Goal: Register for event/course: Register for event/course

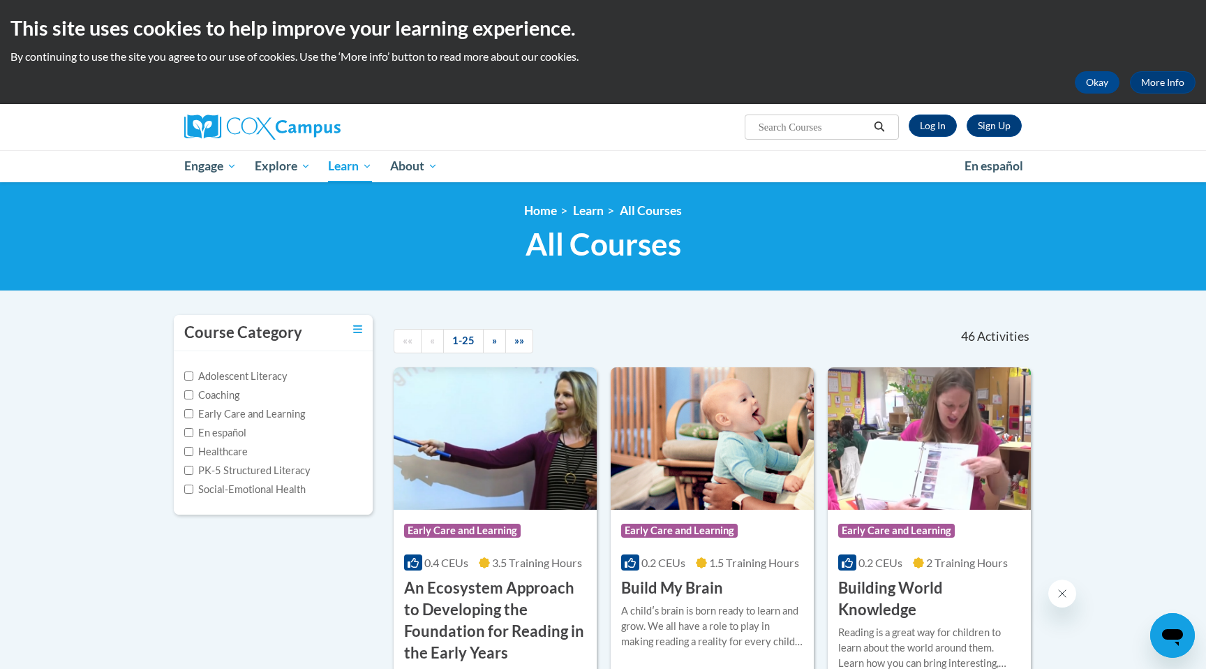
click at [799, 128] on input "Search..." at bounding box center [813, 127] width 112 height 17
type input "rhyme with me"
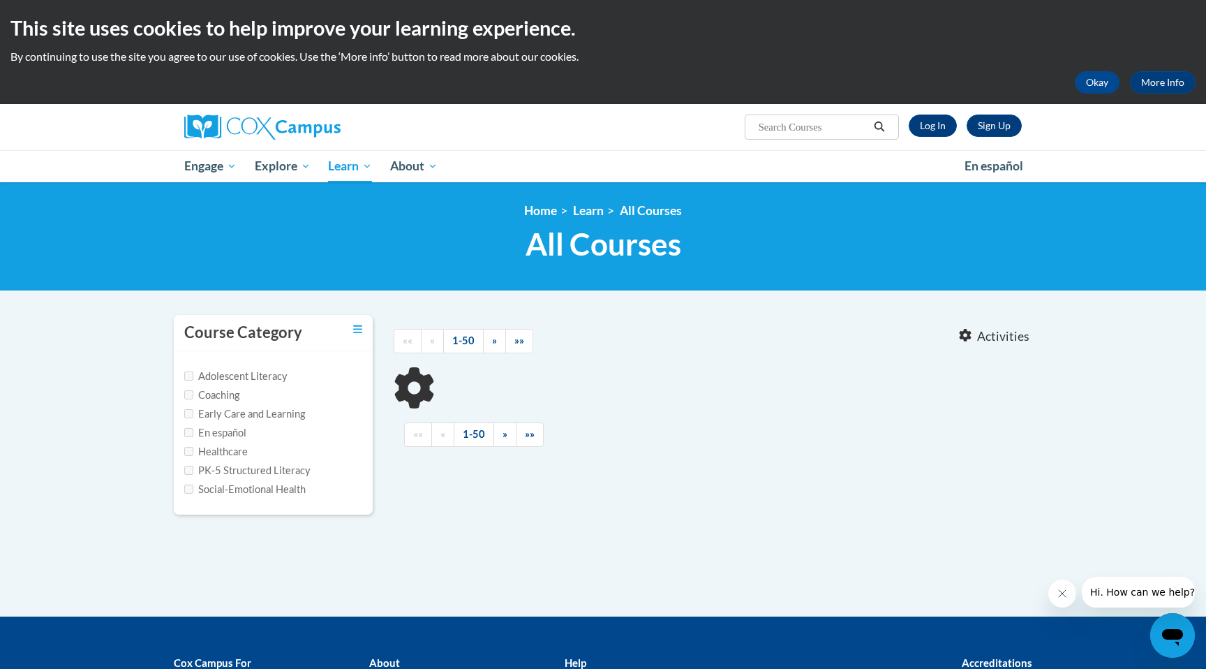
type input "rhyme with me"
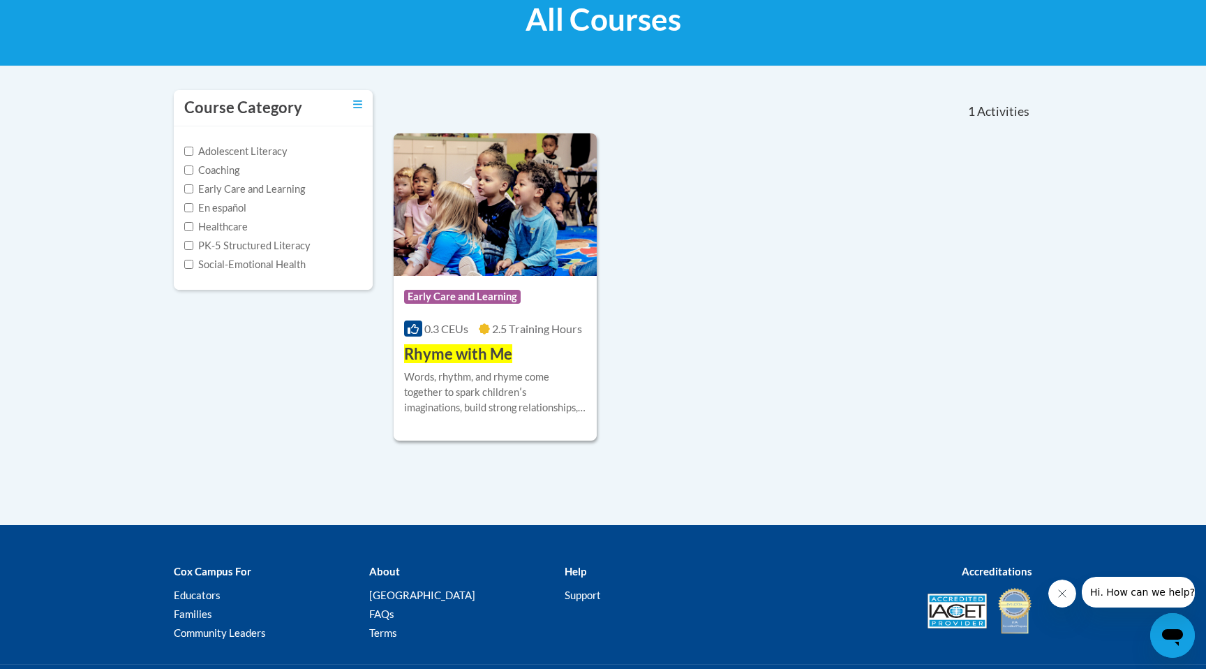
scroll to position [228, 0]
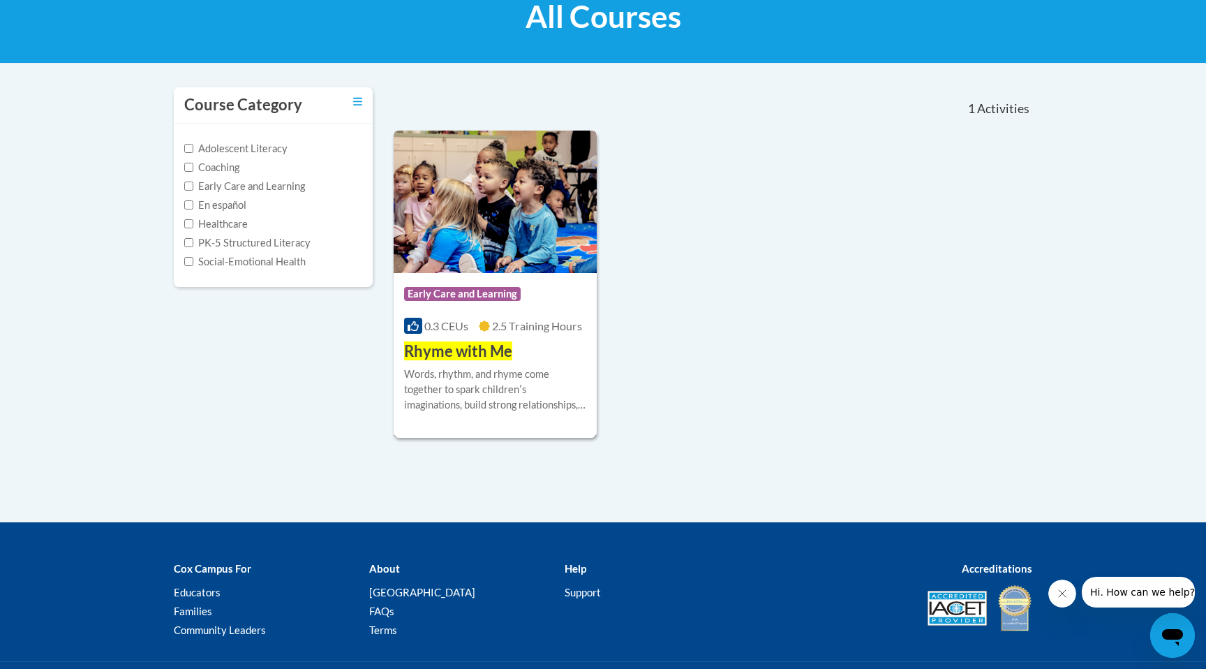
click at [461, 350] on span "Rhyme with Me" at bounding box center [458, 350] width 108 height 19
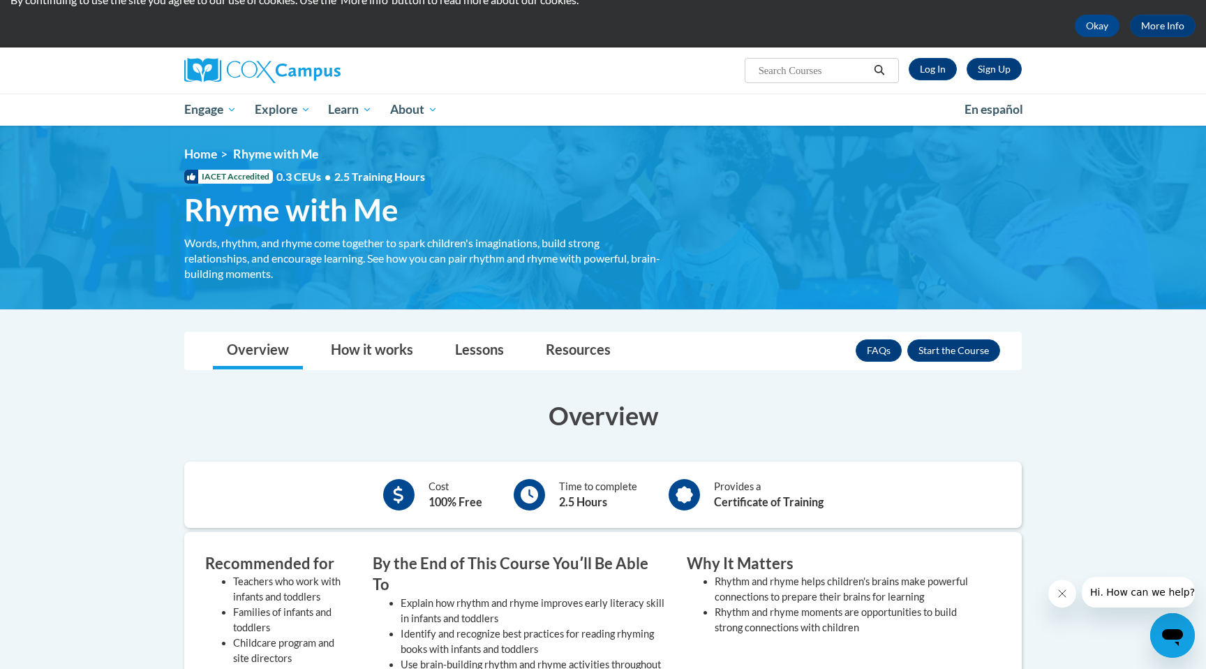
scroll to position [43, 0]
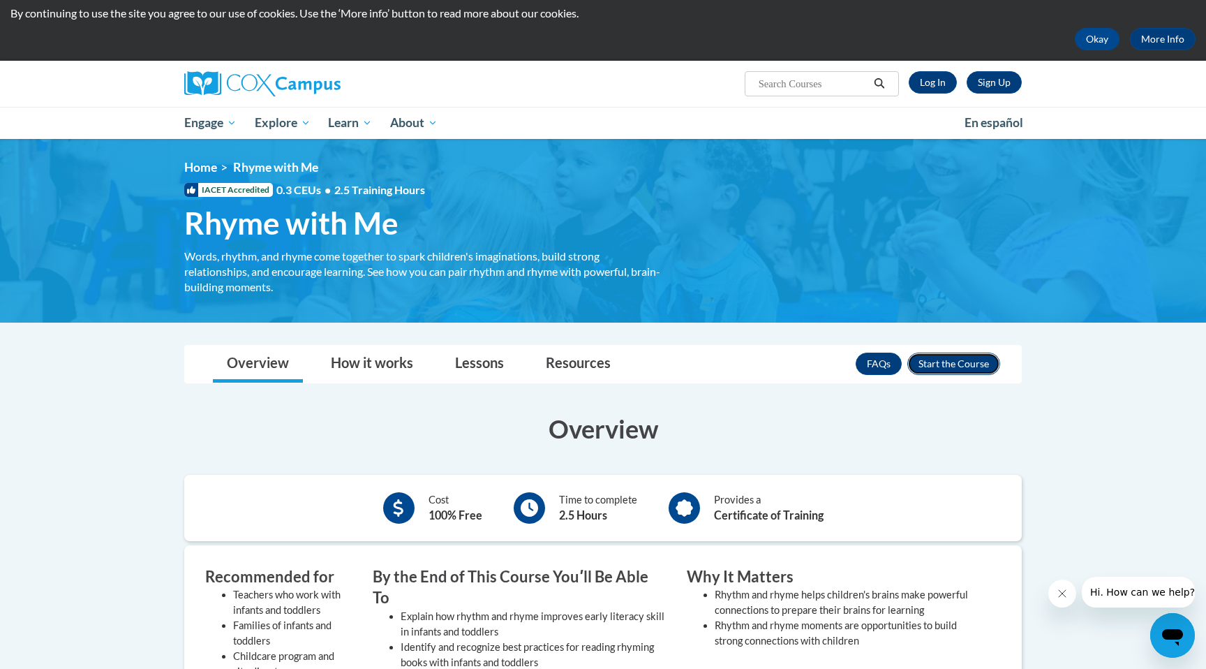
click at [955, 366] on button "Enroll" at bounding box center [953, 363] width 93 height 22
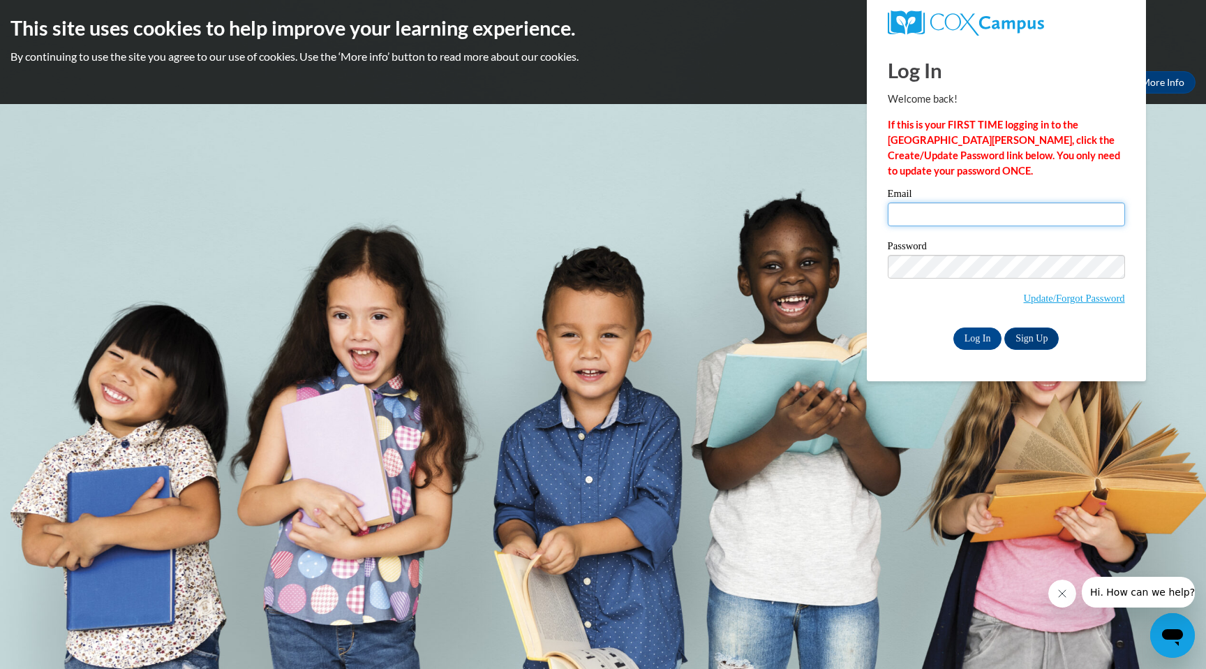
click at [930, 217] on input "Email" at bounding box center [1006, 214] width 237 height 24
type input "[EMAIL_ADDRESS][PERSON_NAME][PERSON_NAME][DOMAIN_NAME]"
click at [982, 339] on input "Log In" at bounding box center [977, 338] width 49 height 22
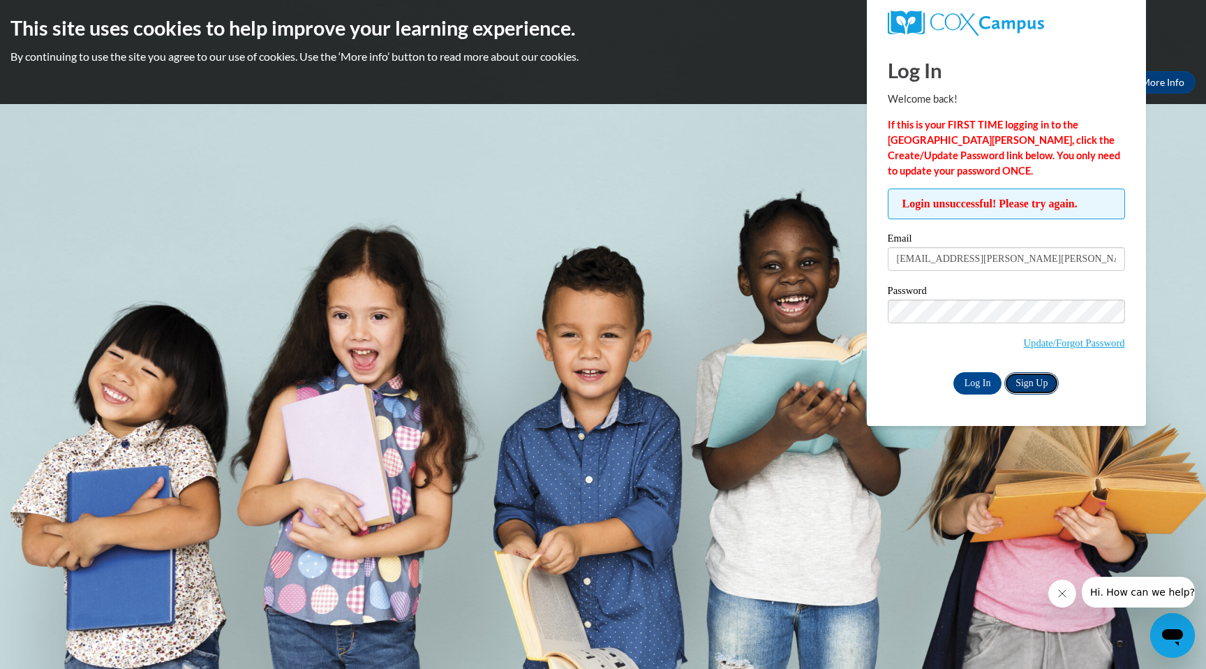
click at [1043, 383] on link "Sign Up" at bounding box center [1031, 383] width 54 height 22
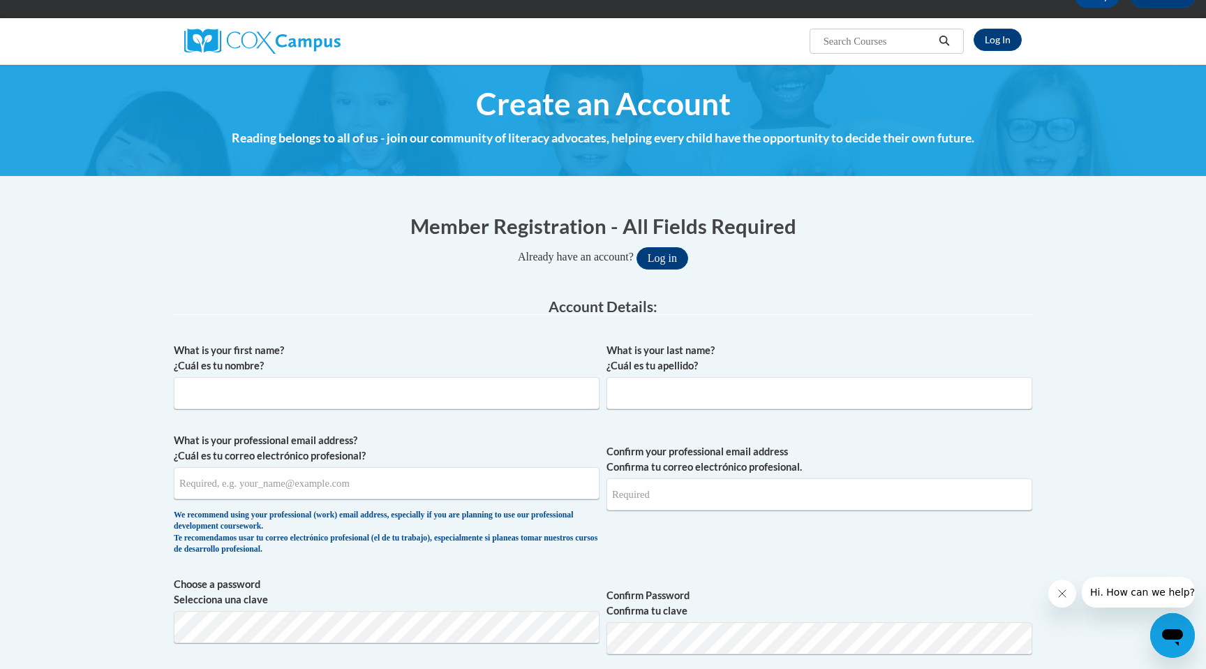
scroll to position [89, 0]
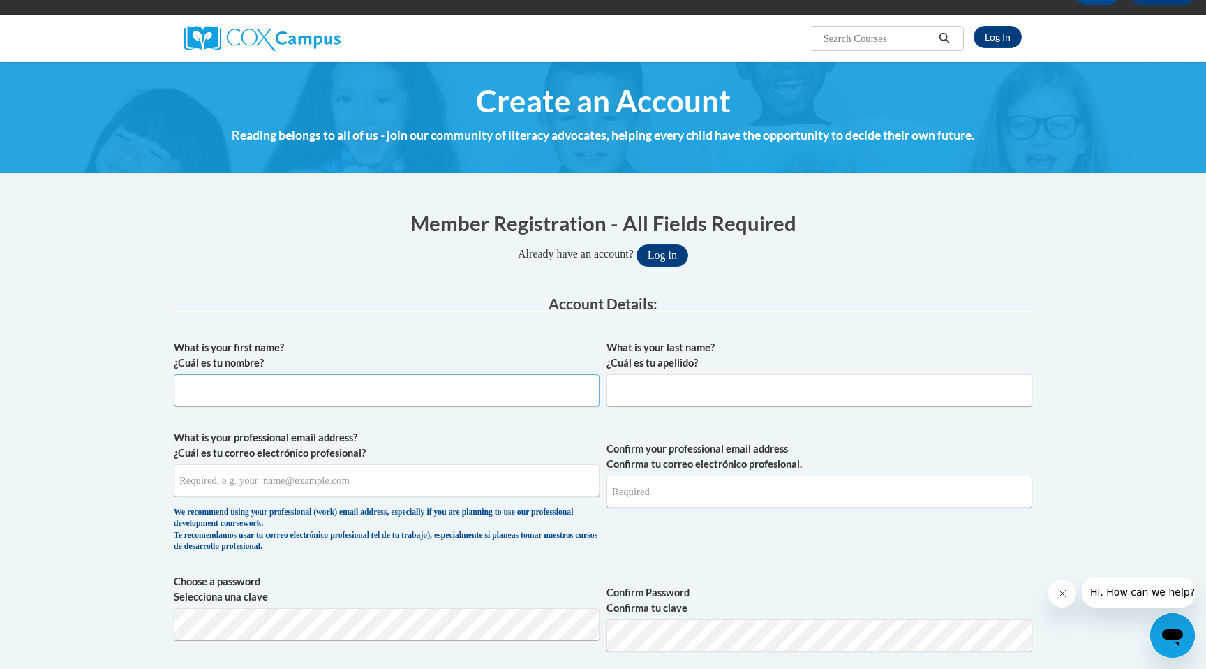
click at [332, 388] on input "What is your first name? ¿Cuál es tu nombre?" at bounding box center [387, 390] width 426 height 32
type input "Robert"
type input "Veite"
type input "dr.robert.a.veite@gmail.com"
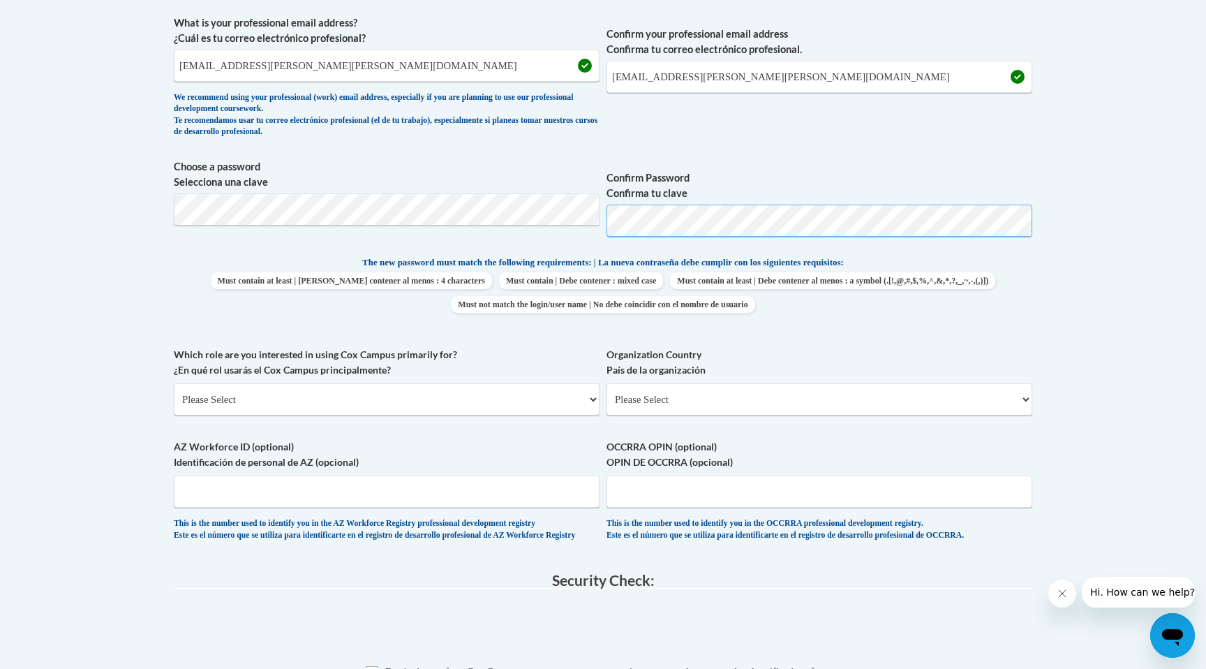
scroll to position [516, 0]
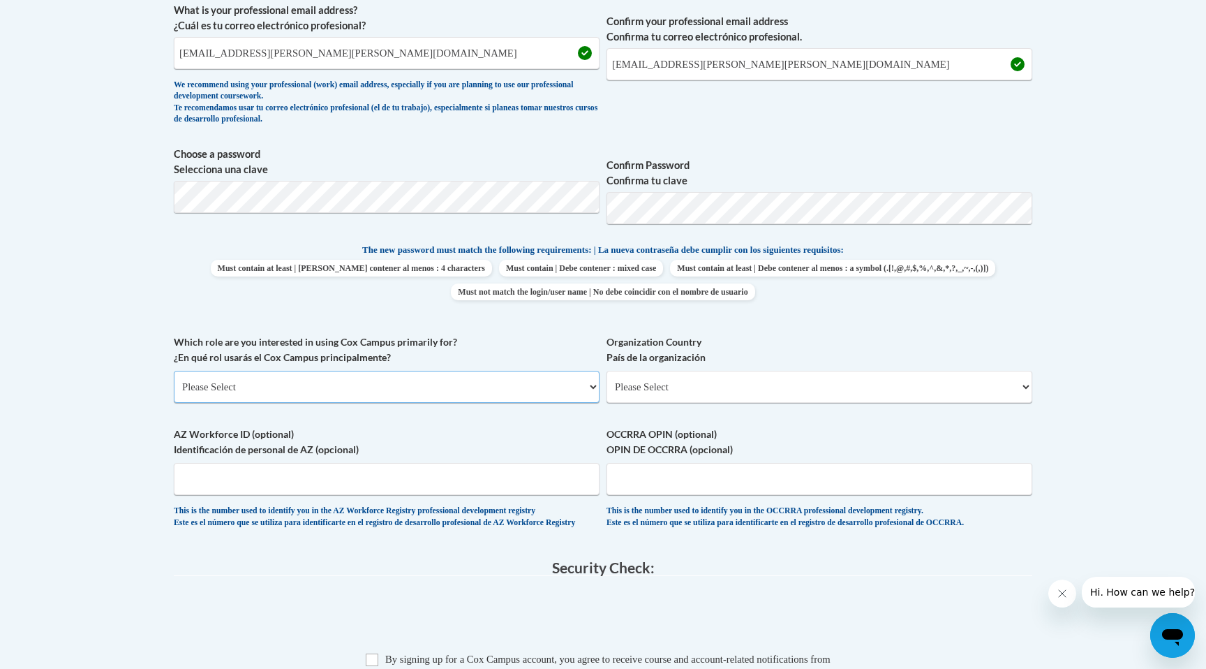
click at [312, 389] on select "Please Select College/University | Colegio/Universidad Community/Nonprofit Part…" at bounding box center [387, 387] width 426 height 32
select select "49058d88-fc43-4af8-93ac-fa8ced758464"
click at [174, 371] on select "Please Select College/University | Colegio/Universidad Community/Nonprofit Part…" at bounding box center [387, 387] width 426 height 32
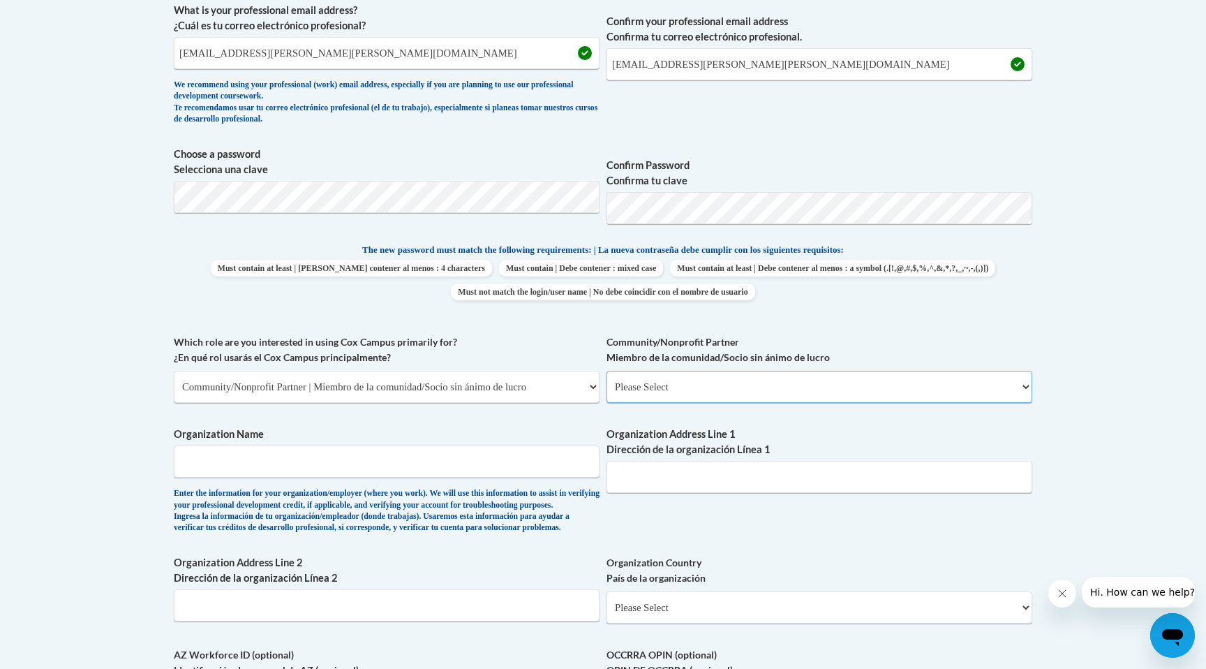
click at [706, 382] on select "Please Select Advocate | Defensor(a) Business/Private Company | Negocio o empre…" at bounding box center [819, 387] width 426 height 32
select select "606ca321-15c9-43e2-8e5f-d1bc6c2d9d7e"
click at [606, 371] on select "Please Select Advocate | Defensor(a) Business/Private Company | Negocio o empre…" at bounding box center [819, 387] width 426 height 32
click at [313, 467] on input "Organization Name" at bounding box center [387, 461] width 426 height 32
type input "BestPoint Costars"
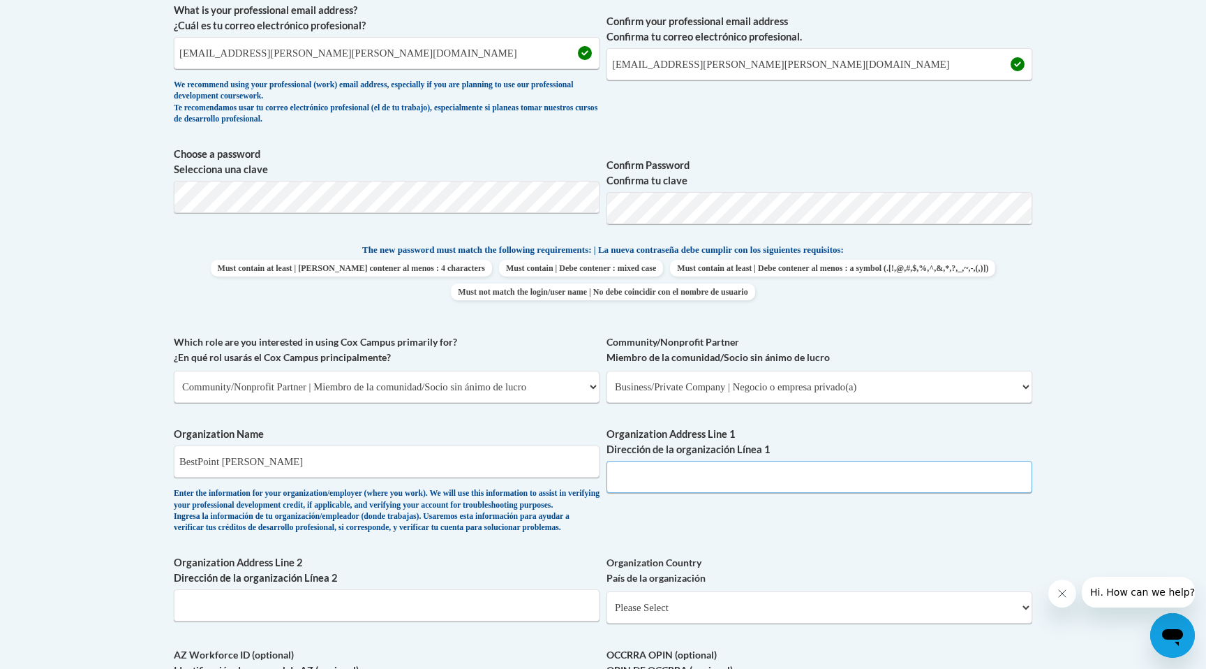
click at [662, 479] on input "Organization Address Line 1 Dirección de la organización Línea 1" at bounding box center [819, 477] width 426 height 32
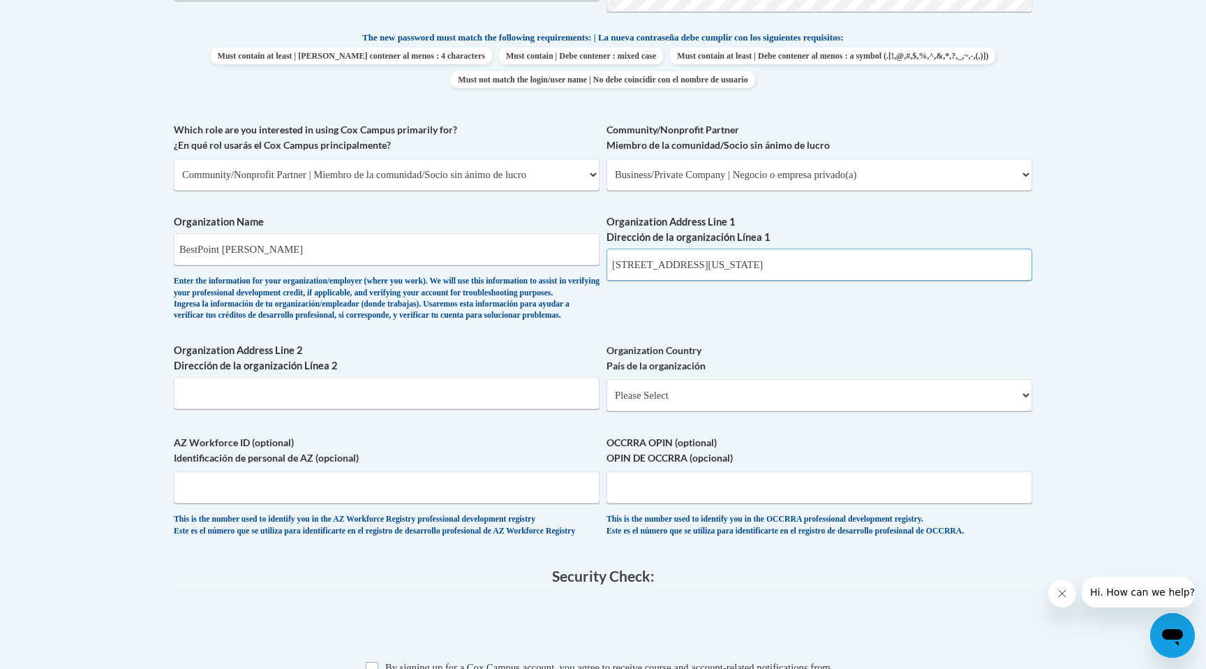
scroll to position [746, 0]
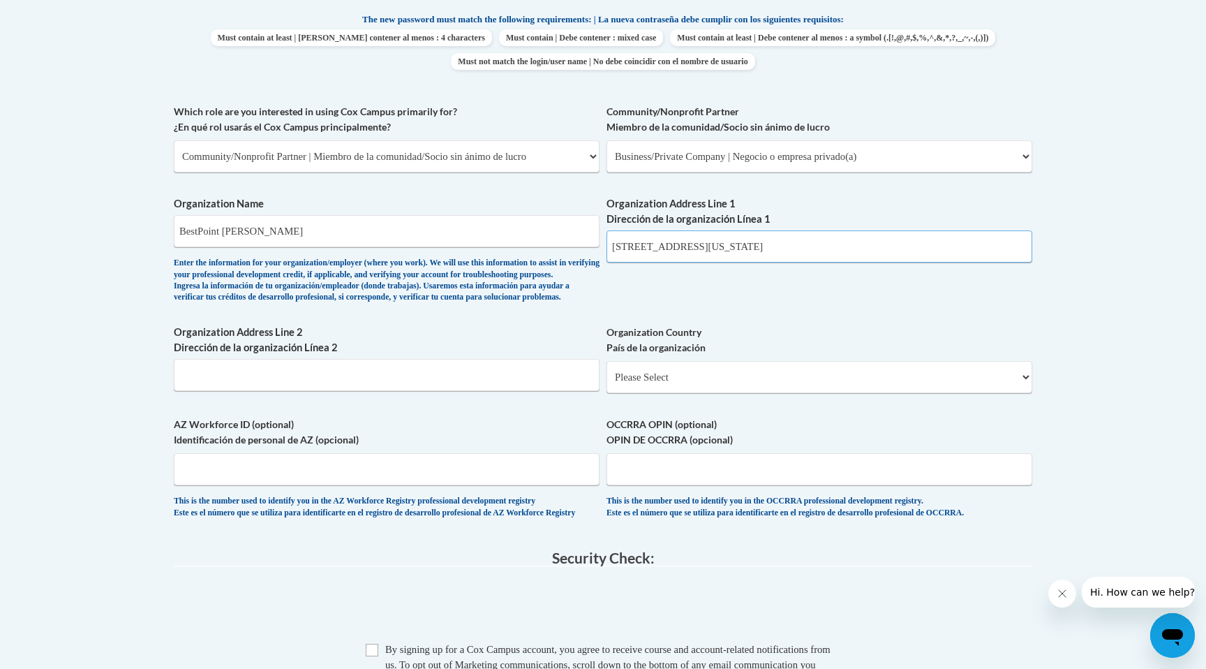
click at [800, 251] on input "5050 Madison Road, Cincinnati, Ohio" at bounding box center [819, 246] width 426 height 32
type input "5050 Madison Road"
click at [425, 391] on input "Organization Address Line 2 Dirección de la organización Línea 2" at bounding box center [387, 375] width 426 height 32
type input "Cincinnati, Ohio"
click at [722, 393] on select "Please Select United States | Estados Unidos Outside of the United States | Fue…" at bounding box center [819, 377] width 426 height 32
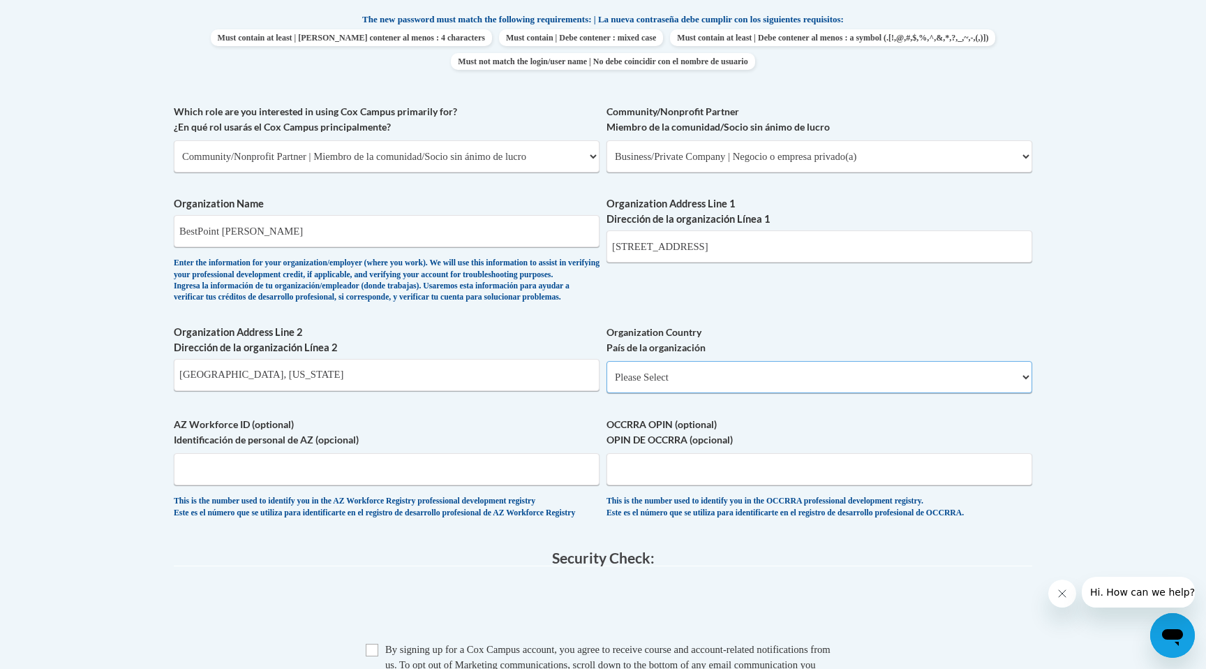
select select "ad49bcad-a171-4b2e-b99c-48b446064914"
click at [606, 383] on select "Please Select United States | Estados Unidos Outside of the United States | Fue…" at bounding box center [819, 377] width 426 height 32
select select
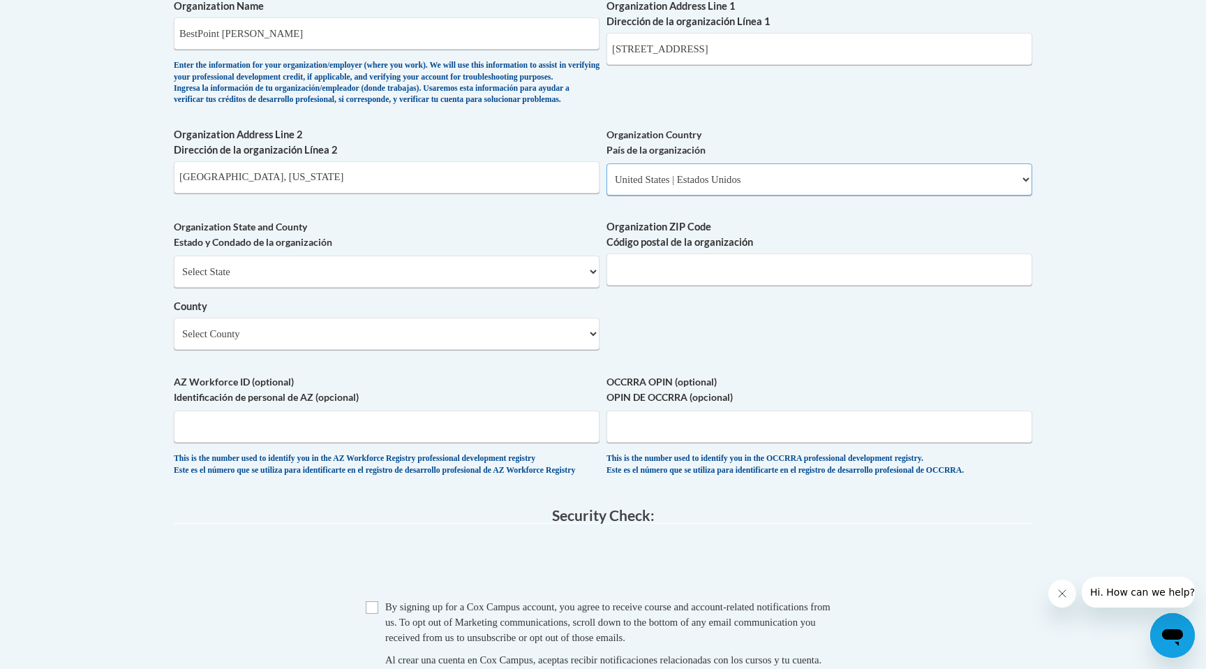
scroll to position [944, 0]
click at [357, 287] on select "Select State Alabama Alaska Arizona Arkansas California Colorado Connecticut De…" at bounding box center [387, 271] width 426 height 32
select select "Ohio"
click at [174, 278] on select "Select State Alabama Alaska Arizona Arkansas California Colorado Connecticut De…" at bounding box center [387, 271] width 426 height 32
click at [694, 285] on input "Organization ZIP Code Código postal de la organización" at bounding box center [819, 269] width 426 height 32
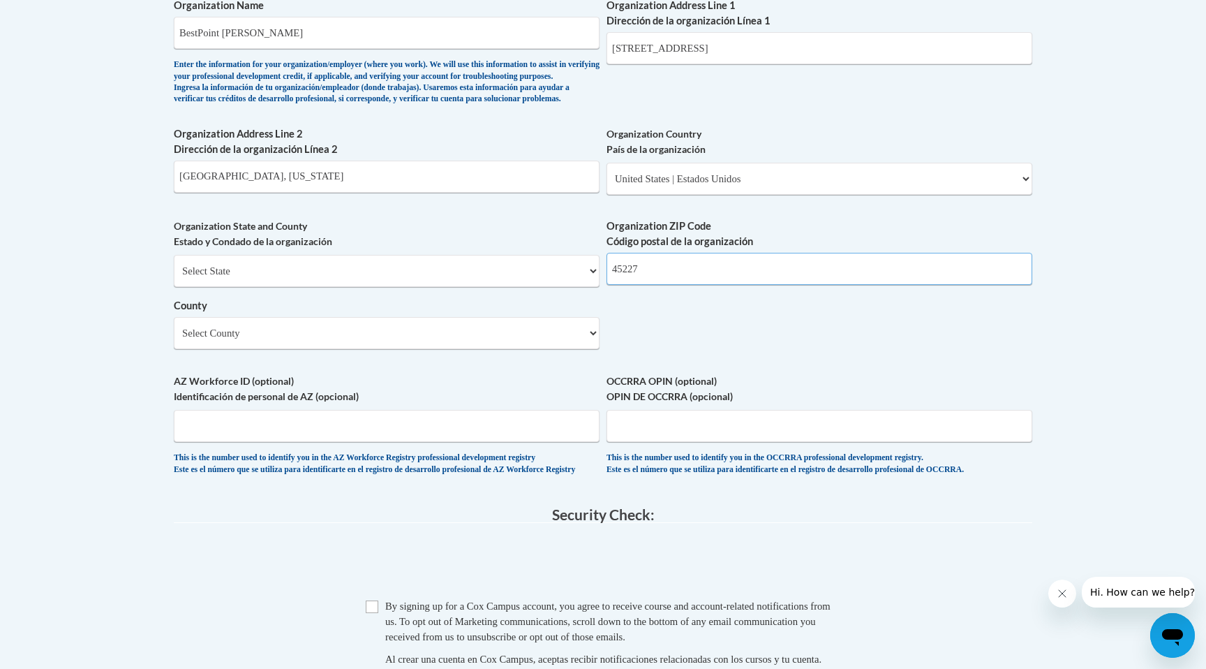
type input "45227"
click at [1120, 276] on body "This site uses cookies to help improve your learning experience. By continuing …" at bounding box center [603, 95] width 1206 height 2079
click at [315, 349] on select "Select County Adams Allen Ashland Ashtabula Athens Auglaize Belmont Brown Butle…" at bounding box center [387, 333] width 426 height 32
select select "Hamilton"
click at [174, 340] on select "Select County Adams Allen Ashland Ashtabula Athens Auglaize Belmont Brown Butle…" at bounding box center [387, 333] width 426 height 32
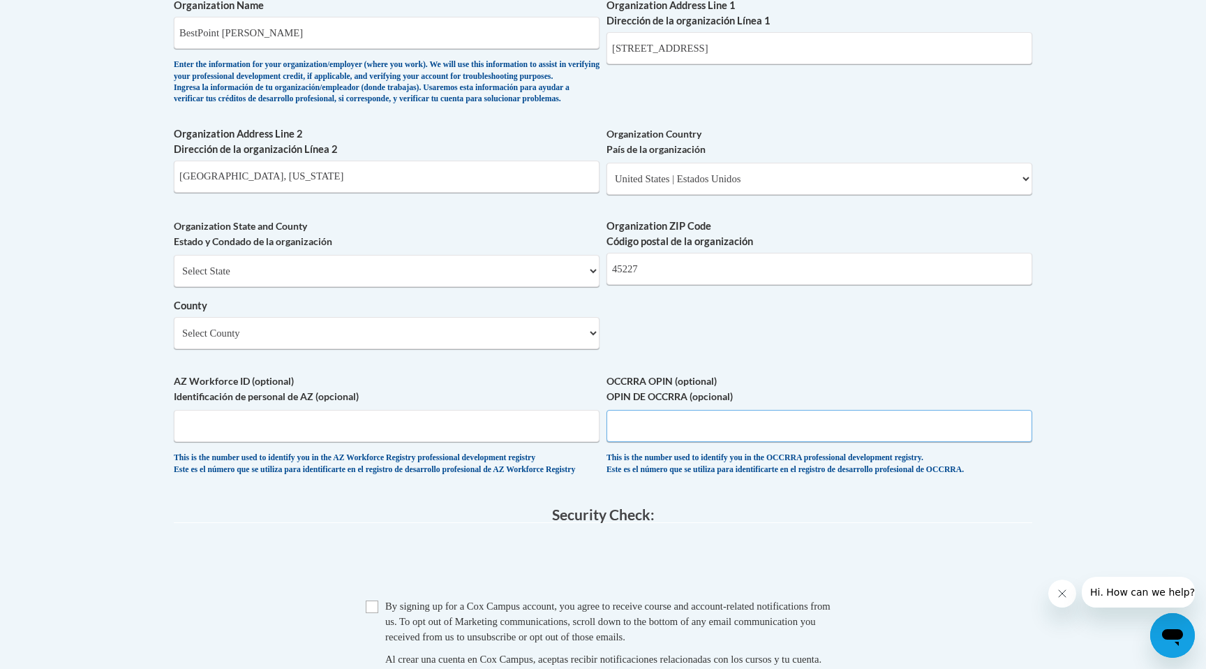
click at [632, 442] on input "OCCRRA OPIN (optional) OPIN DE OCCRRA (opcional)" at bounding box center [819, 426] width 426 height 32
type input "1121-0495"
click at [374, 613] on input "Checkbox" at bounding box center [372, 606] width 13 height 13
checkbox input "true"
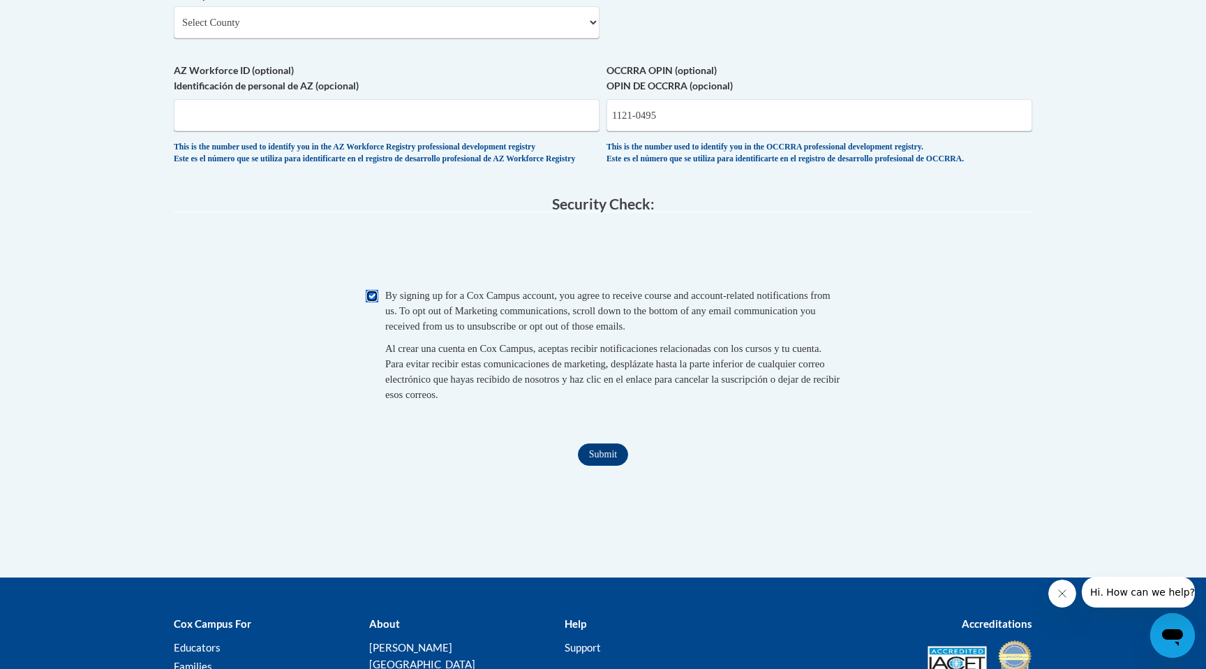
scroll to position [1258, 0]
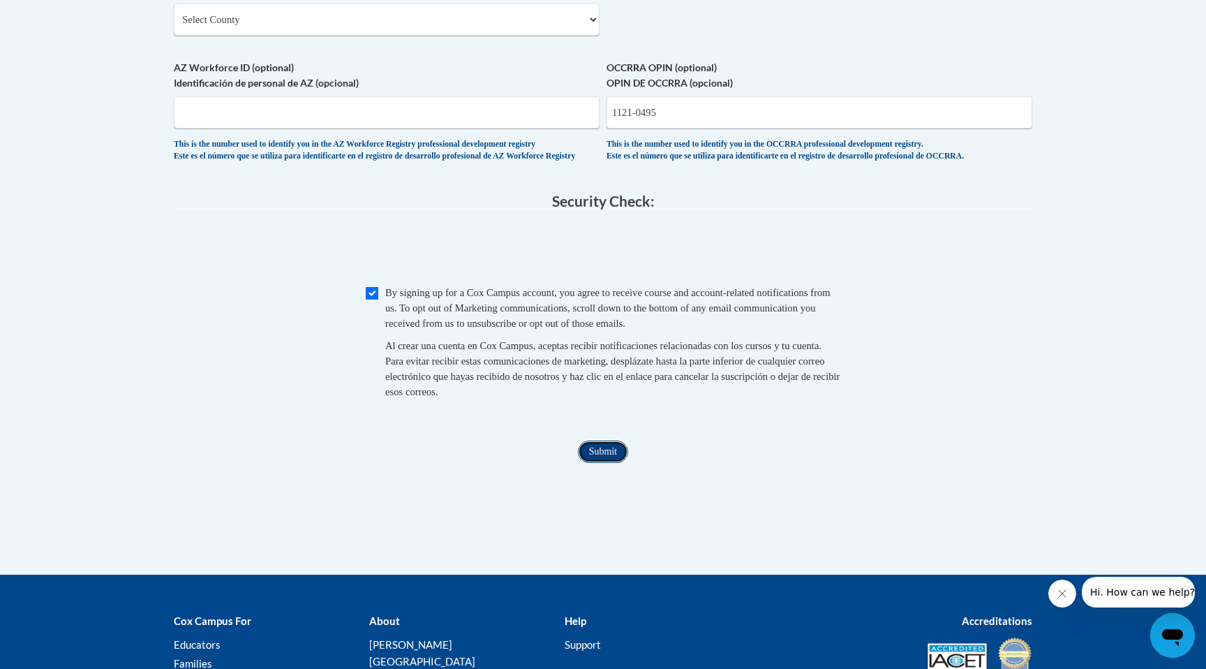
click at [608, 463] on input "Submit" at bounding box center [603, 451] width 50 height 22
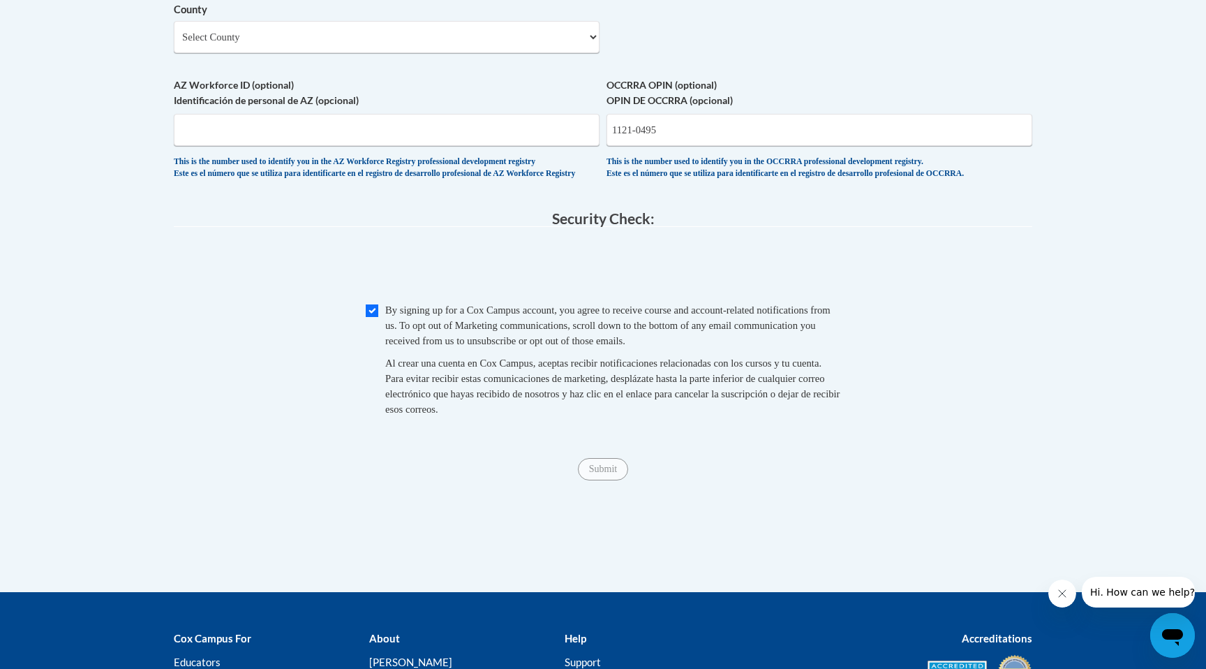
scroll to position [1253, 0]
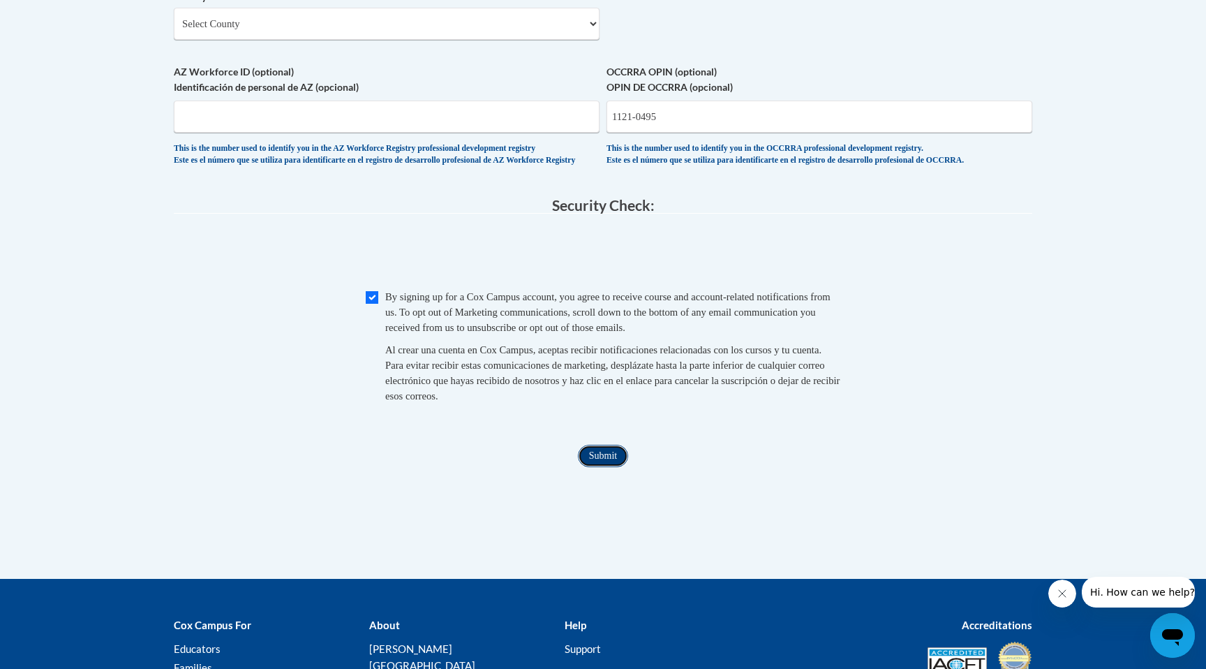
click at [598, 467] on input "Submit" at bounding box center [603, 456] width 50 height 22
click at [729, 133] on input "1121-0495" at bounding box center [819, 116] width 426 height 32
click at [740, 166] on div "This is the number used to identify you in the OCCRRA professional development …" at bounding box center [819, 154] width 426 height 23
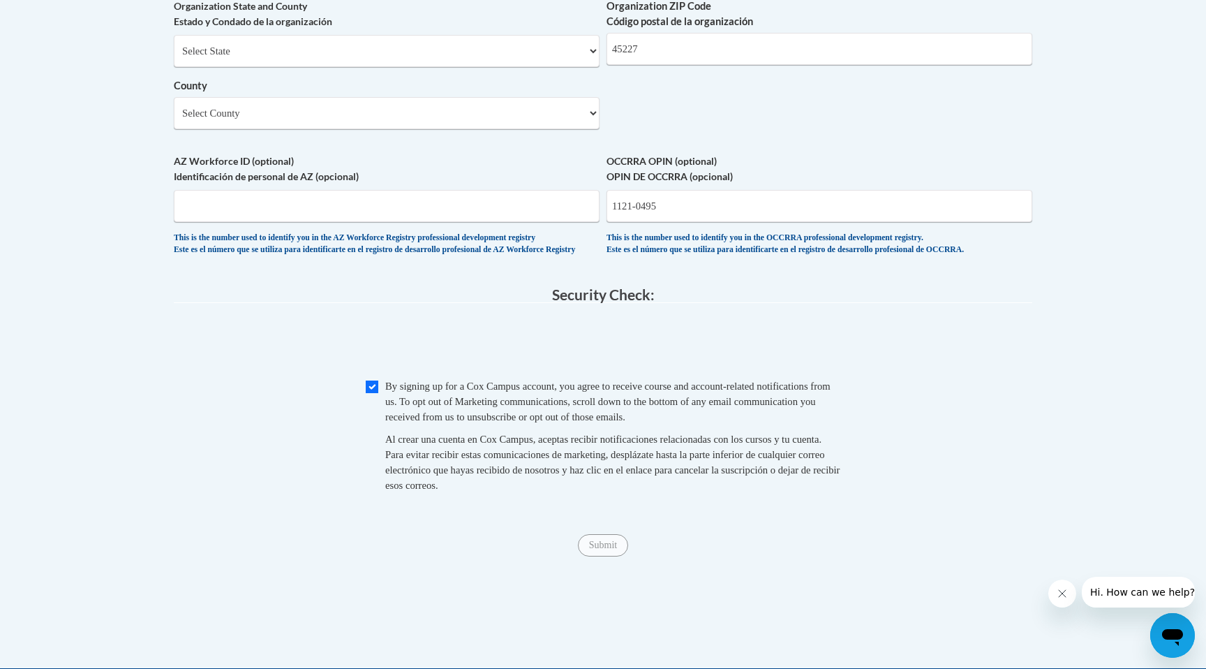
scroll to position [1144, 0]
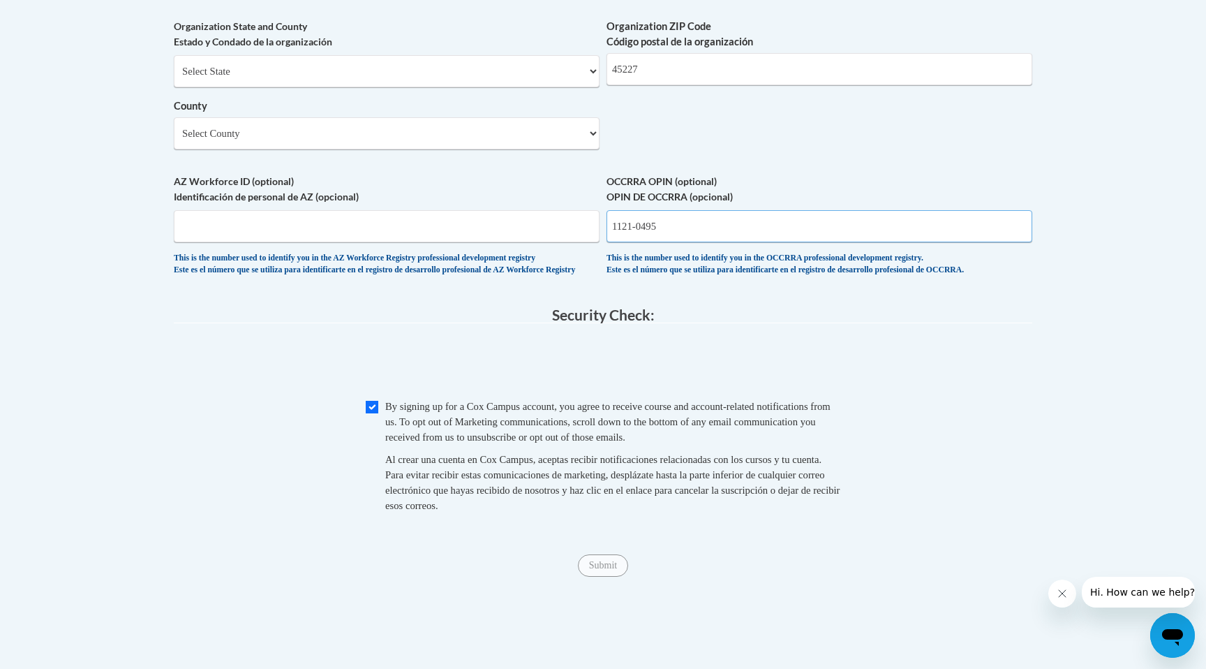
click at [639, 242] on input "1121-0495" at bounding box center [819, 226] width 426 height 32
type input "11210495"
click at [598, 576] on input "Submit" at bounding box center [603, 565] width 50 height 22
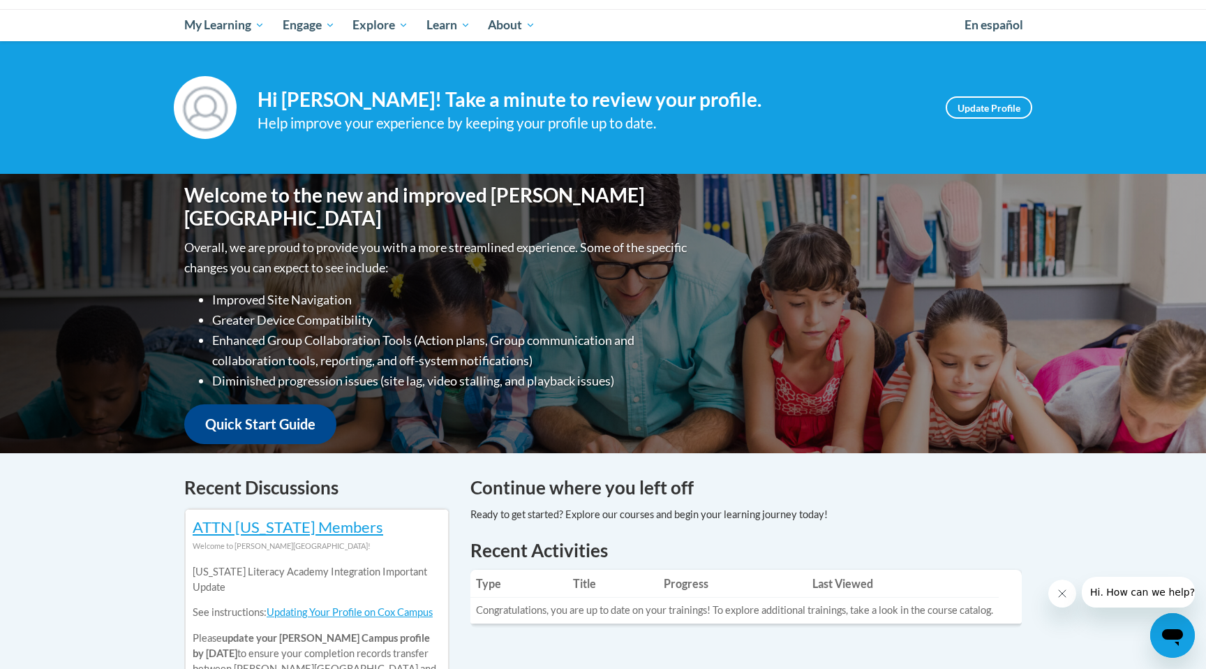
scroll to position [63, 0]
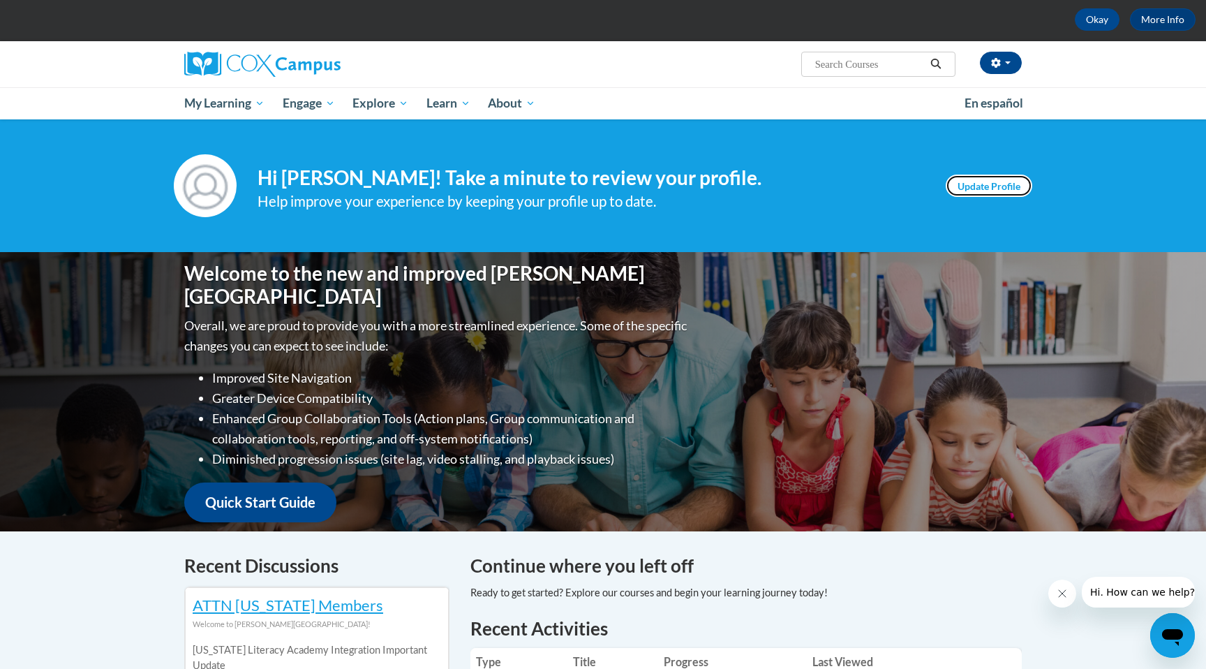
click at [985, 184] on link "Update Profile" at bounding box center [989, 185] width 87 height 22
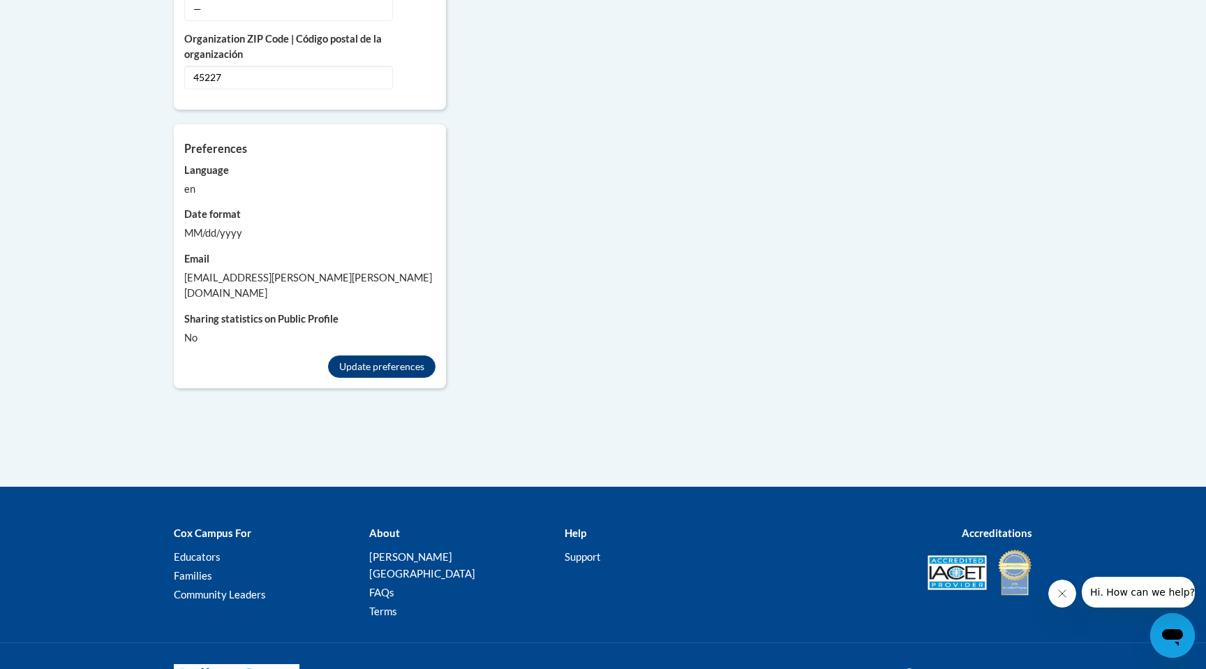
scroll to position [1260, 0]
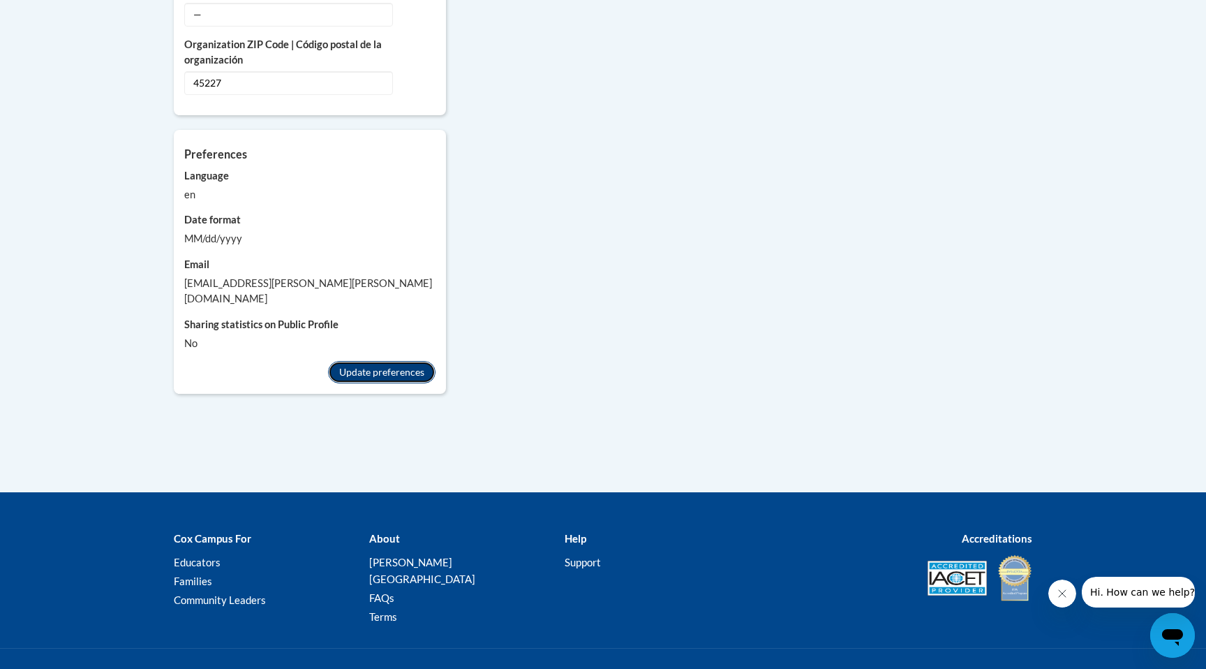
click at [387, 361] on button "Update preferences" at bounding box center [381, 372] width 107 height 22
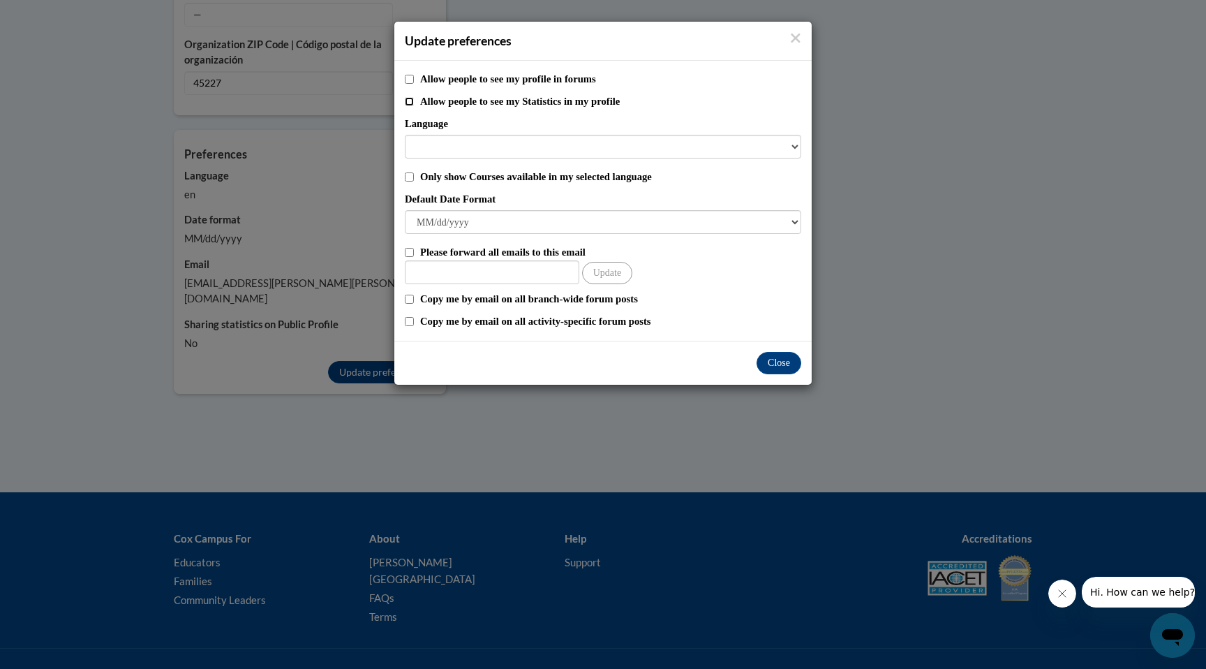
click at [408, 101] on input "Allow people to see my Statistics in my profile" at bounding box center [409, 101] width 9 height 9
checkbox input "true"
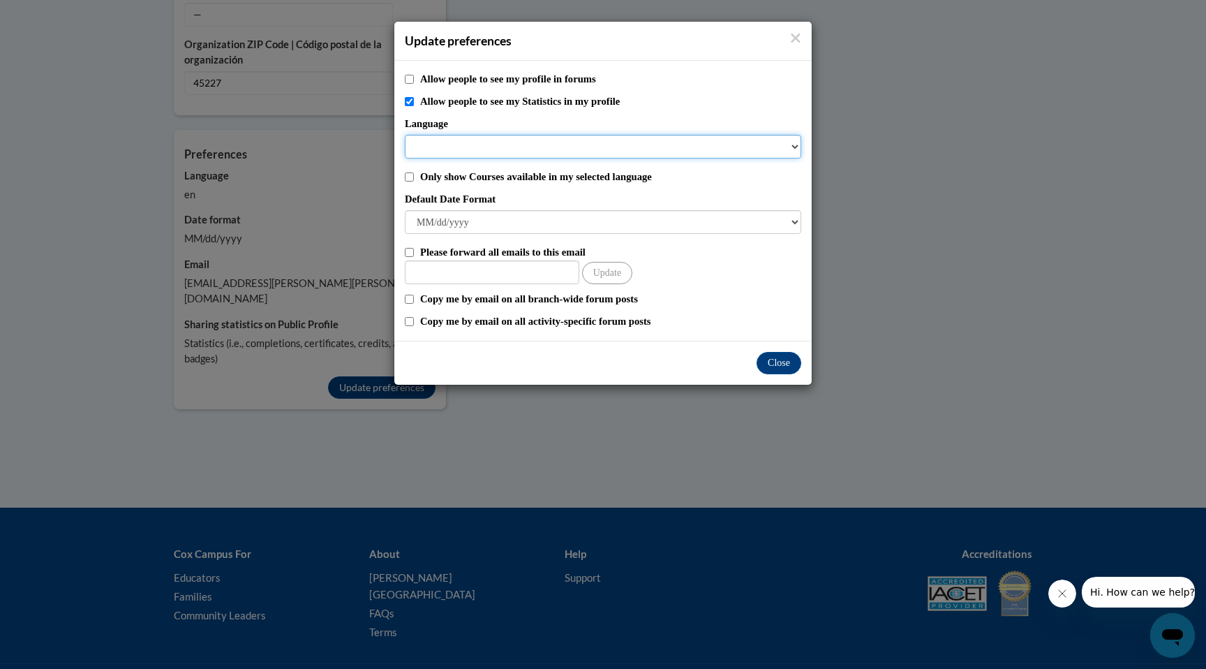
click at [467, 142] on select "Language" at bounding box center [603, 147] width 396 height 24
select select
click at [467, 142] on select "Language" at bounding box center [603, 147] width 396 height 24
click at [793, 148] on select "Language" at bounding box center [603, 147] width 396 height 24
click at [795, 145] on select "Language" at bounding box center [603, 147] width 396 height 24
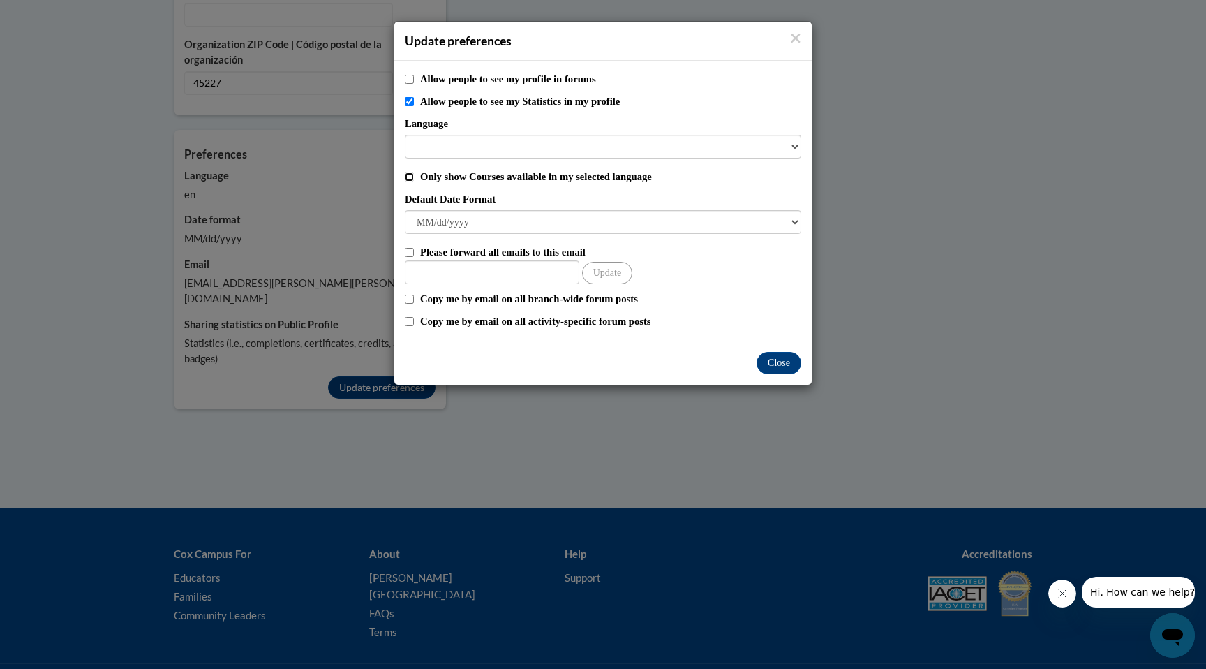
click at [408, 178] on input "Only show Courses available in my selected language" at bounding box center [409, 176] width 9 height 9
checkbox input "true"
click at [800, 148] on select "Language" at bounding box center [603, 147] width 396 height 24
click at [793, 147] on select "Language" at bounding box center [603, 147] width 396 height 24
click at [771, 208] on div "Default Date Format M/d/yyyy M/d/yy MM/dd/yy MM/dd/yyyy yy/MM/dd yyyy-MM-dd dd-…" at bounding box center [603, 212] width 396 height 43
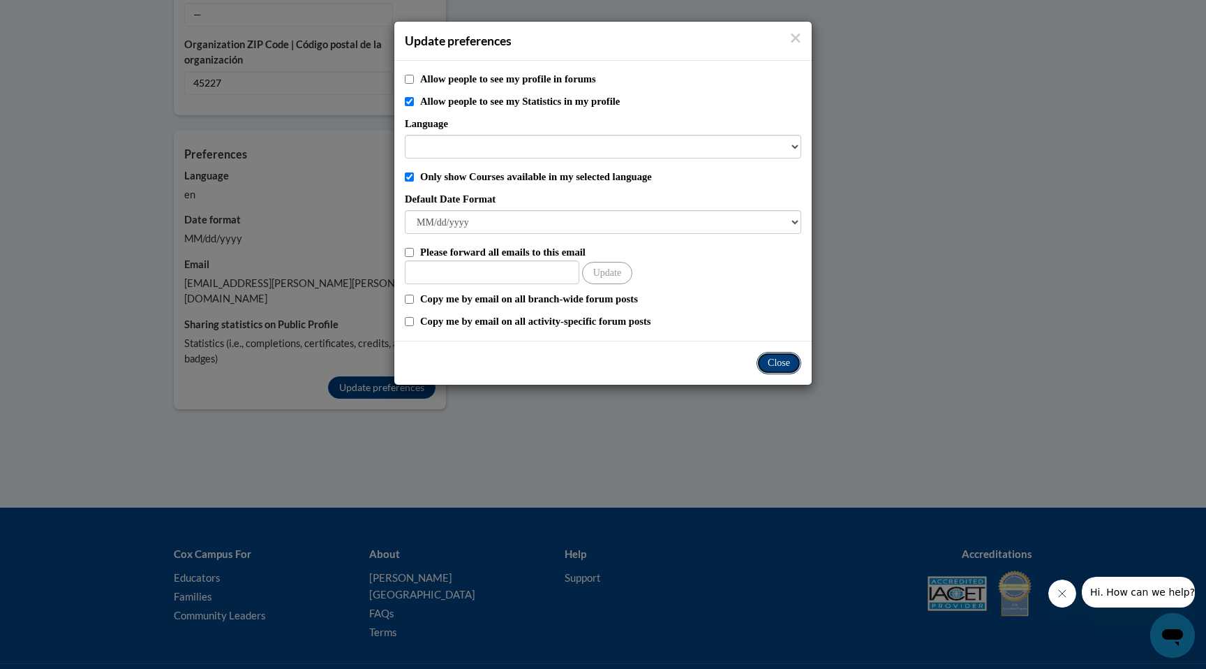
click at [779, 367] on button "Close" at bounding box center [779, 363] width 45 height 22
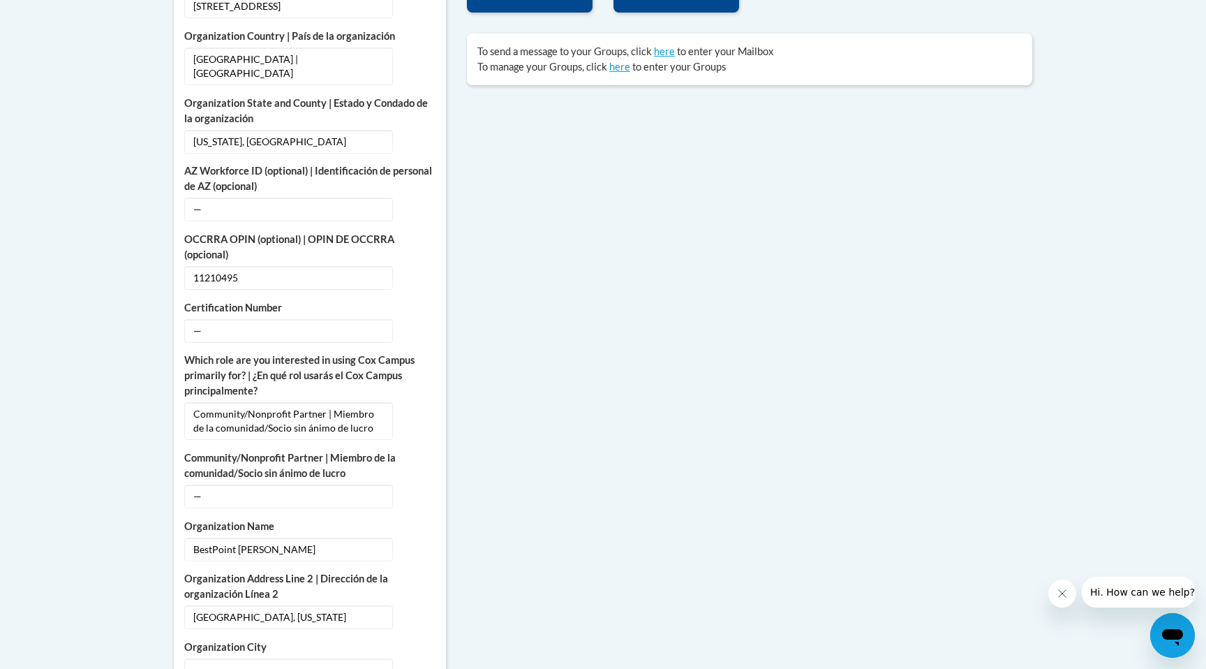
scroll to position [0, 0]
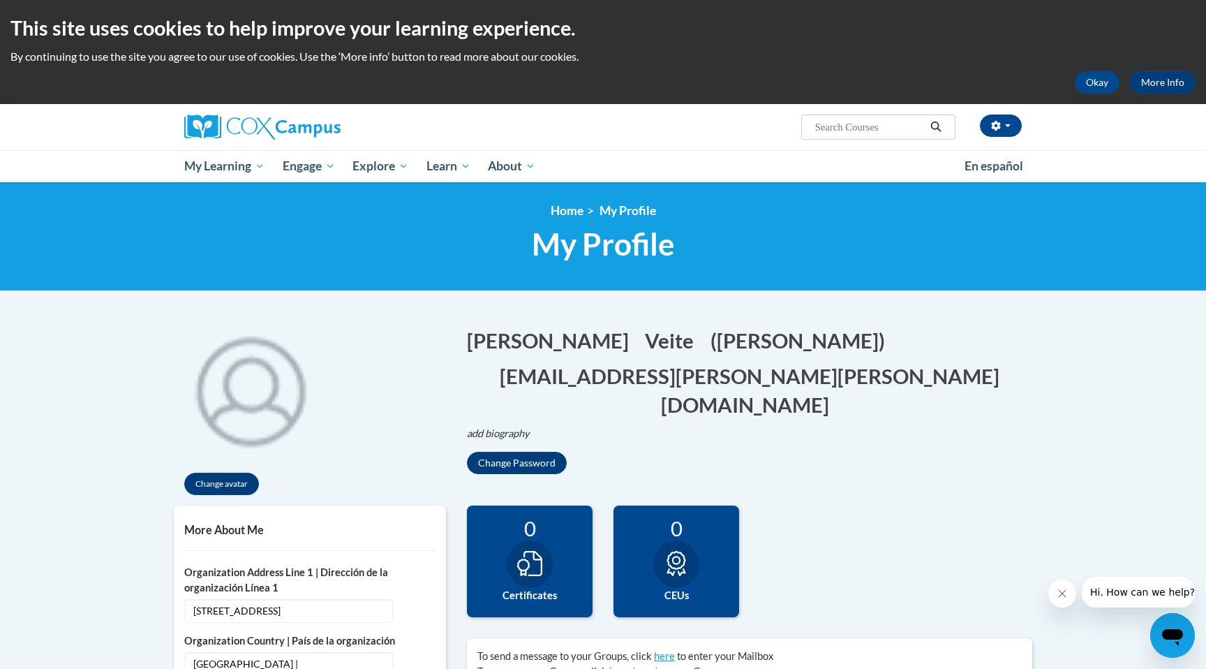
click at [876, 125] on input "Search..." at bounding box center [870, 127] width 112 height 17
click at [836, 121] on input "Search..." at bounding box center [870, 127] width 112 height 17
type input "rhyme with me"
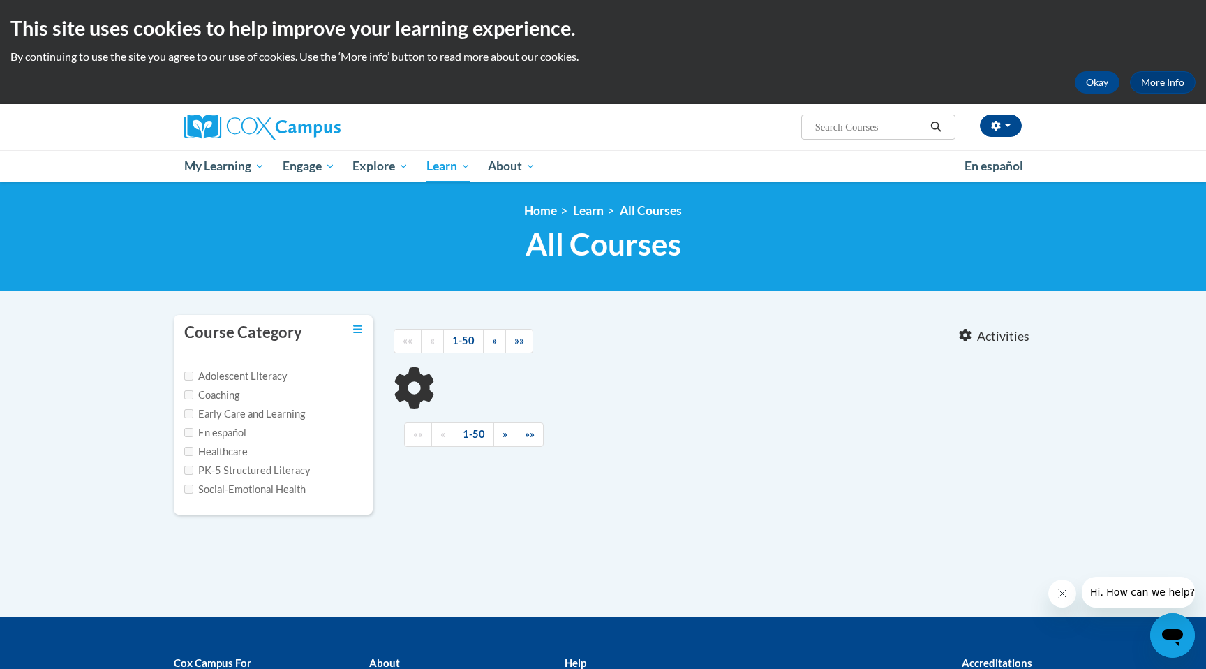
type input "rhyme with me"
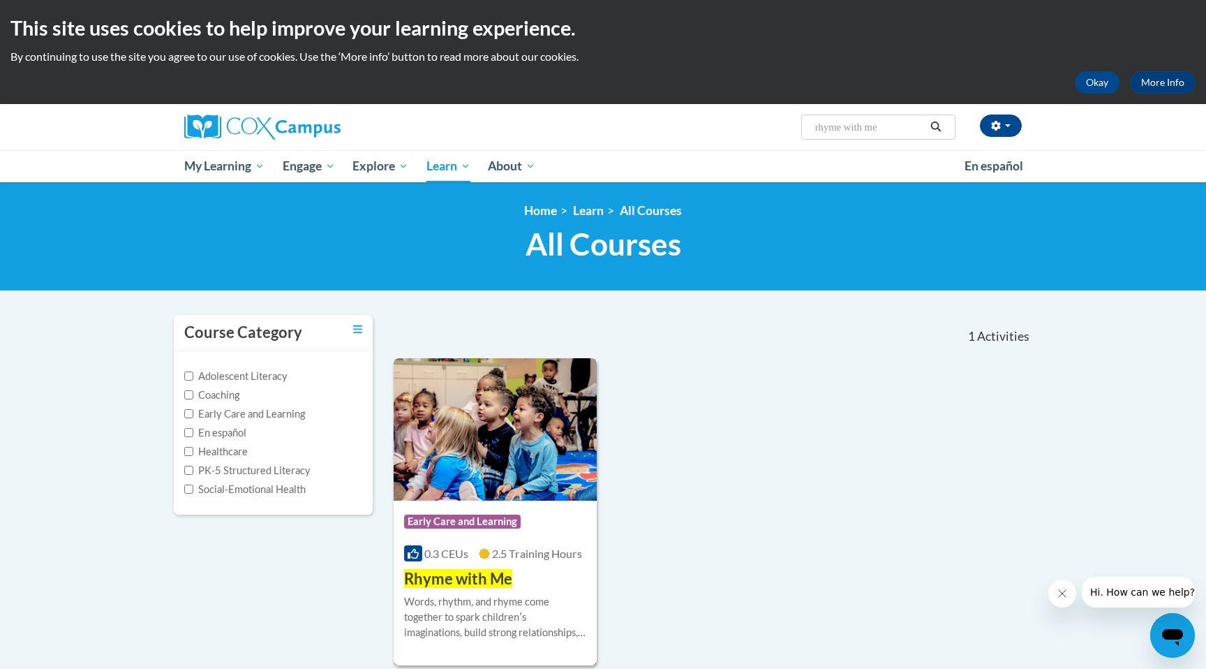
click at [507, 548] on span "2.5 Training Hours" at bounding box center [537, 552] width 90 height 13
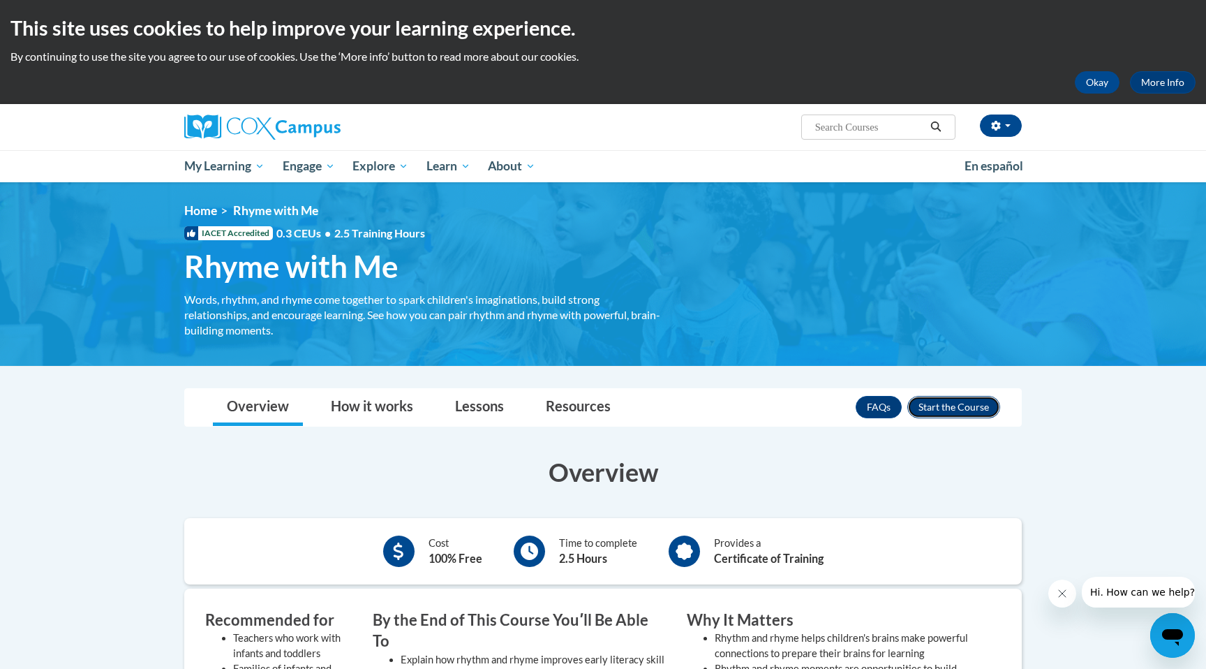
click at [951, 405] on button "Enroll" at bounding box center [953, 407] width 93 height 22
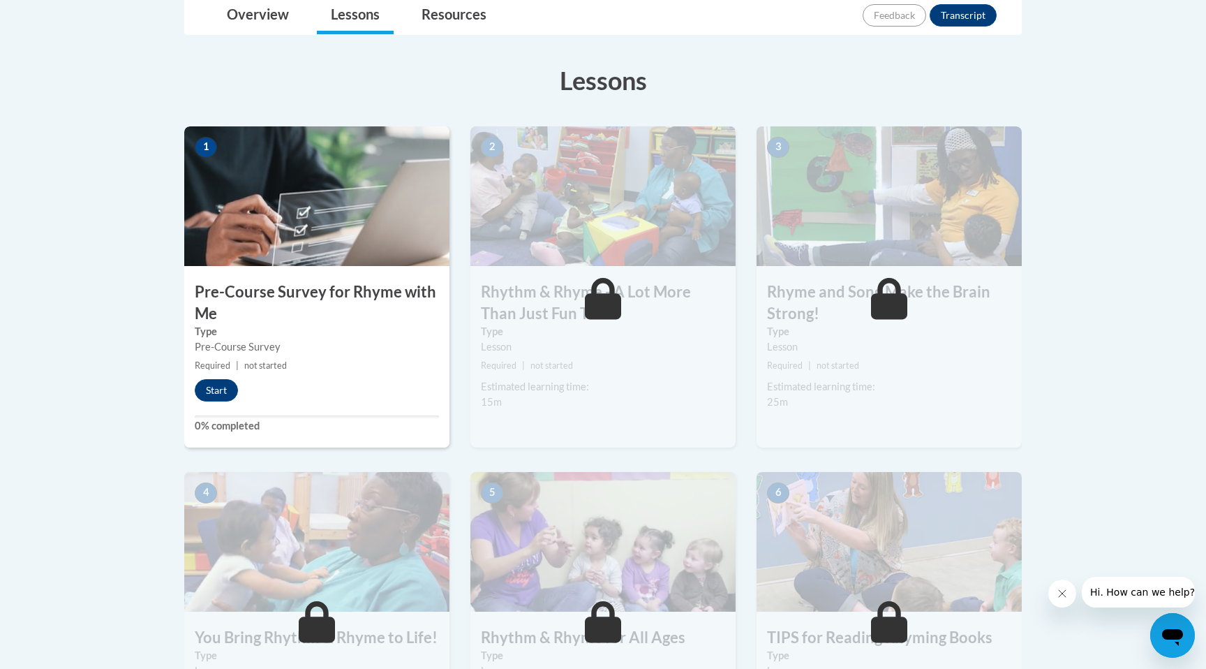
scroll to position [349, 0]
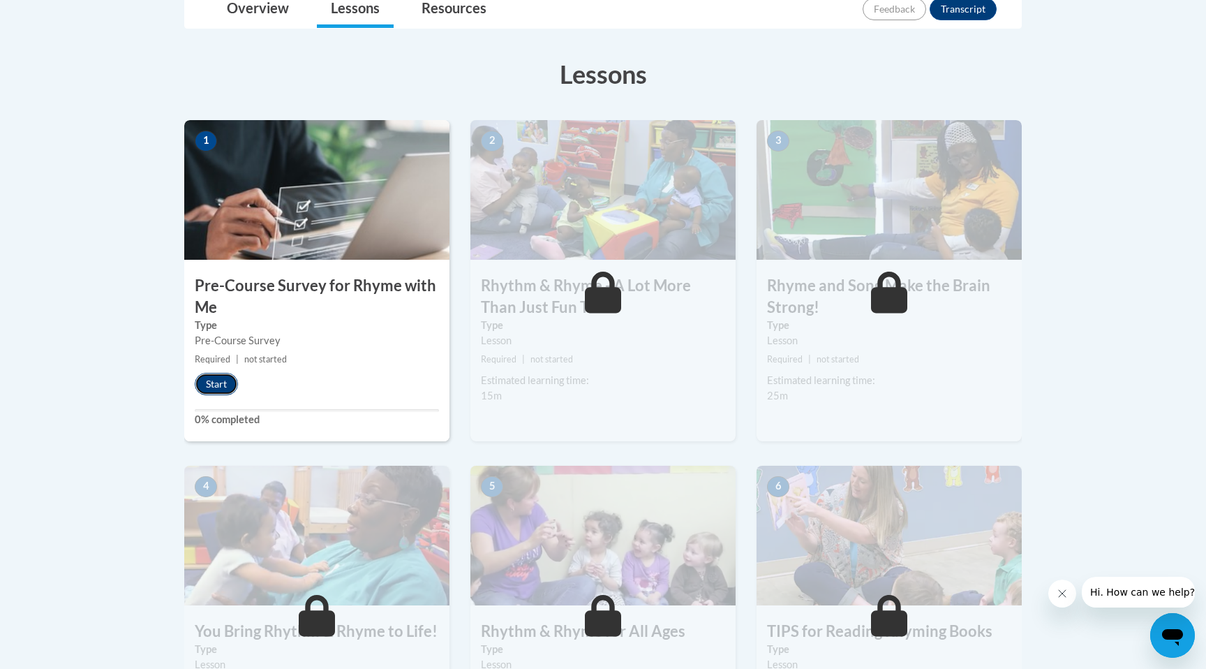
click at [211, 383] on button "Start" at bounding box center [216, 384] width 43 height 22
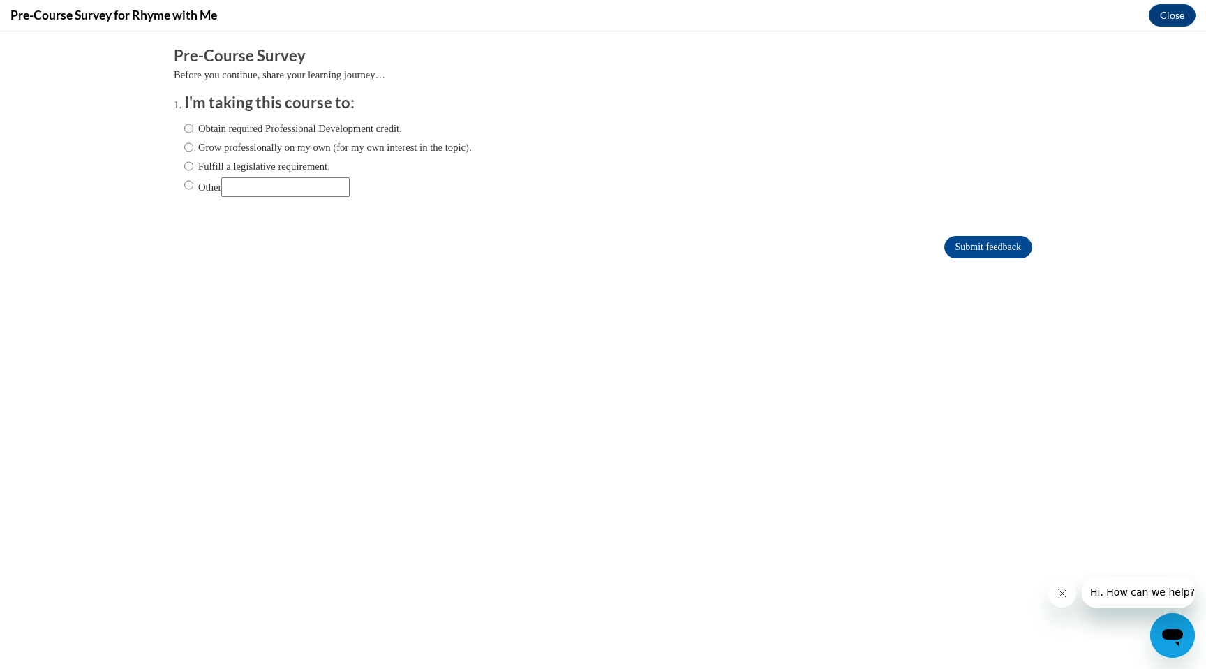
scroll to position [0, 0]
click at [193, 129] on label "Obtain required Professional Development credit." at bounding box center [293, 128] width 218 height 15
click at [193, 129] on input "Obtain required Professional Development credit." at bounding box center [188, 128] width 9 height 15
radio input "true"
click at [189, 147] on input "Grow professionally on my own (for my own interest in the topic)." at bounding box center [188, 147] width 9 height 15
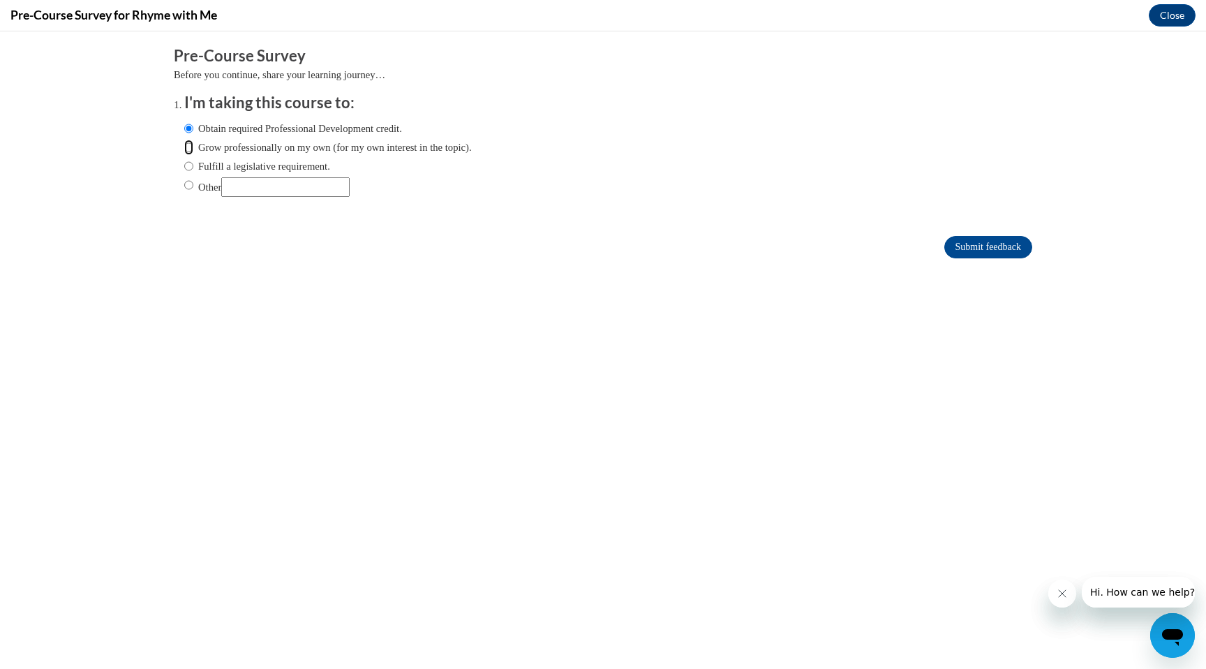
radio input "true"
click at [188, 128] on input "Obtain required Professional Development credit." at bounding box center [188, 128] width 9 height 15
radio input "true"
click at [988, 248] on input "Submit feedback" at bounding box center [988, 247] width 88 height 22
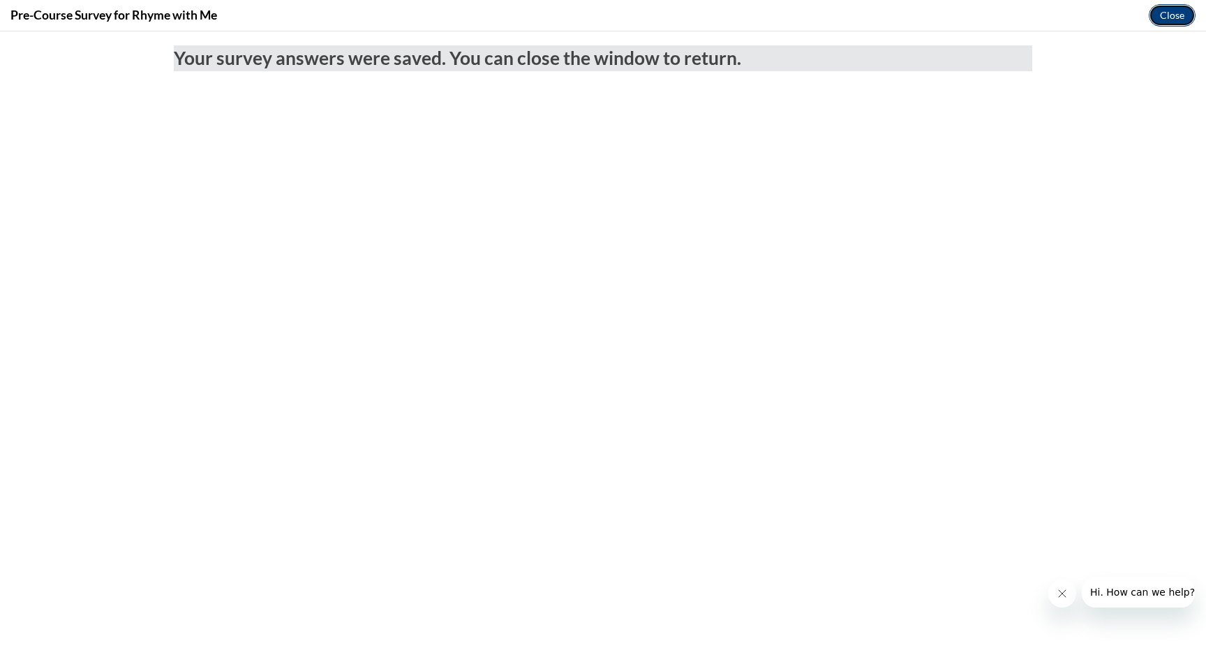
click at [1172, 14] on button "Close" at bounding box center [1172, 15] width 47 height 22
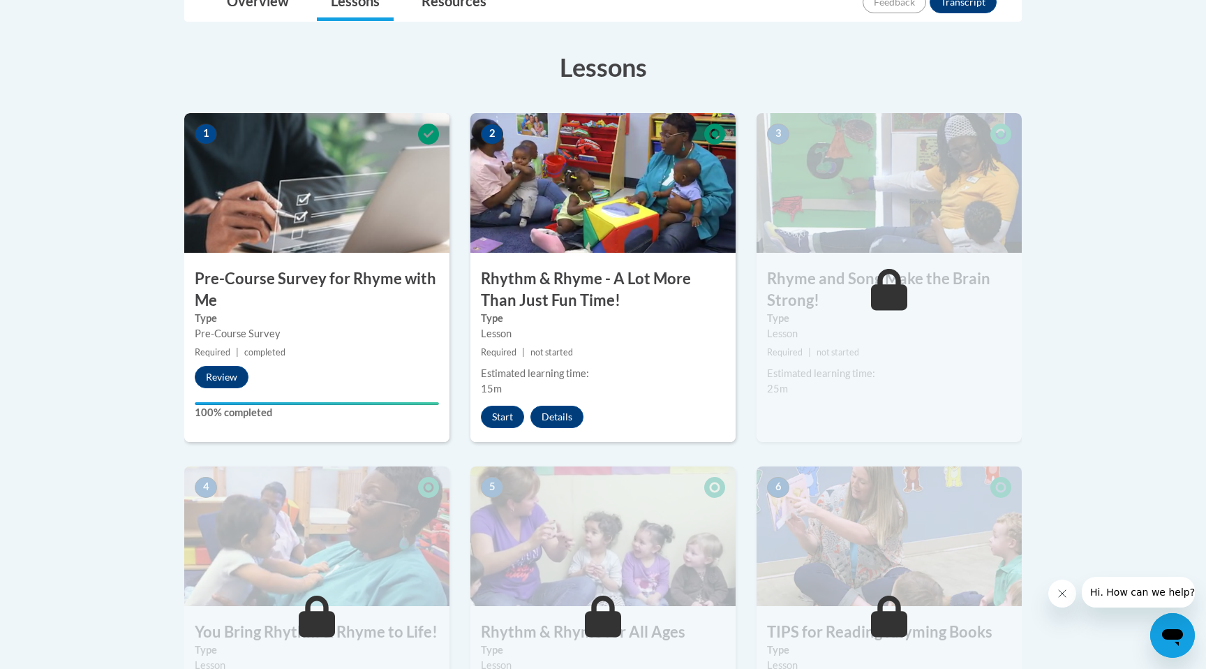
scroll to position [351, 0]
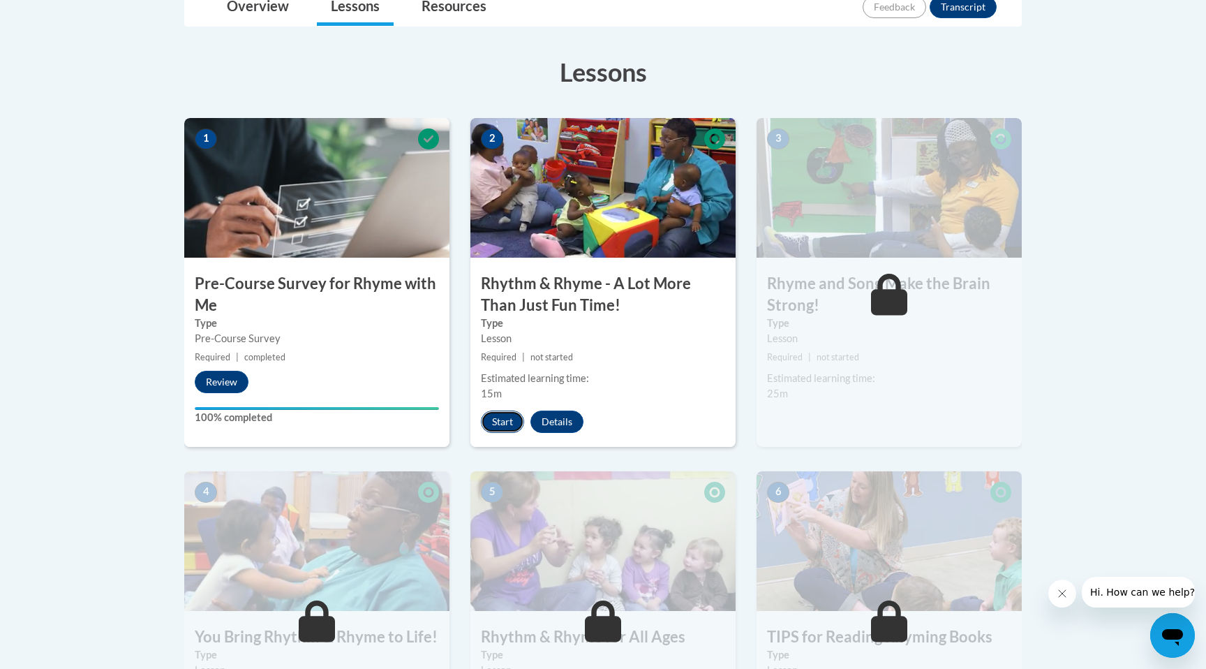
click at [505, 422] on button "Start" at bounding box center [502, 421] width 43 height 22
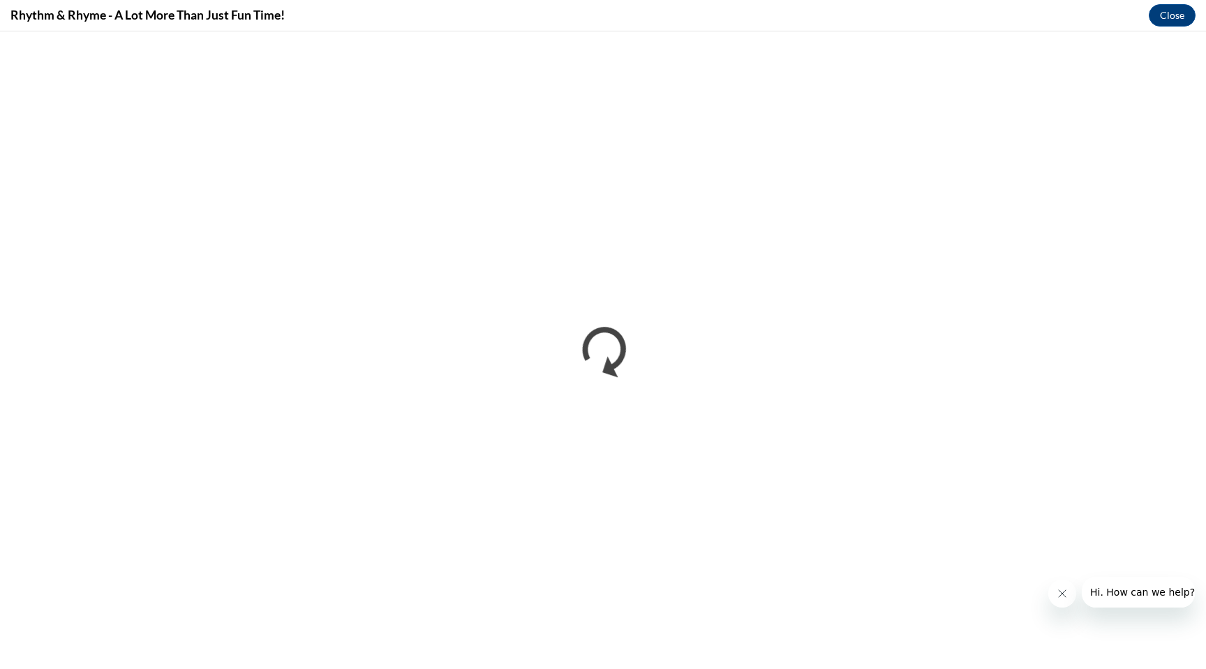
scroll to position [0, 0]
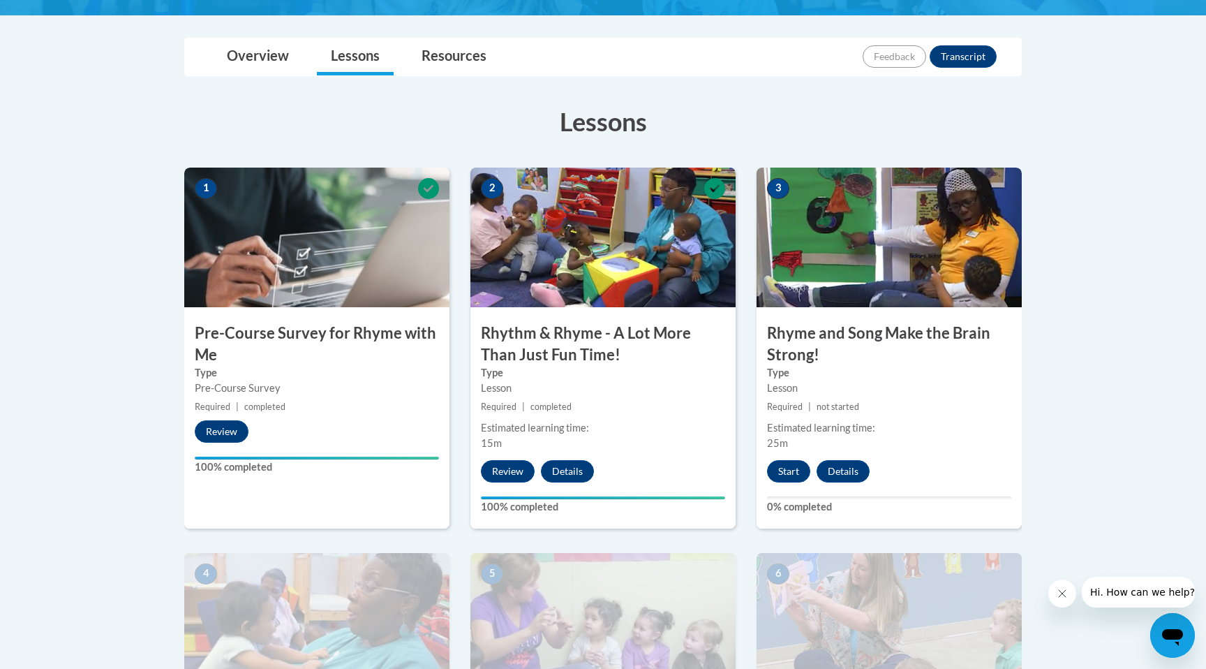
scroll to position [303, 0]
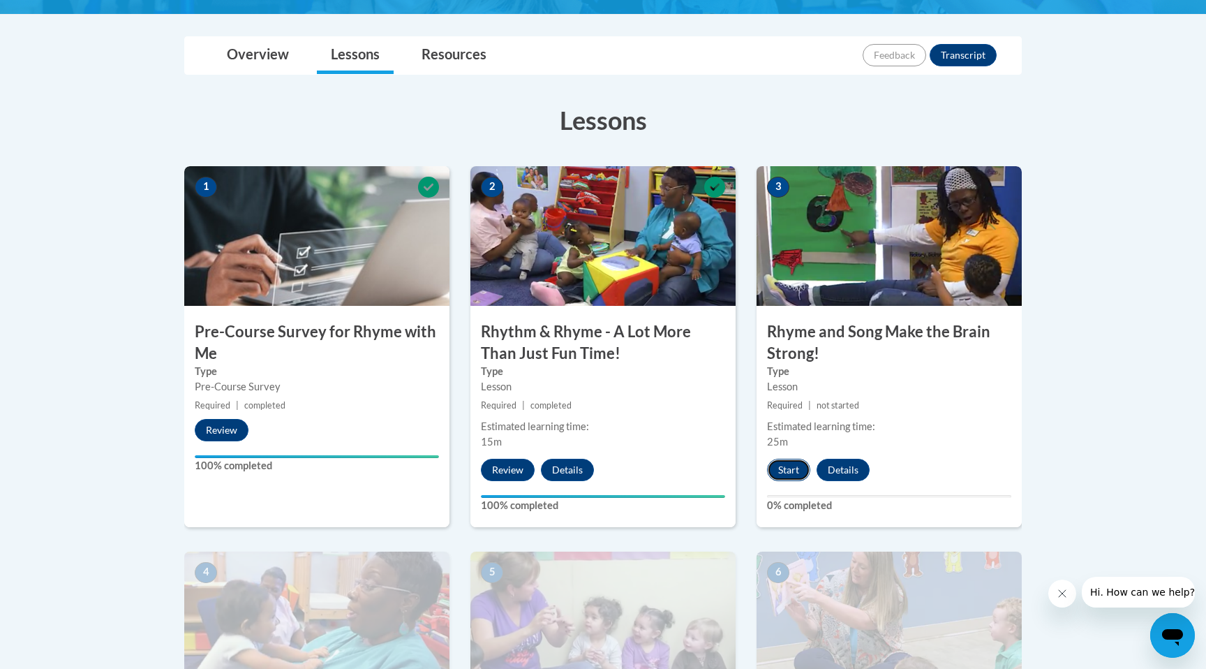
click at [784, 468] on button "Start" at bounding box center [788, 470] width 43 height 22
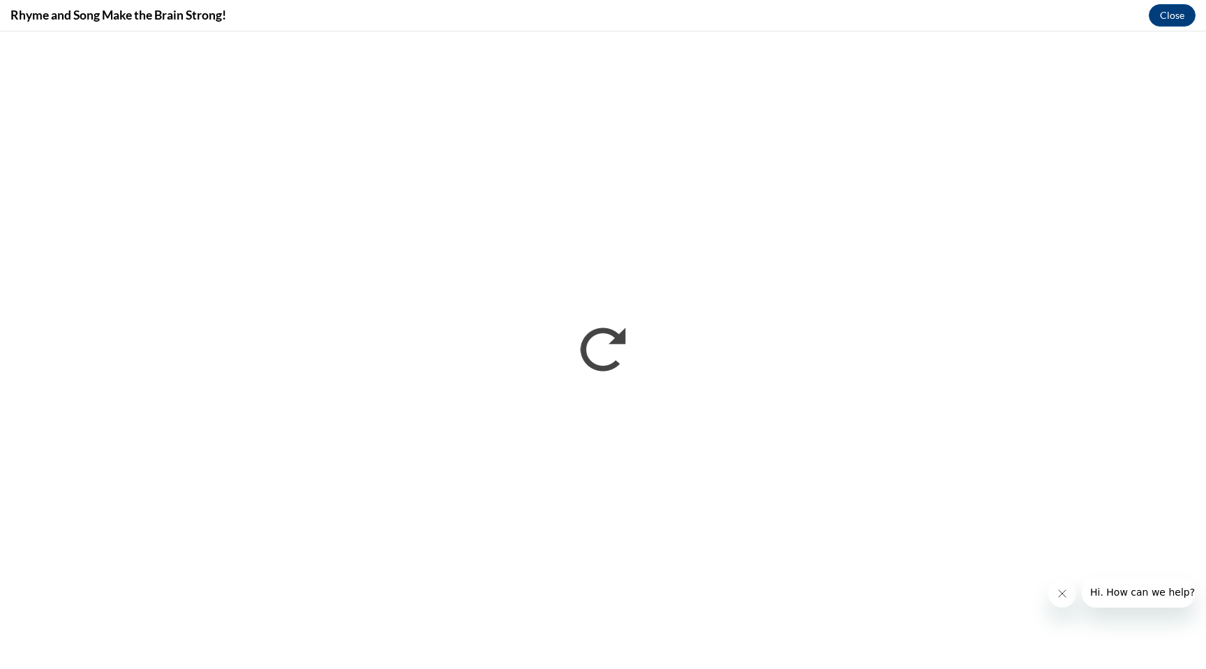
scroll to position [0, 0]
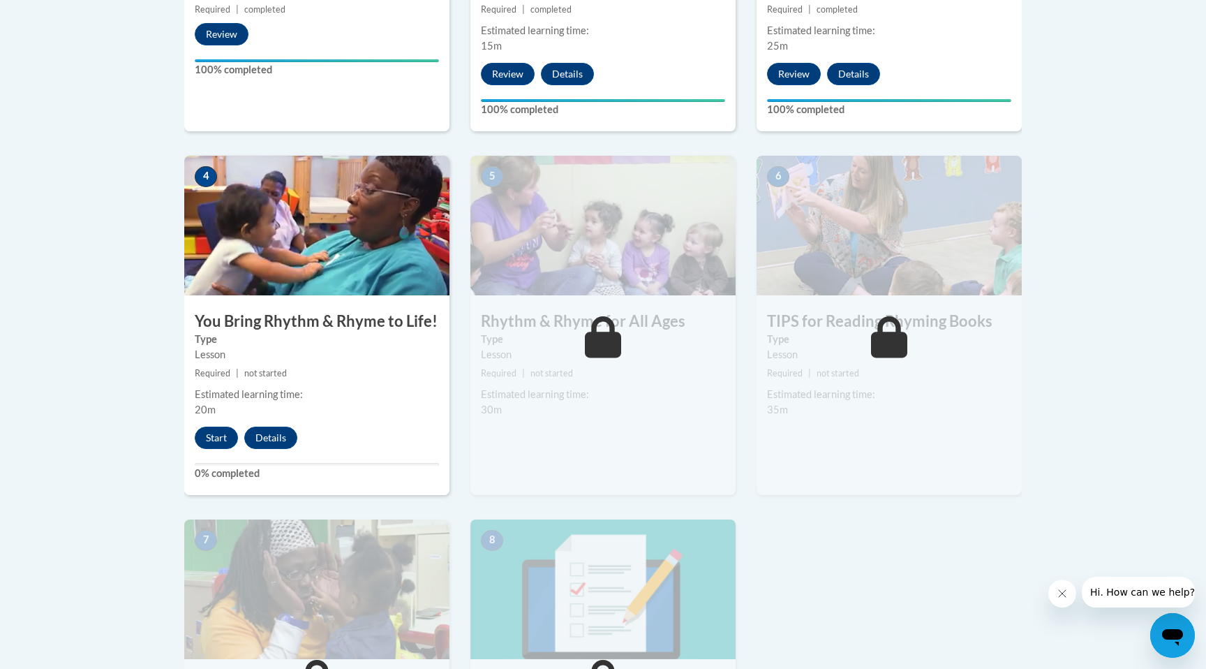
scroll to position [694, 0]
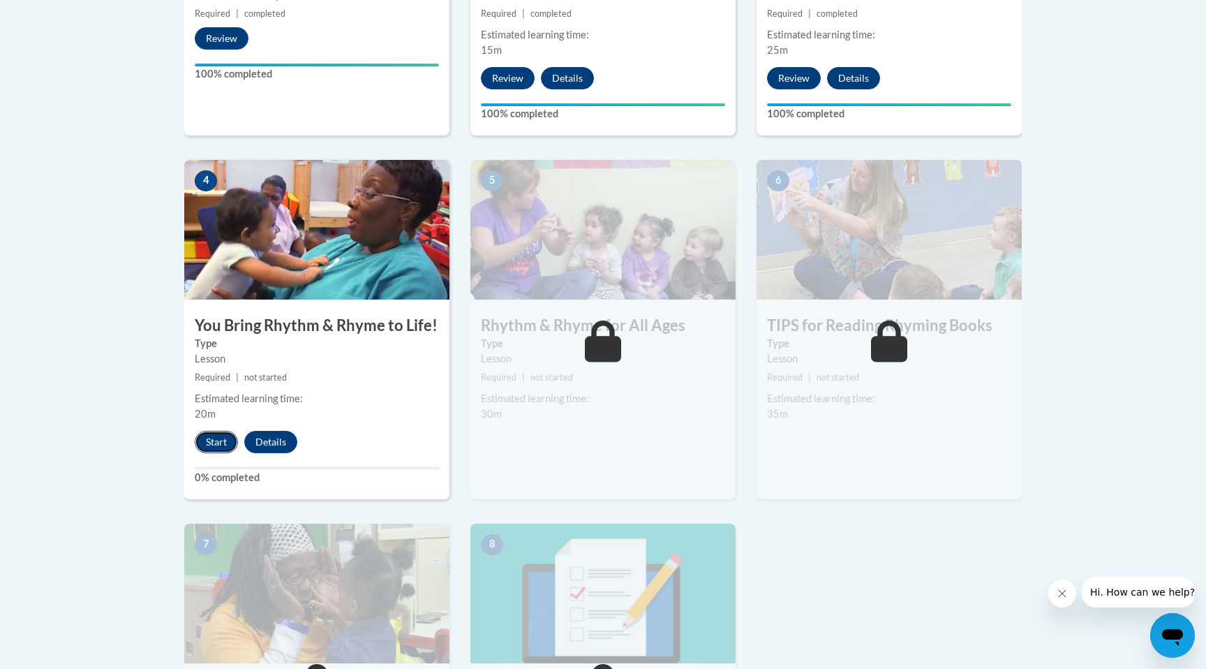
click at [216, 443] on button "Start" at bounding box center [216, 442] width 43 height 22
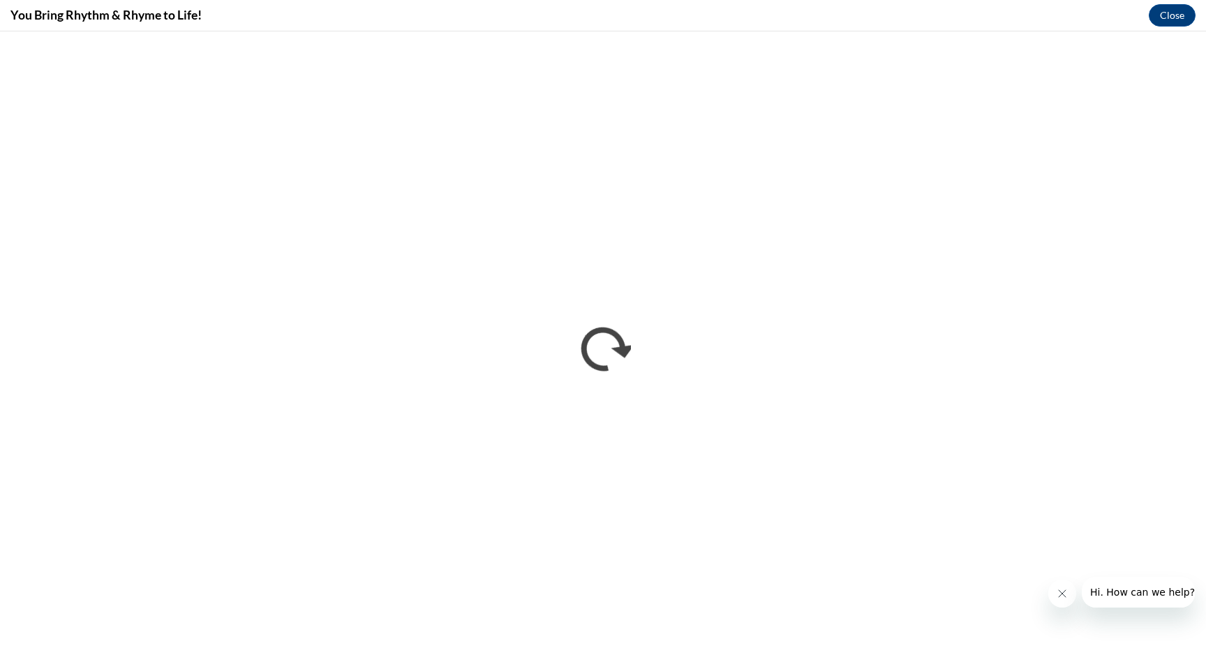
scroll to position [0, 0]
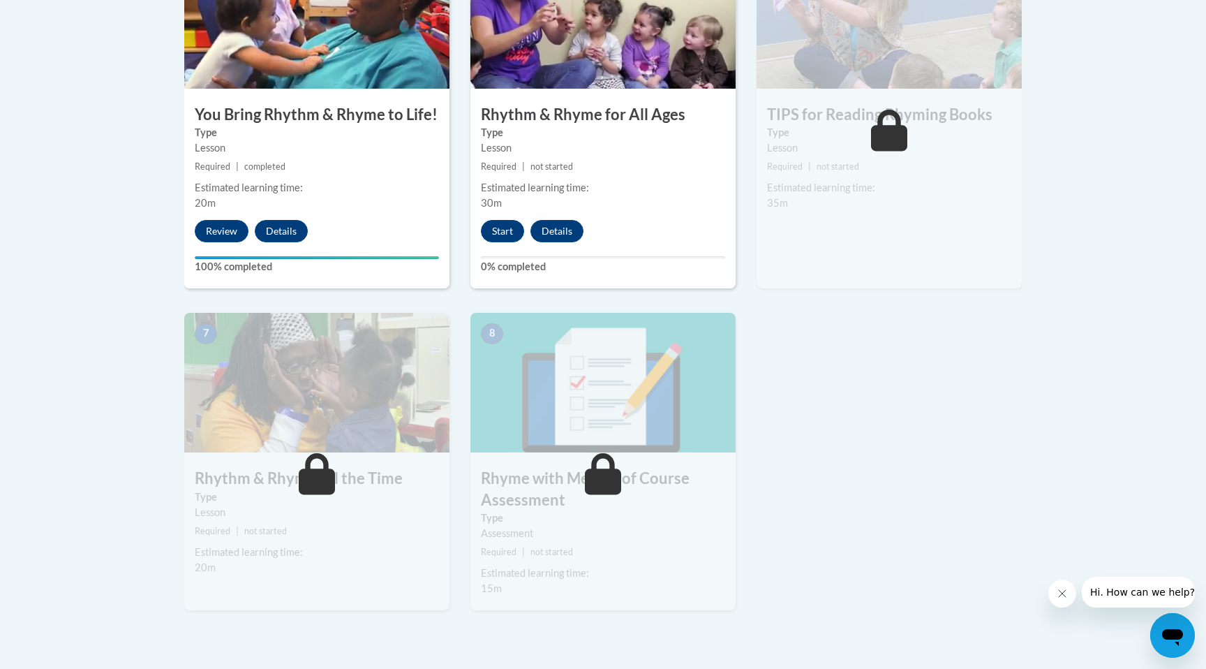
scroll to position [907, 0]
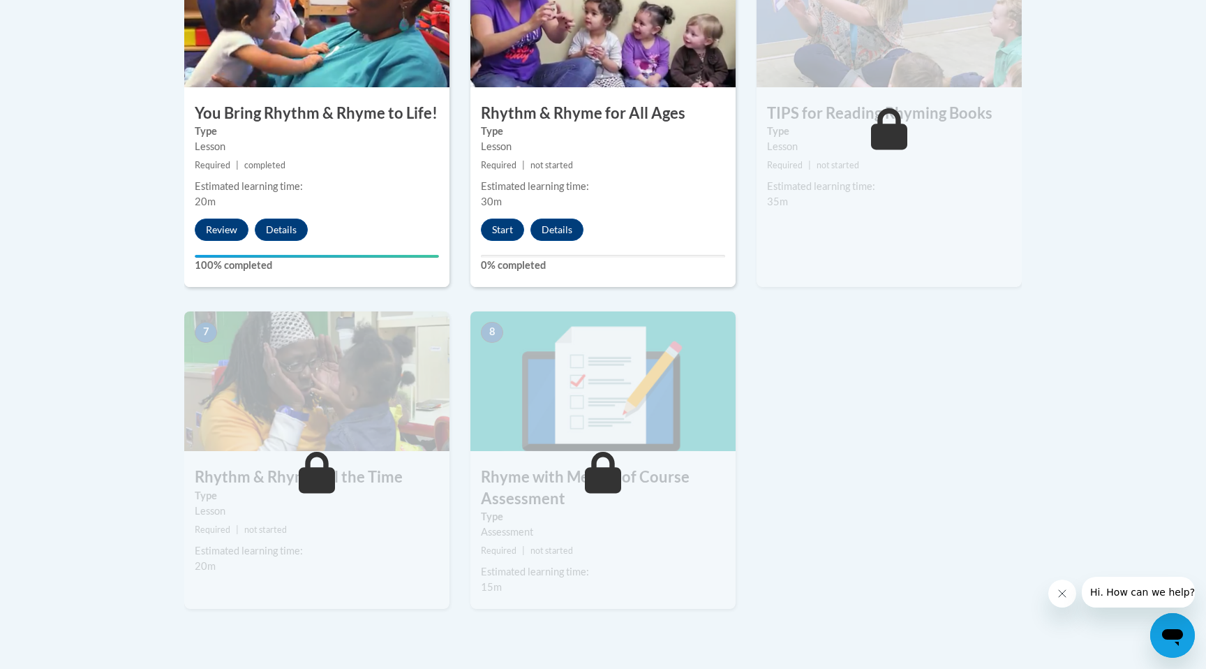
click at [884, 140] on icon at bounding box center [889, 129] width 37 height 42
click at [497, 227] on button "Start" at bounding box center [502, 229] width 43 height 22
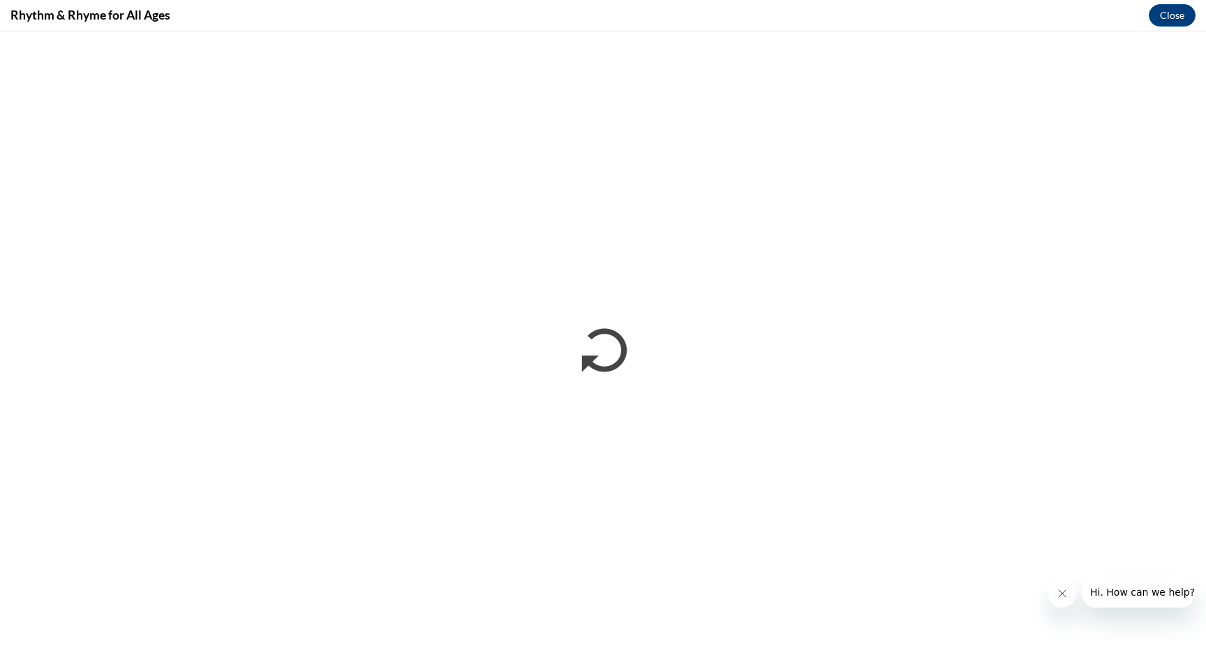
scroll to position [0, 0]
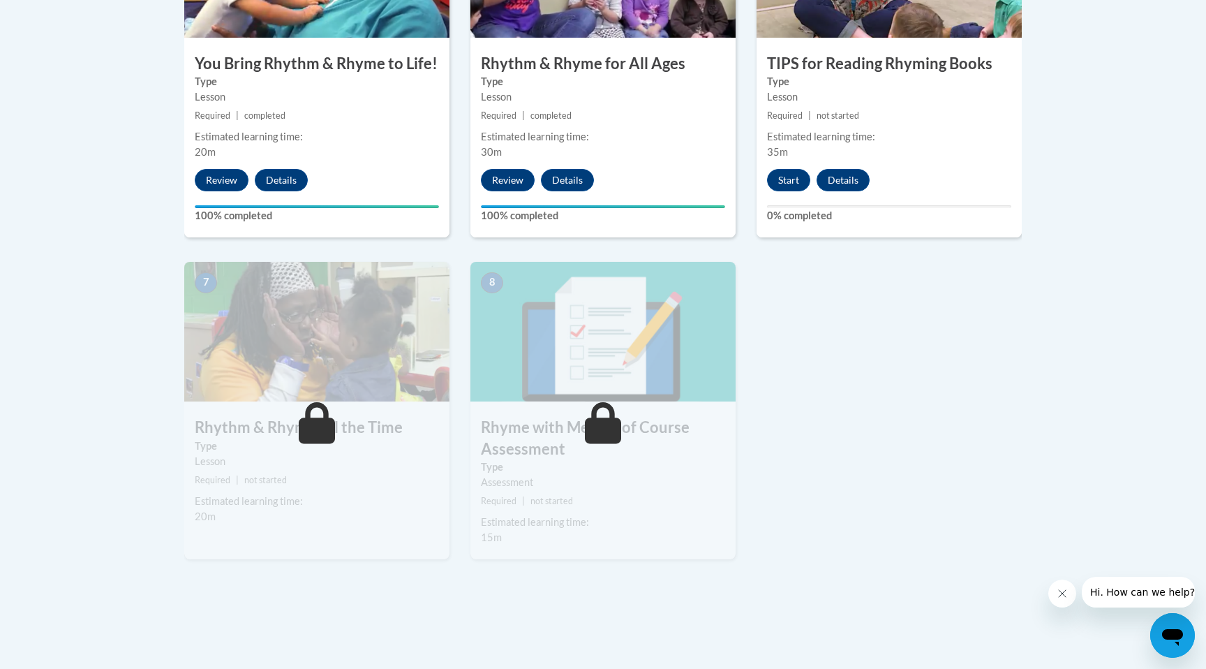
scroll to position [962, 0]
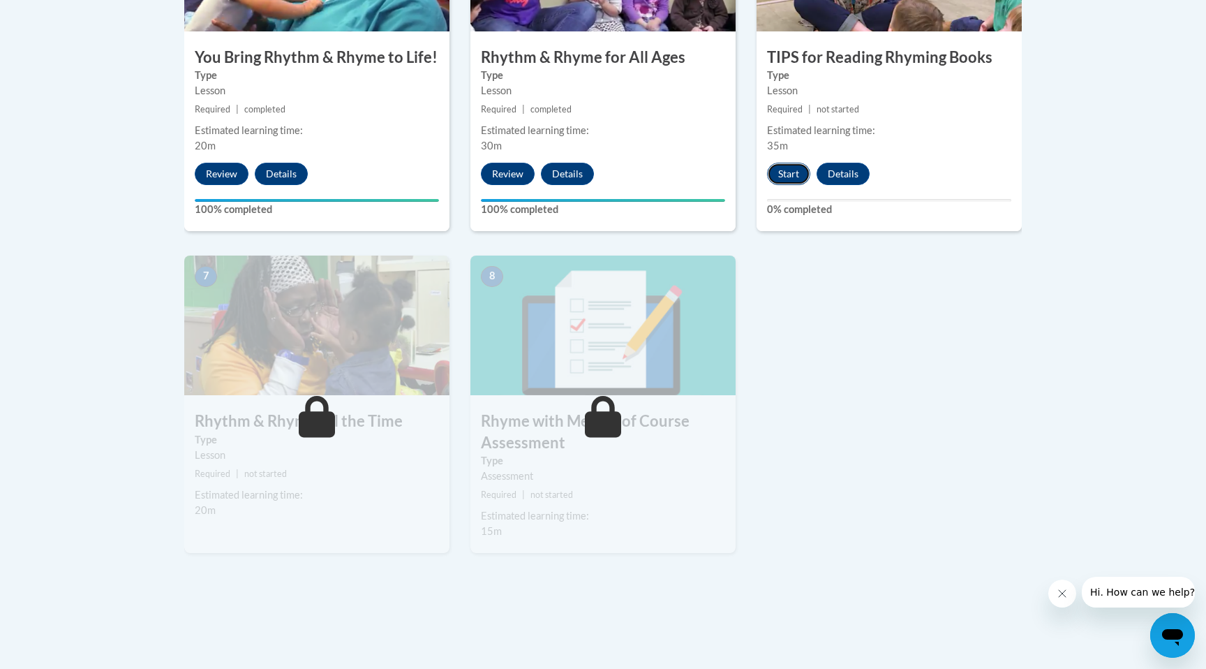
click at [781, 176] on button "Start" at bounding box center [788, 174] width 43 height 22
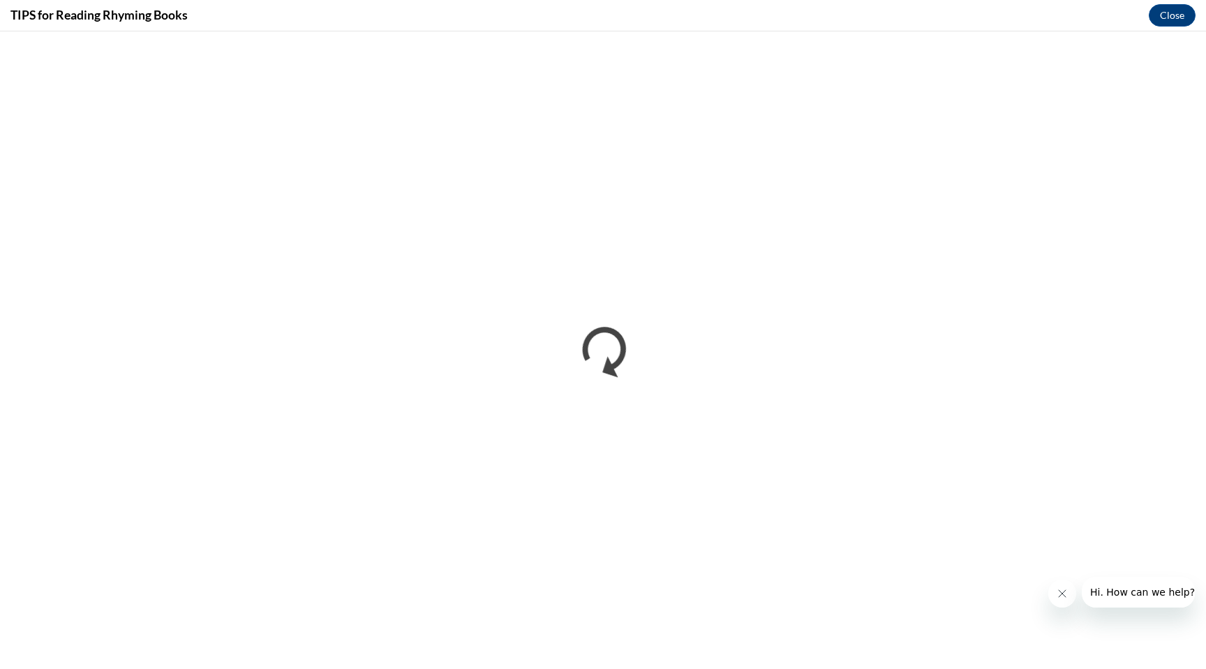
scroll to position [0, 0]
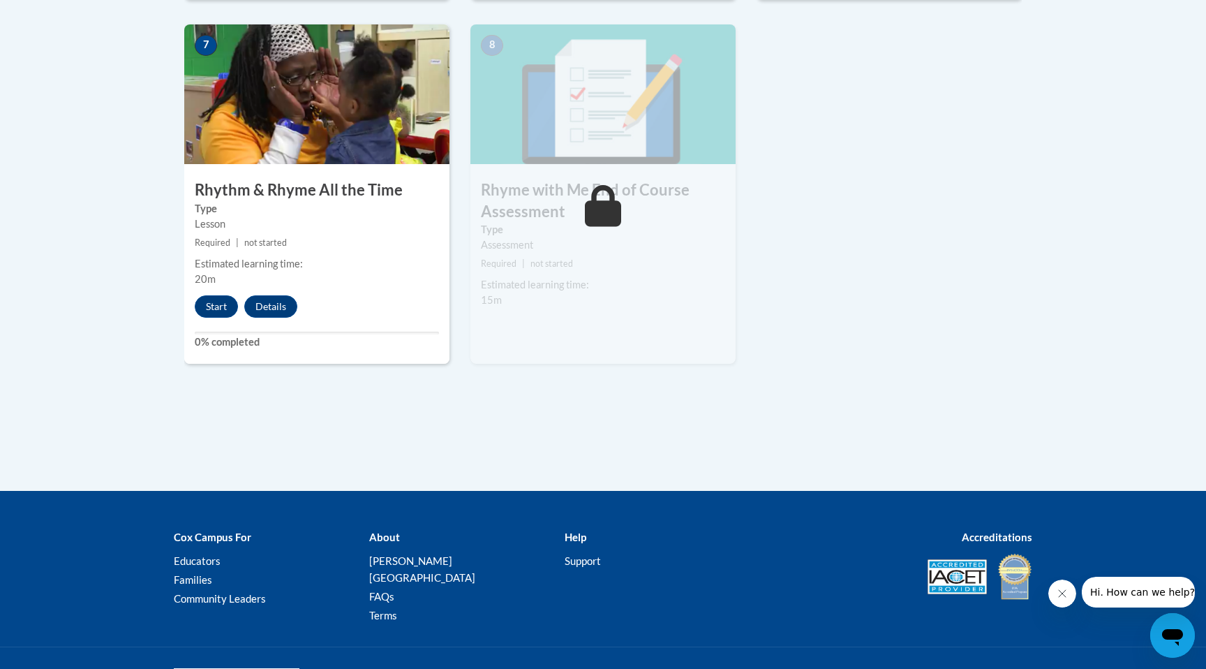
scroll to position [1205, 0]
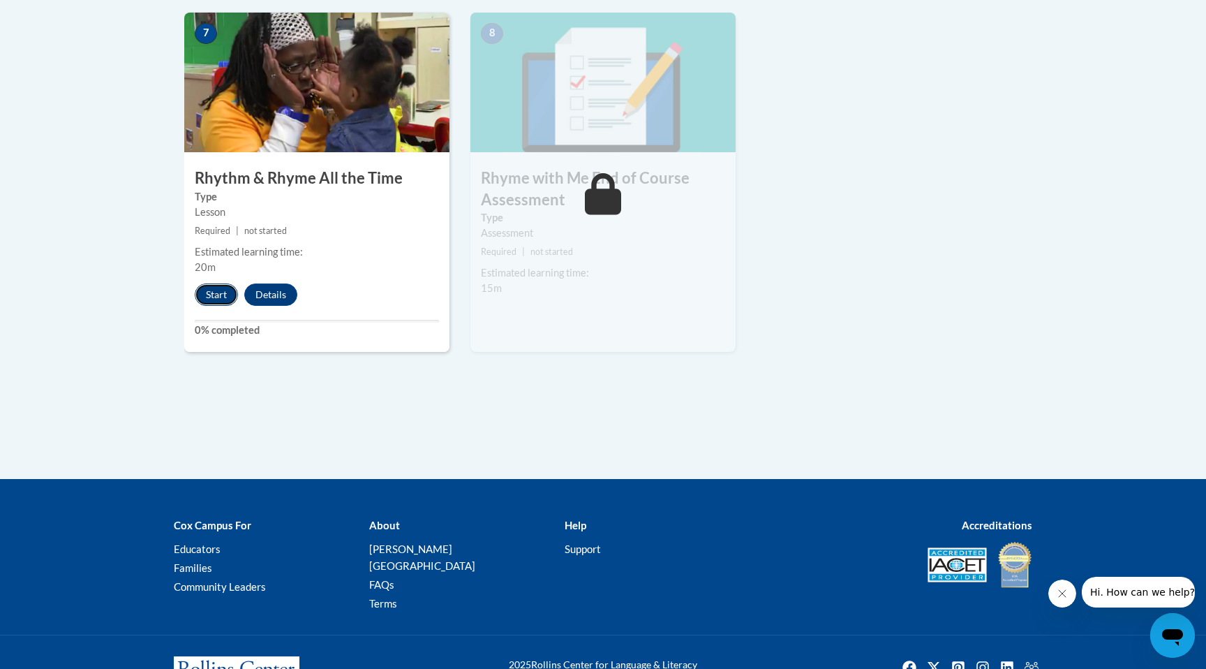
click at [214, 299] on button "Start" at bounding box center [216, 294] width 43 height 22
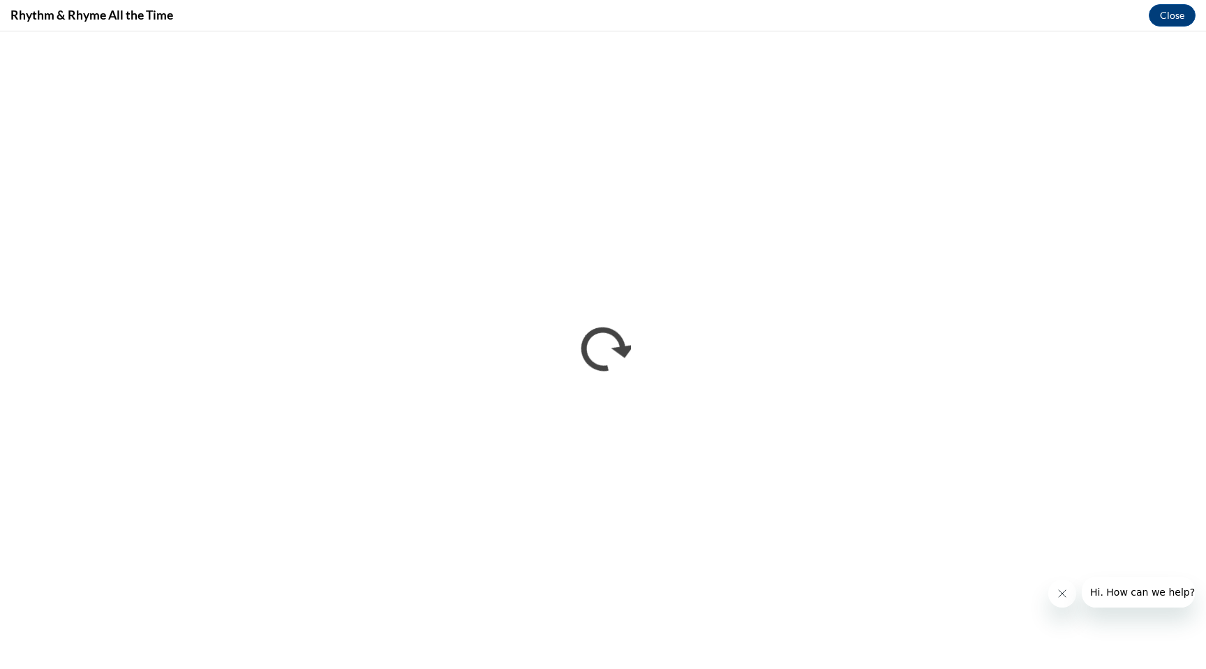
scroll to position [0, 0]
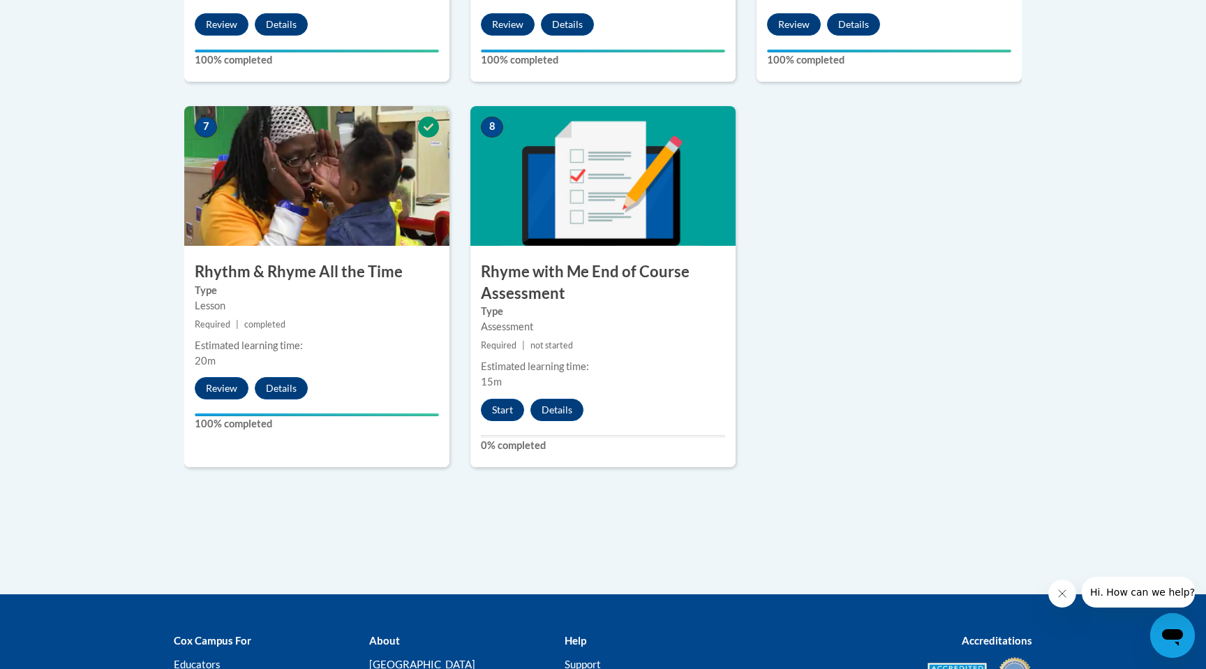
scroll to position [1122, 0]
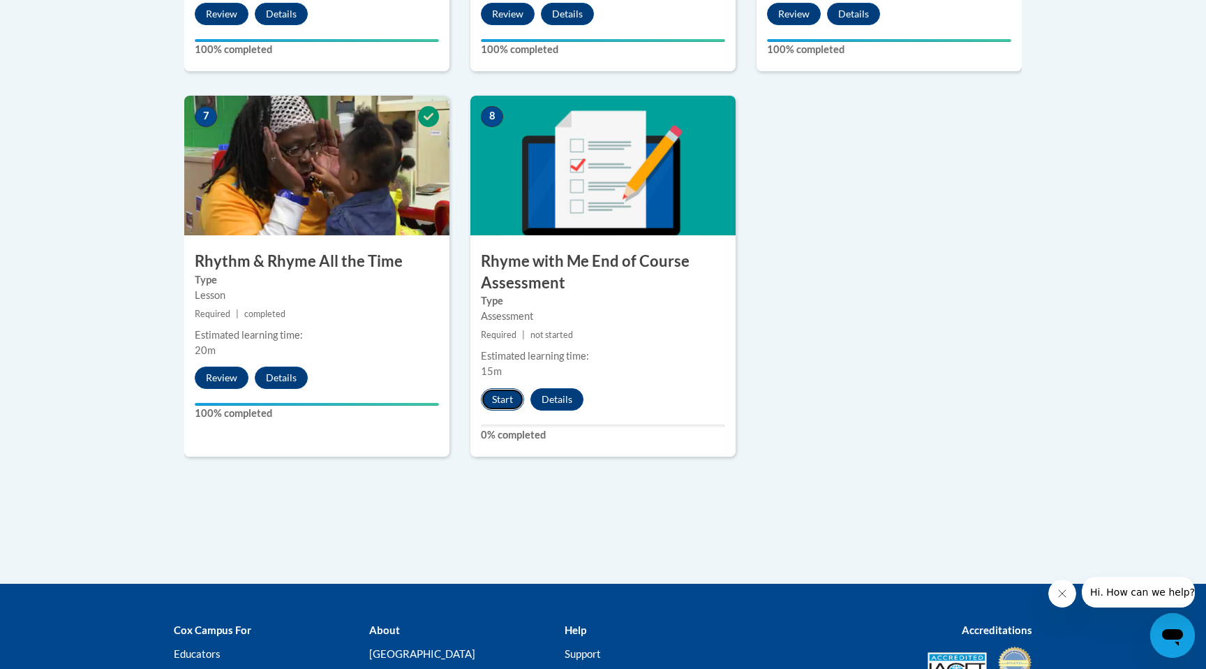
click at [496, 400] on button "Start" at bounding box center [502, 399] width 43 height 22
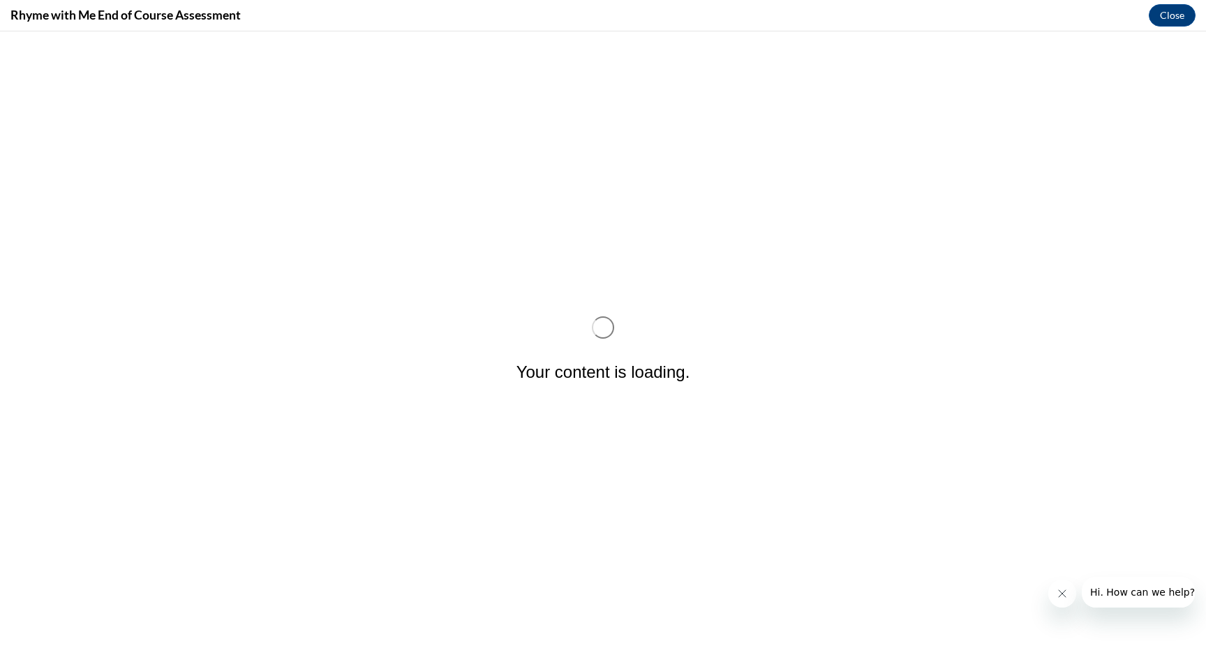
scroll to position [0, 0]
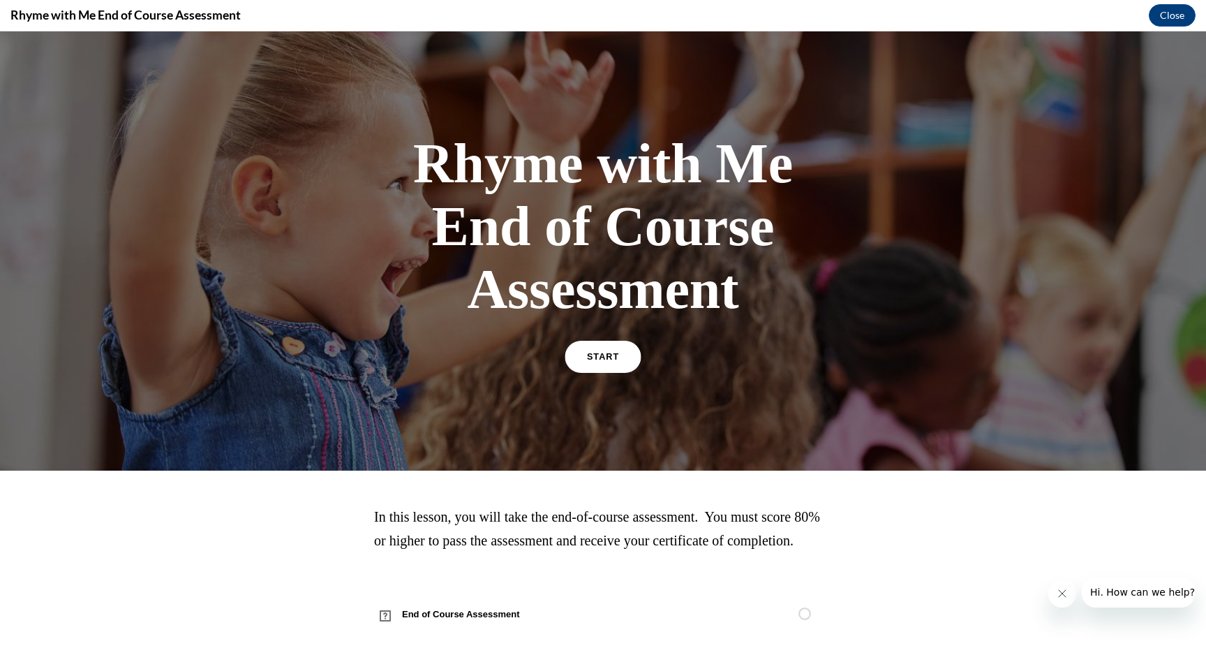
click at [612, 350] on link "START" at bounding box center [603, 357] width 76 height 32
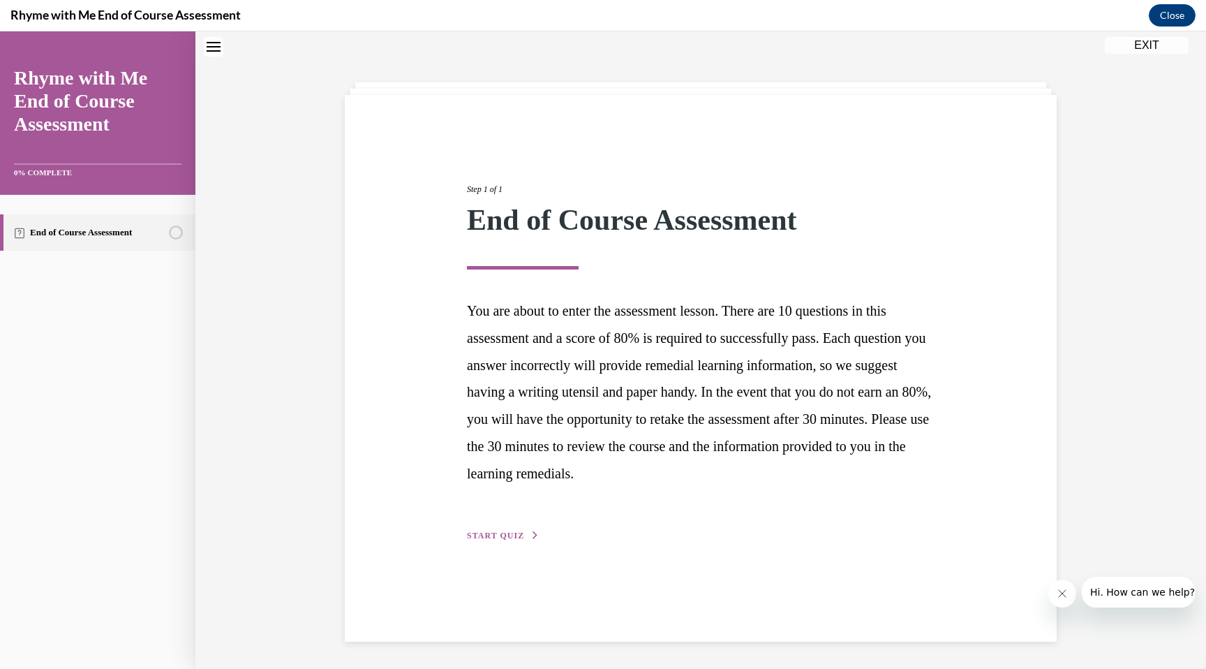
scroll to position [44, 0]
click at [503, 531] on span "START QUIZ" at bounding box center [495, 535] width 57 height 10
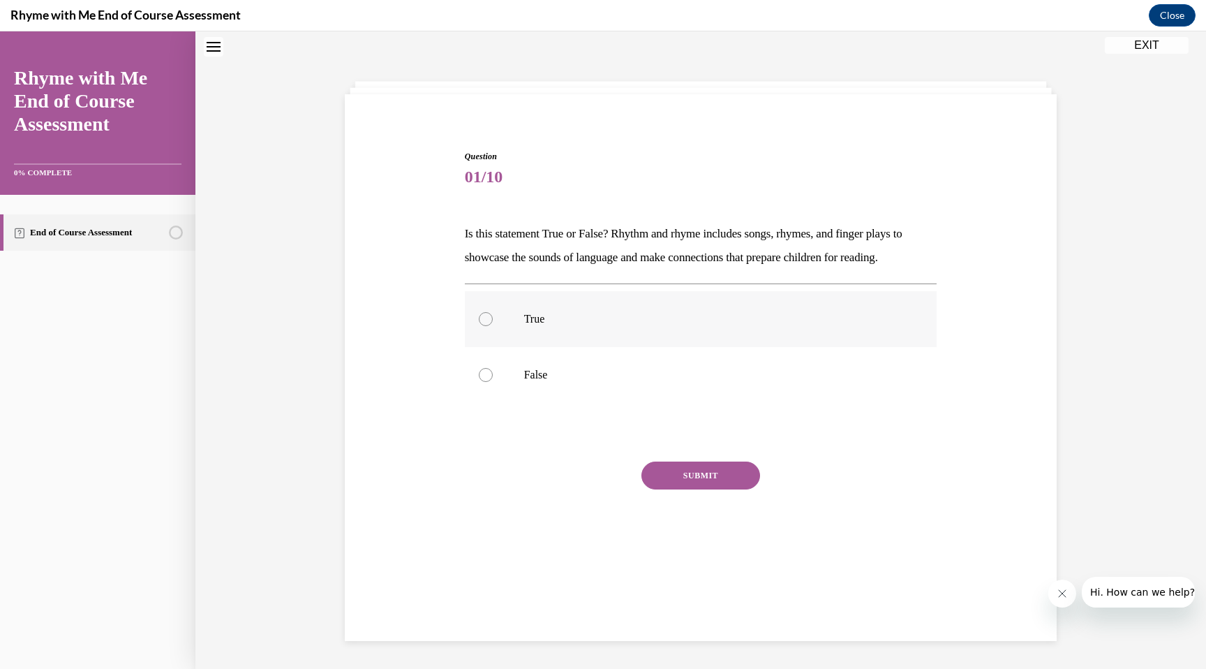
click at [485, 319] on div at bounding box center [486, 319] width 14 height 14
click at [485, 319] on input "True" at bounding box center [486, 319] width 14 height 14
radio input "true"
click at [704, 477] on button "SUBMIT" at bounding box center [700, 475] width 119 height 28
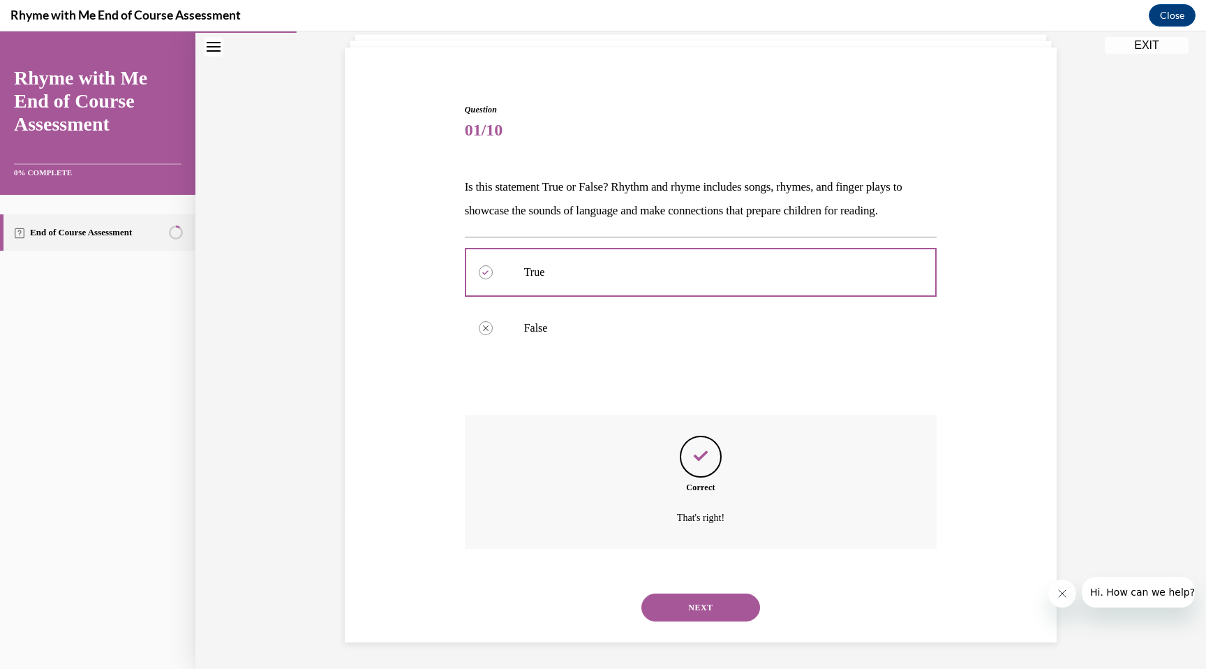
scroll to position [92, 0]
click at [712, 606] on button "NEXT" at bounding box center [700, 606] width 119 height 28
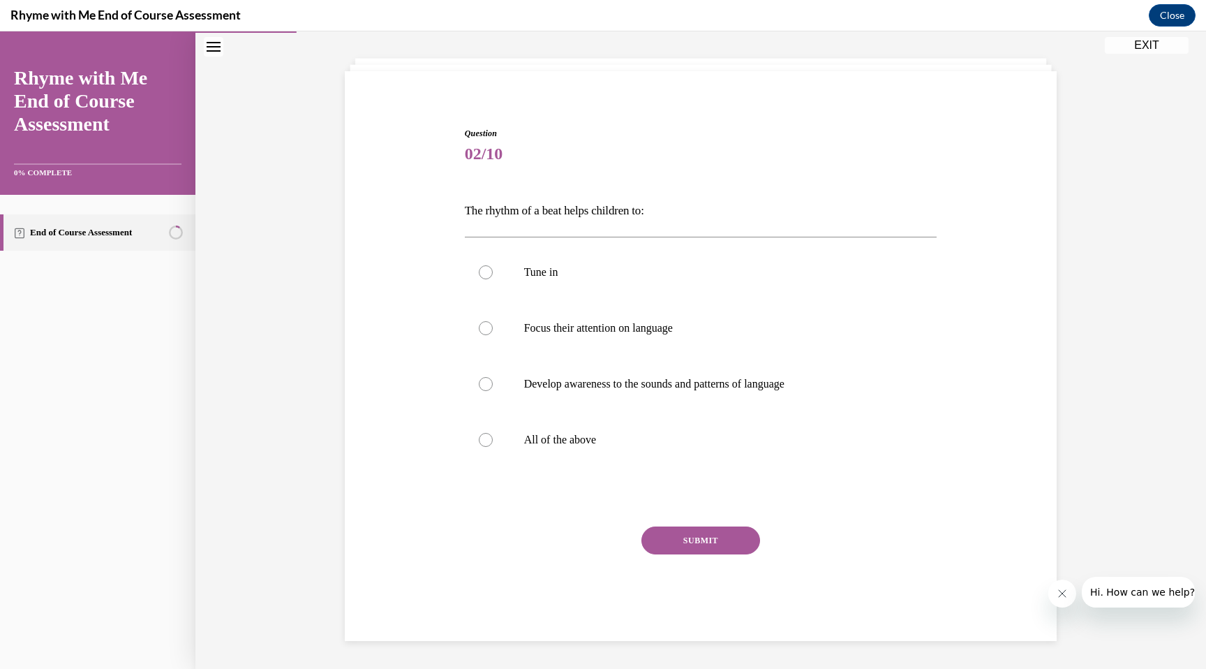
scroll to position [48, 0]
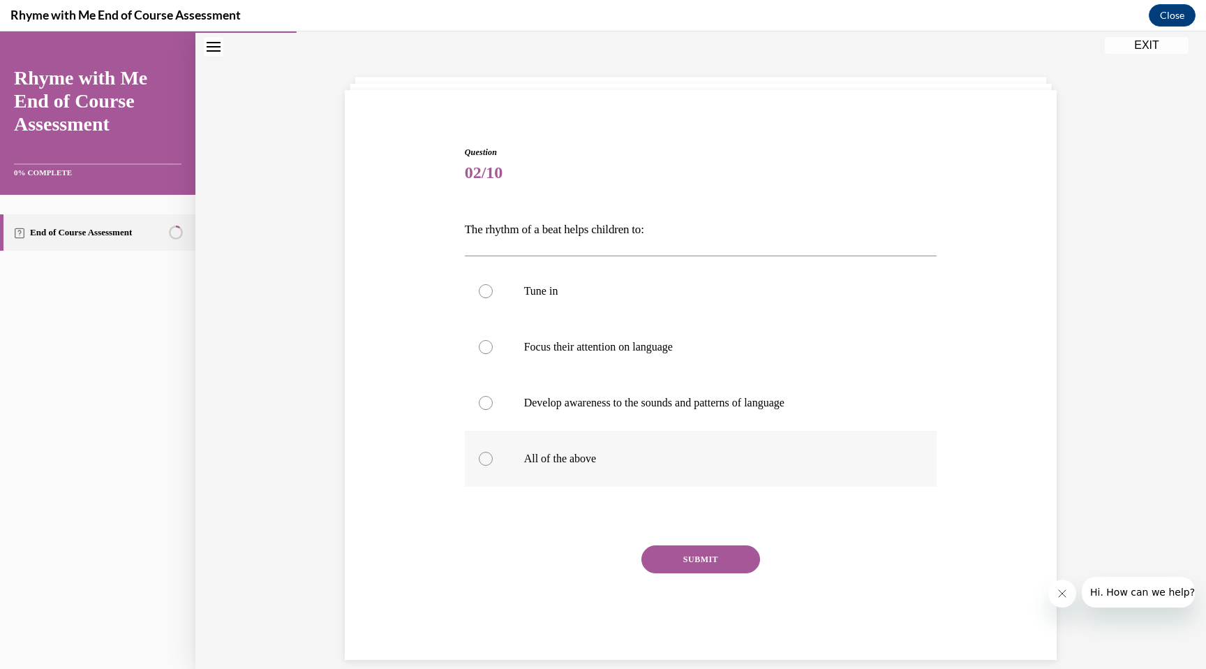
click at [488, 457] on div at bounding box center [486, 459] width 14 height 14
click at [488, 457] on input "All of the above" at bounding box center [486, 459] width 14 height 14
radio input "true"
click at [705, 559] on button "SUBMIT" at bounding box center [700, 559] width 119 height 28
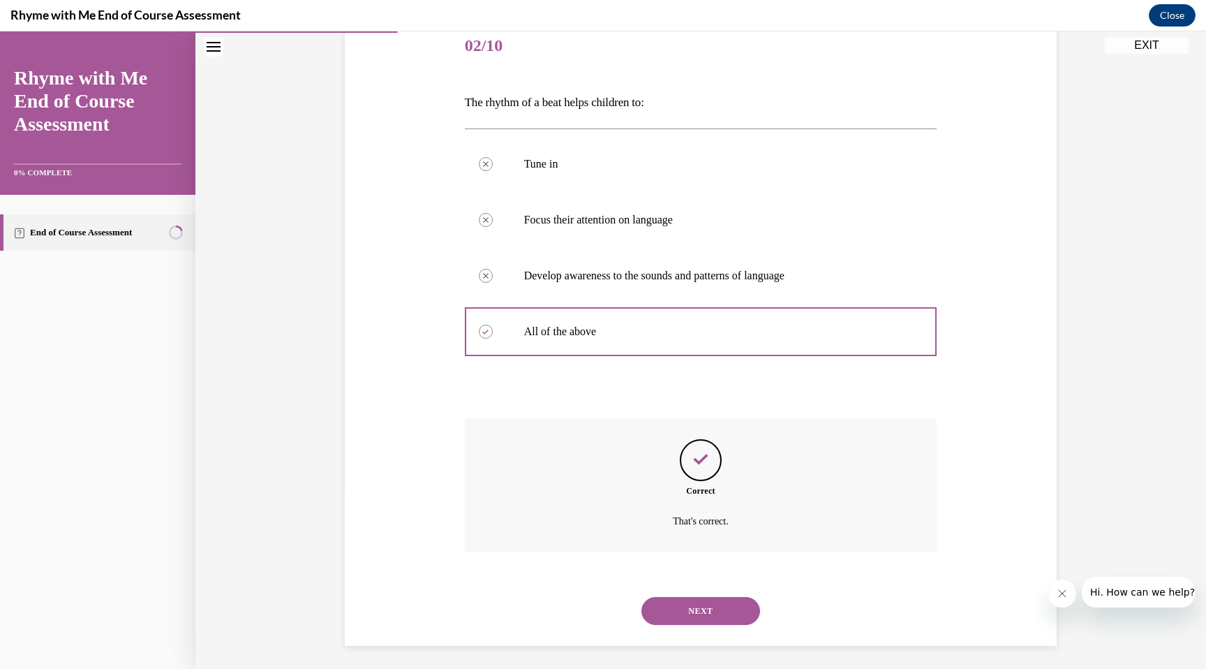
scroll to position [180, 0]
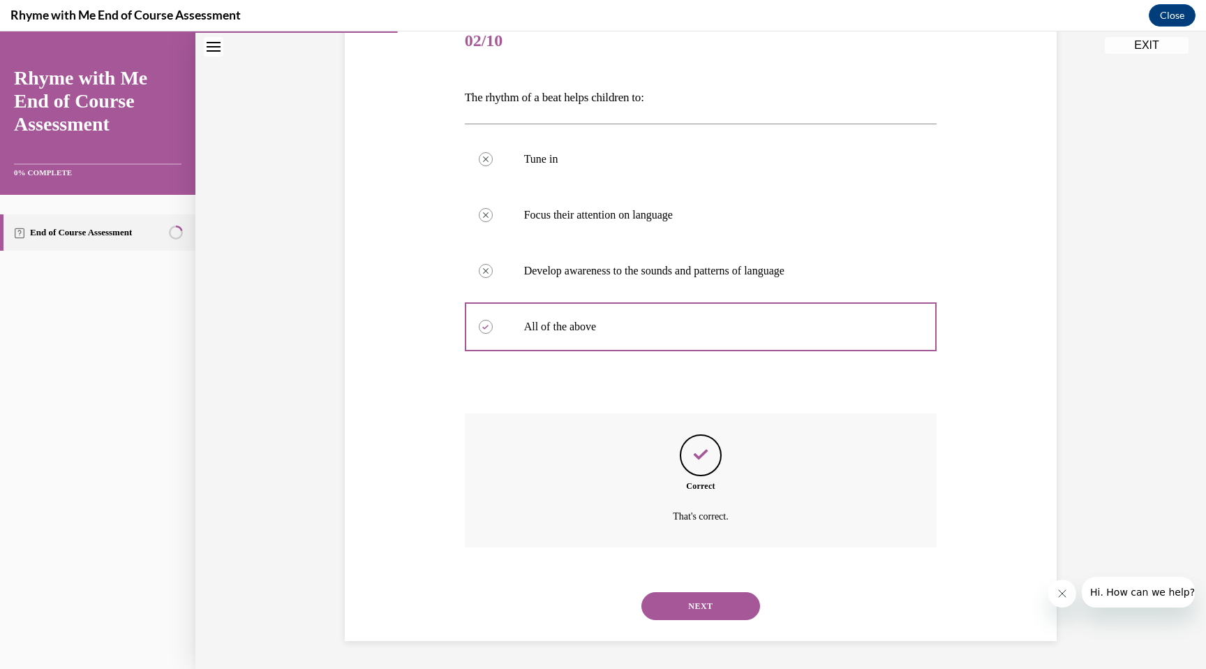
click at [706, 606] on button "NEXT" at bounding box center [700, 606] width 119 height 28
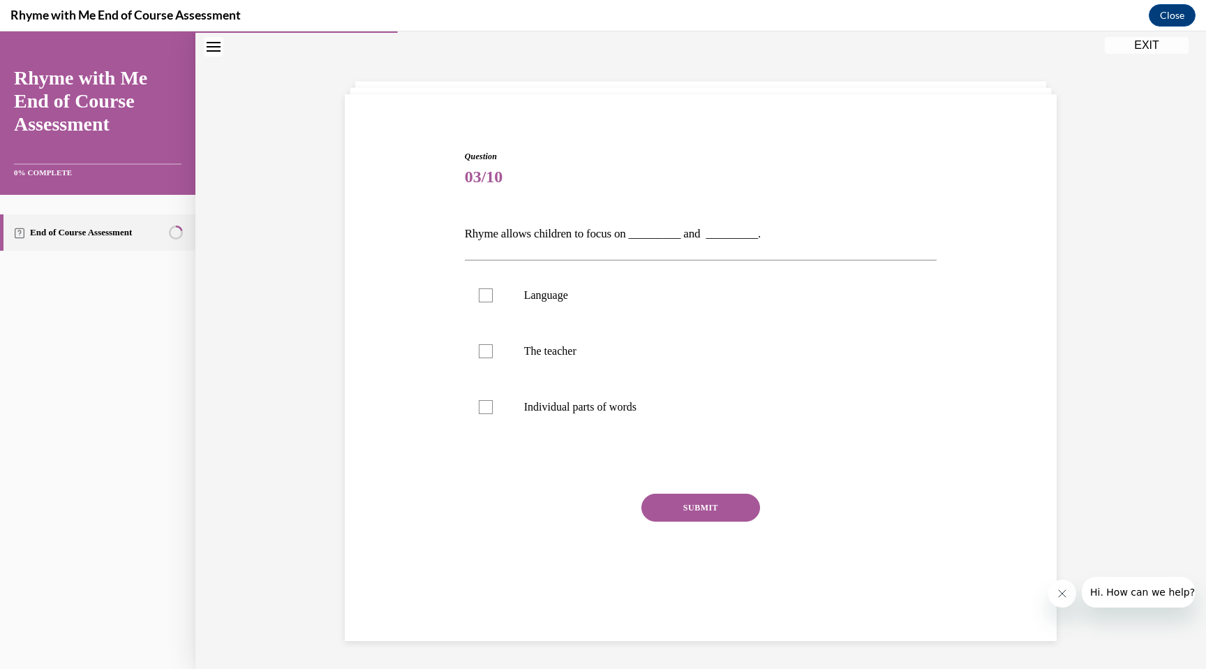
scroll to position [44, 0]
click at [484, 298] on div at bounding box center [486, 295] width 14 height 14
click at [484, 298] on input "Language" at bounding box center [486, 295] width 14 height 14
checkbox input "true"
click at [486, 409] on div at bounding box center [486, 407] width 14 height 14
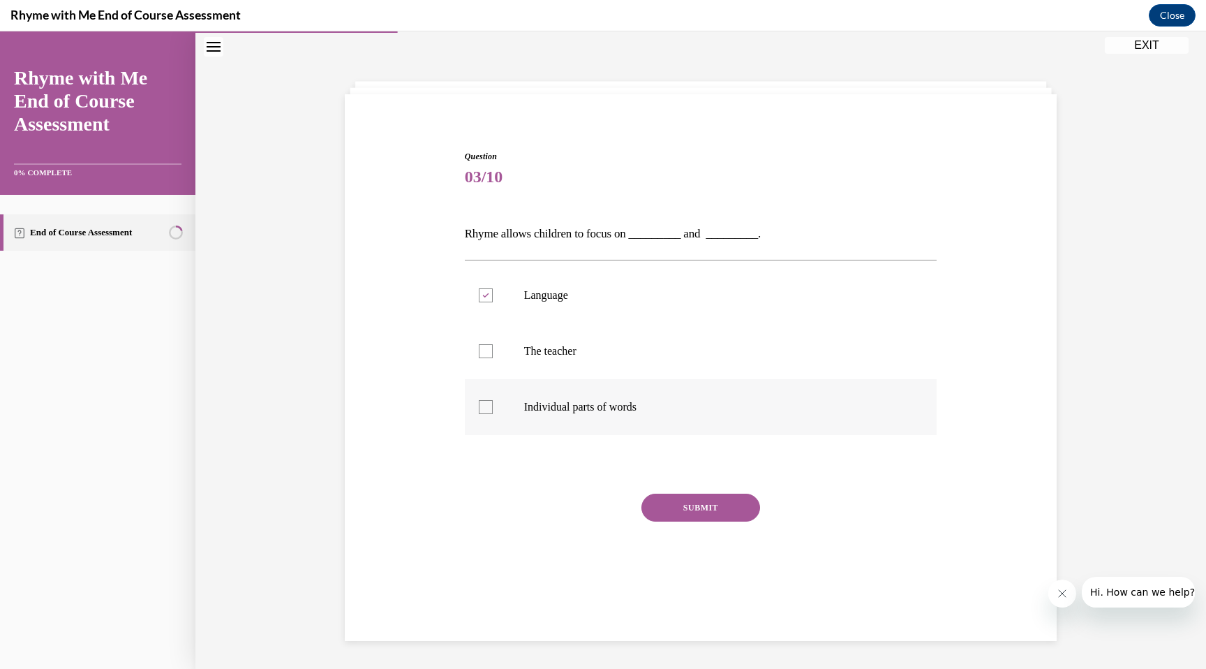
click at [486, 409] on input "Individual parts of words" at bounding box center [486, 407] width 14 height 14
checkbox input "true"
click at [701, 507] on button "SUBMIT" at bounding box center [700, 507] width 119 height 28
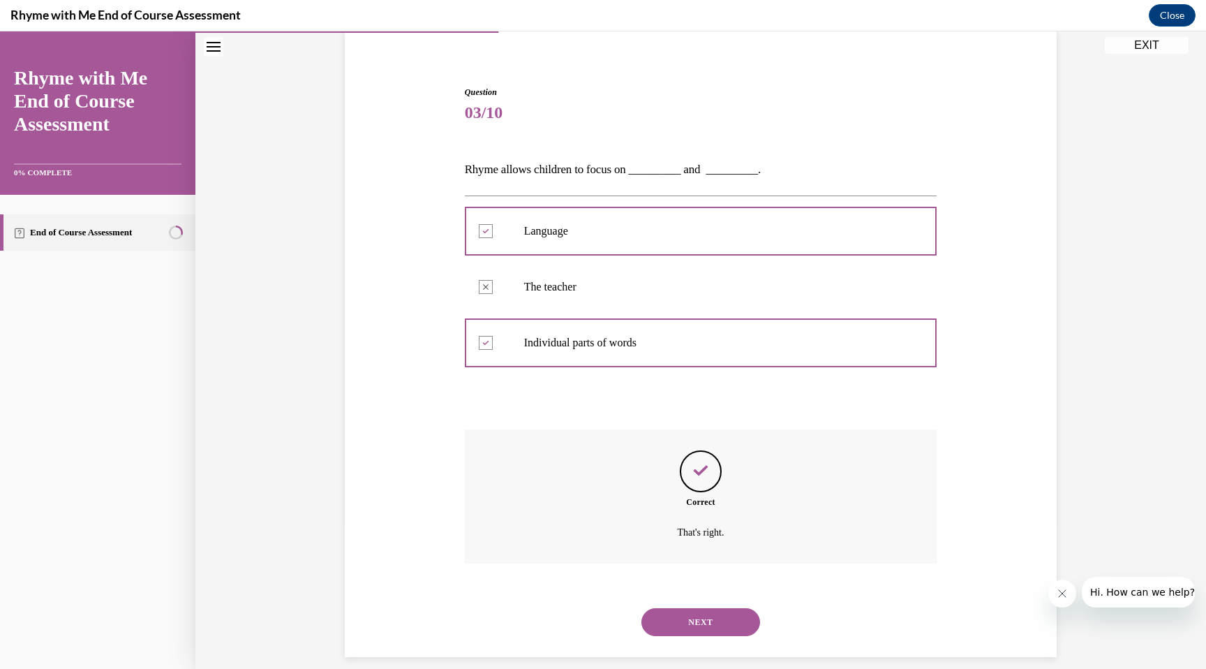
scroll to position [124, 0]
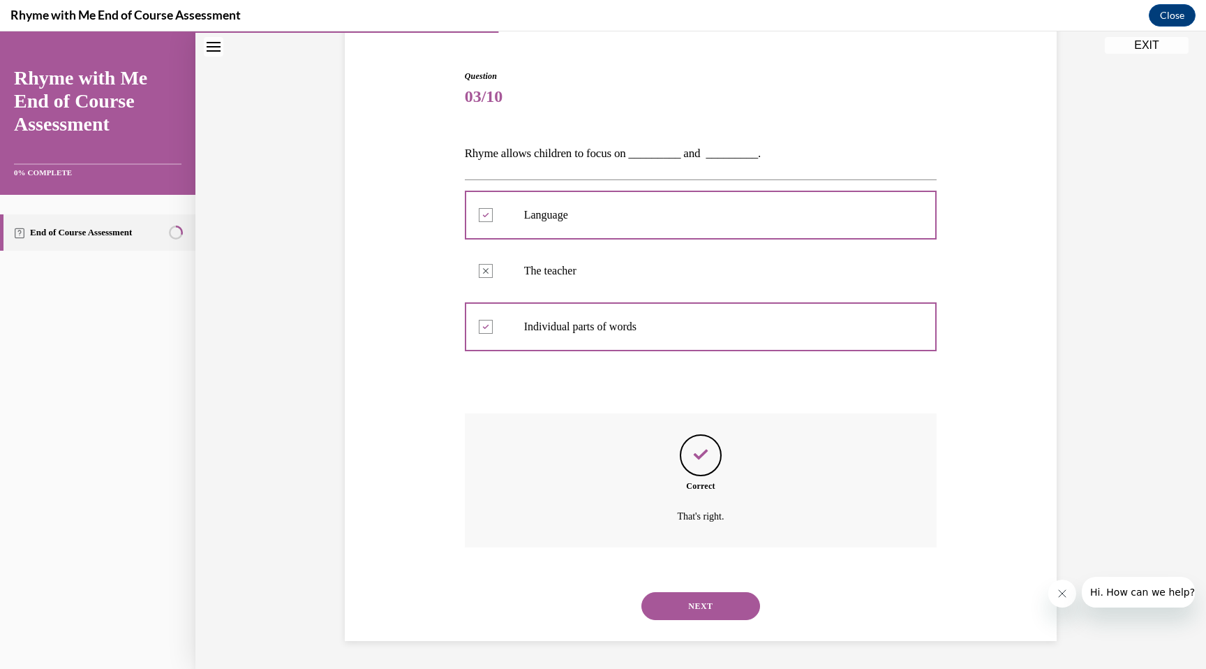
click at [710, 606] on button "NEXT" at bounding box center [700, 606] width 119 height 28
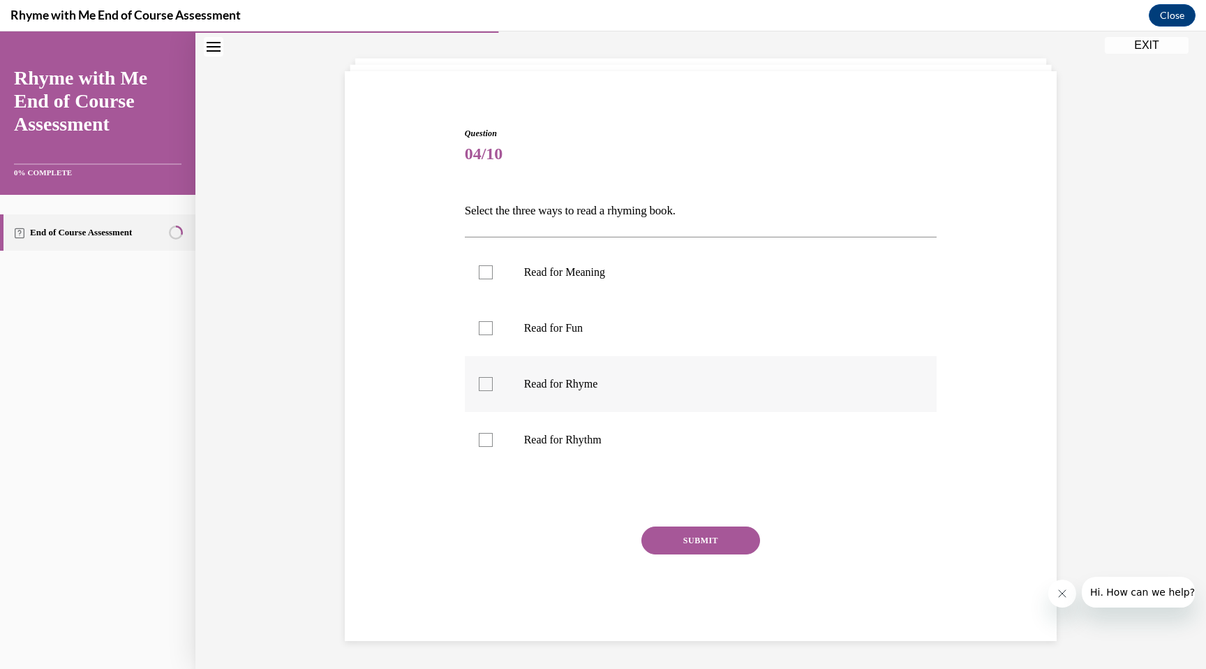
click at [485, 384] on div at bounding box center [486, 384] width 14 height 14
click at [485, 384] on input "Read for Rhyme" at bounding box center [486, 384] width 14 height 14
checkbox input "true"
click at [487, 439] on div at bounding box center [486, 440] width 14 height 14
click at [487, 439] on input "Read for Rhythm" at bounding box center [486, 440] width 14 height 14
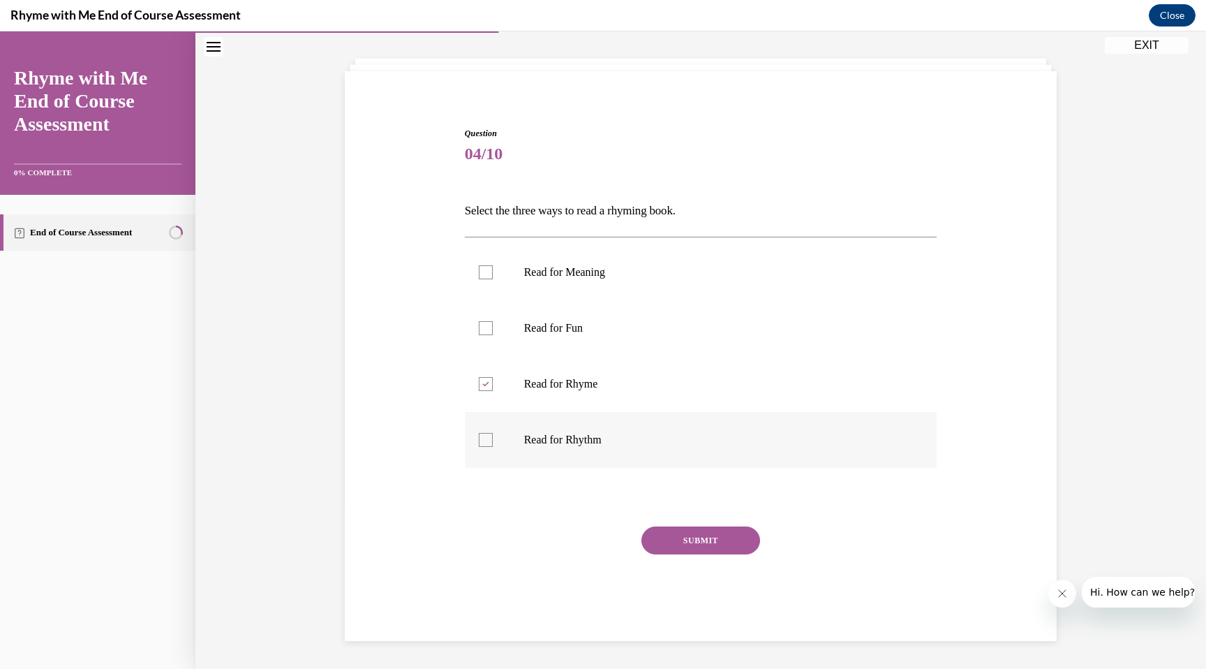
checkbox input "true"
click at [489, 273] on div at bounding box center [486, 272] width 14 height 14
click at [489, 273] on input "Read for Meaning" at bounding box center [486, 272] width 14 height 14
checkbox input "true"
click at [710, 536] on button "SUBMIT" at bounding box center [700, 540] width 119 height 28
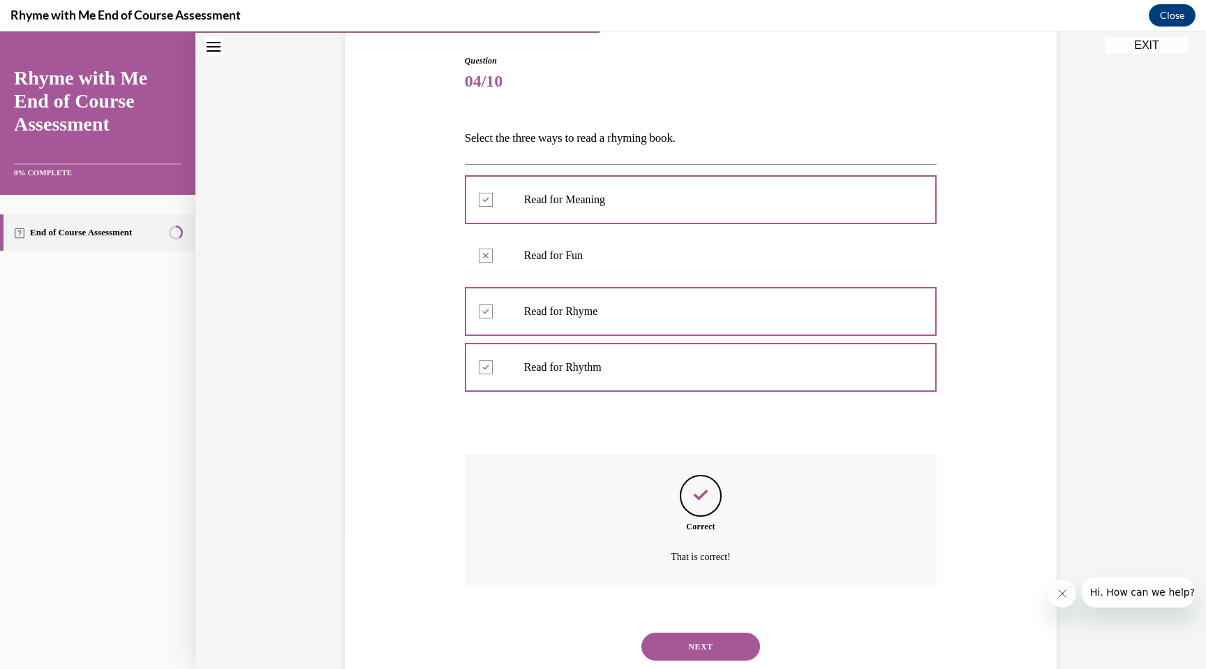
scroll to position [180, 0]
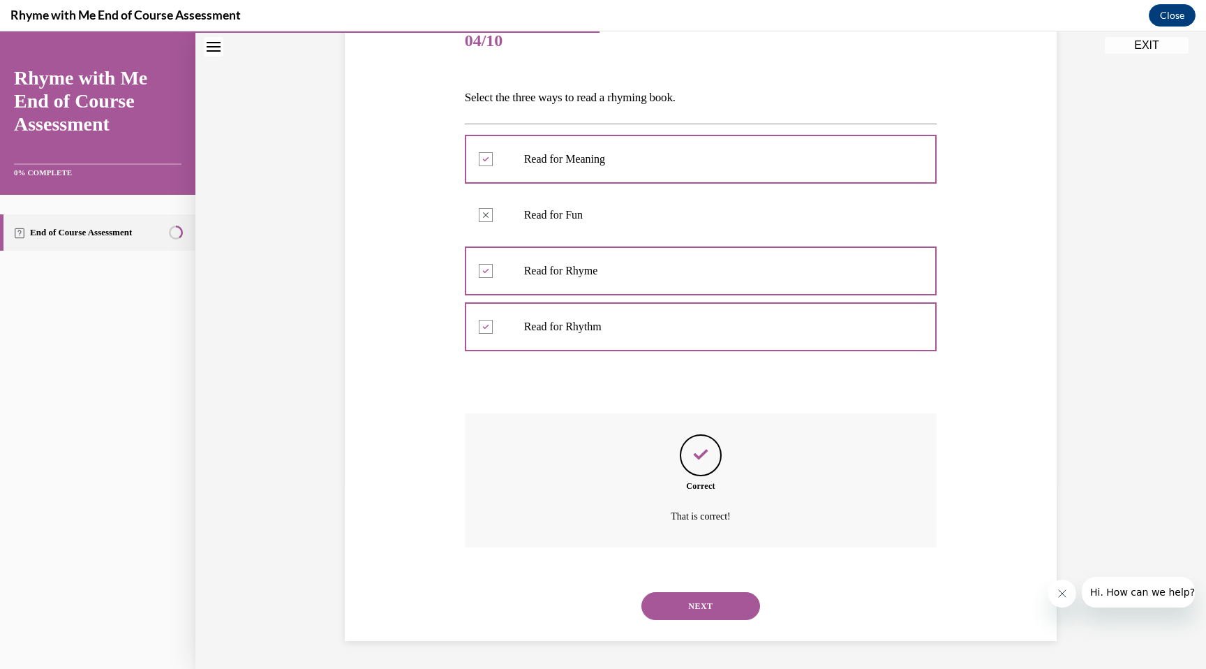
click at [708, 609] on button "NEXT" at bounding box center [700, 606] width 119 height 28
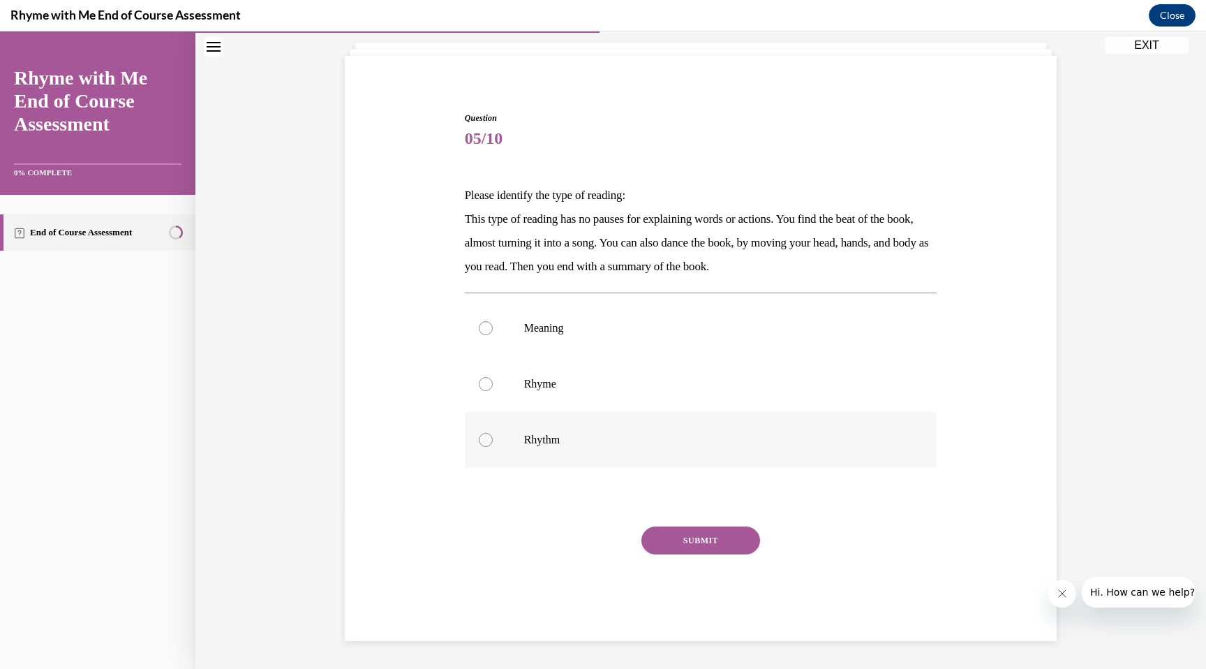
click at [489, 440] on div at bounding box center [486, 440] width 14 height 14
click at [489, 440] on input "Rhythm" at bounding box center [486, 440] width 14 height 14
radio input "true"
click at [704, 546] on button "SUBMIT" at bounding box center [700, 540] width 119 height 28
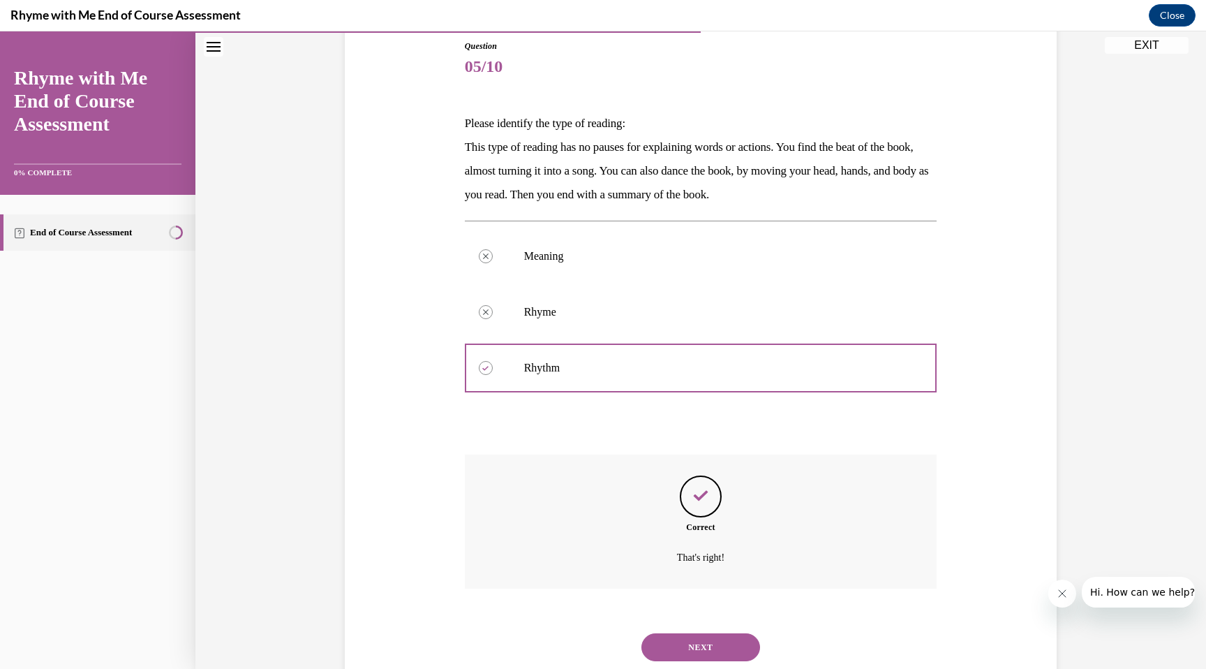
scroll to position [195, 0]
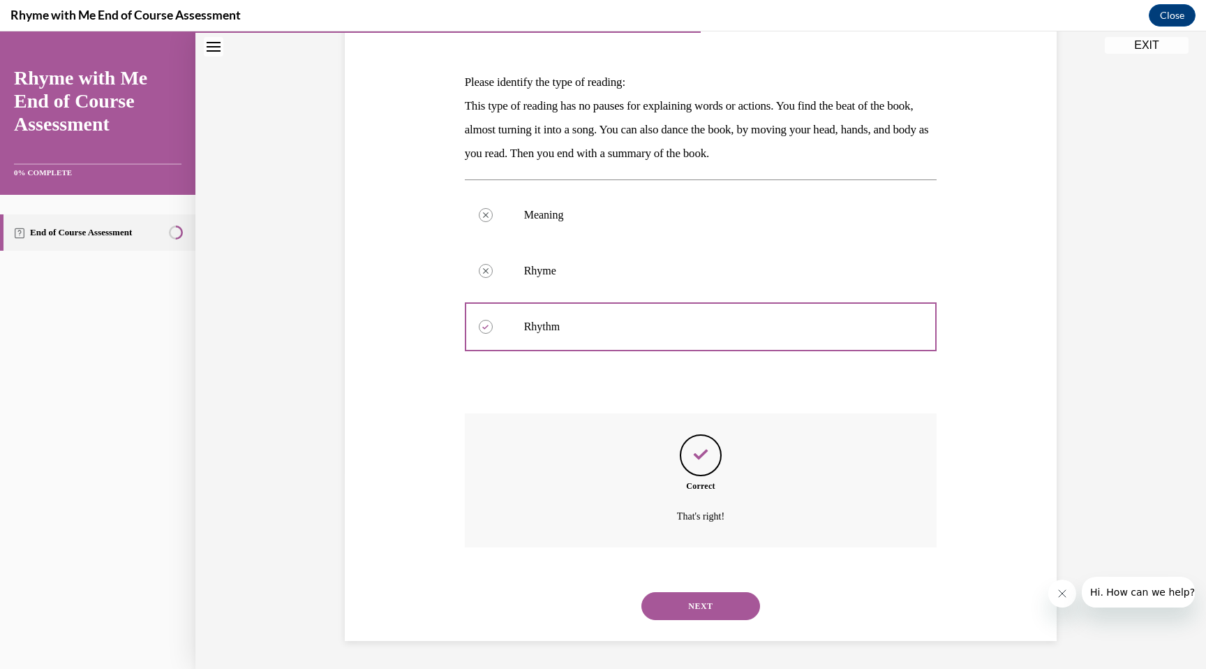
click at [709, 608] on button "NEXT" at bounding box center [700, 606] width 119 height 28
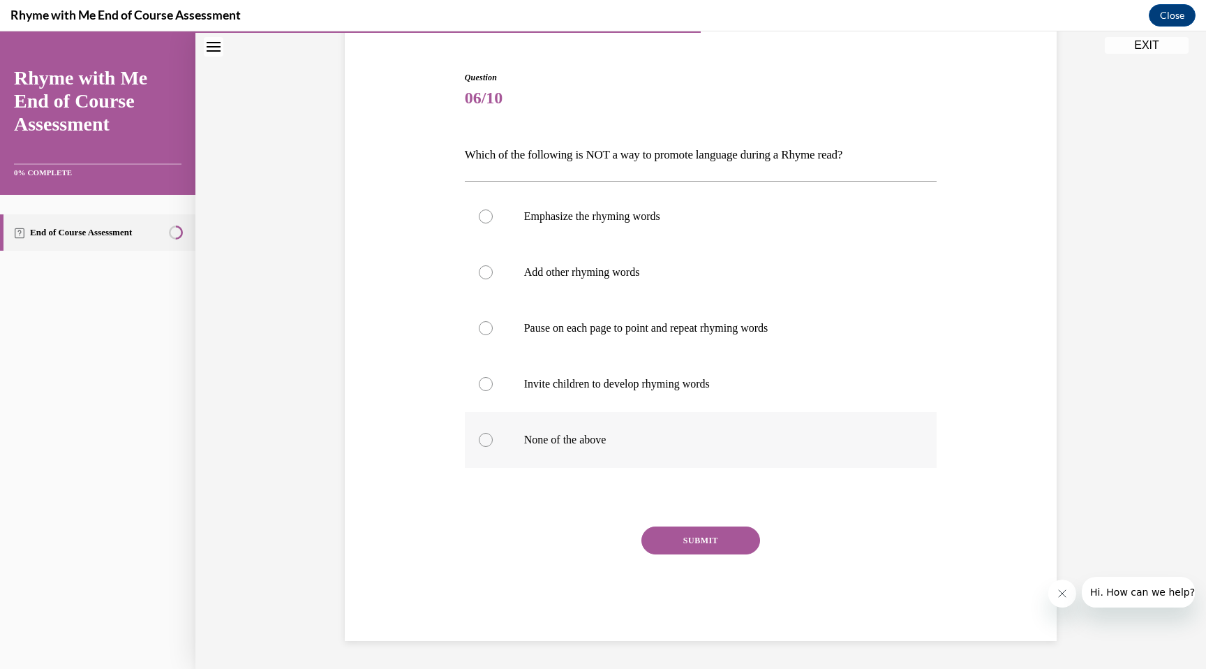
click at [489, 440] on div at bounding box center [486, 440] width 14 height 14
click at [489, 440] on input "None of the above" at bounding box center [486, 440] width 14 height 14
radio input "true"
click at [701, 541] on button "SUBMIT" at bounding box center [700, 540] width 119 height 28
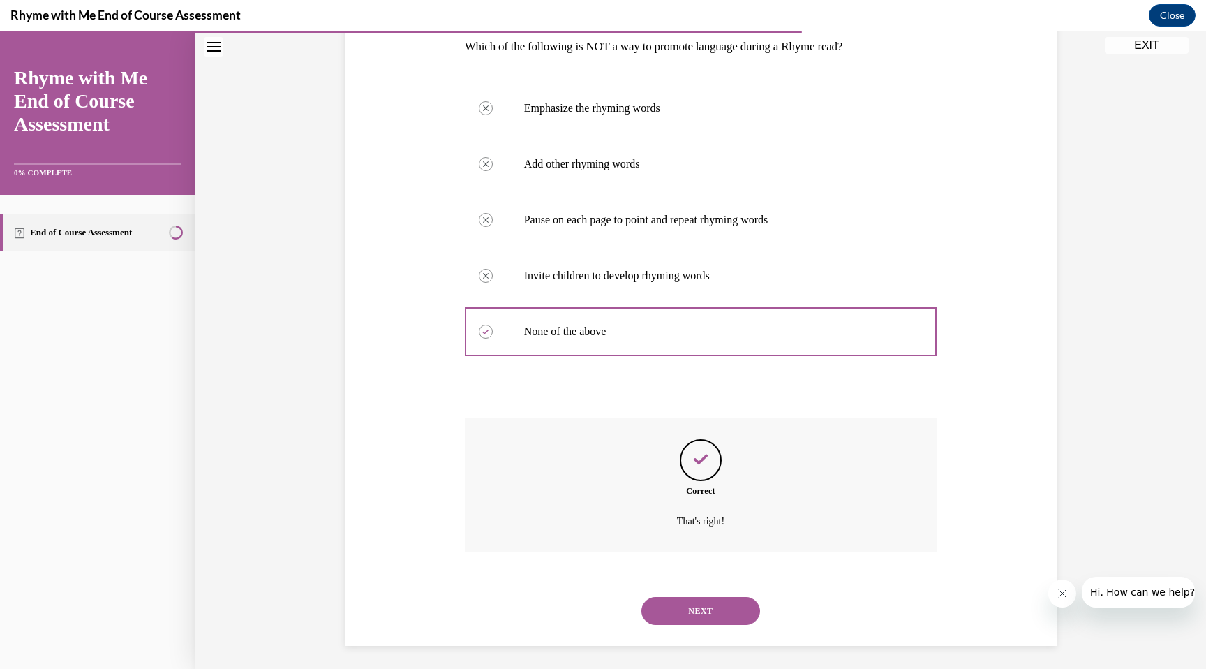
scroll to position [236, 0]
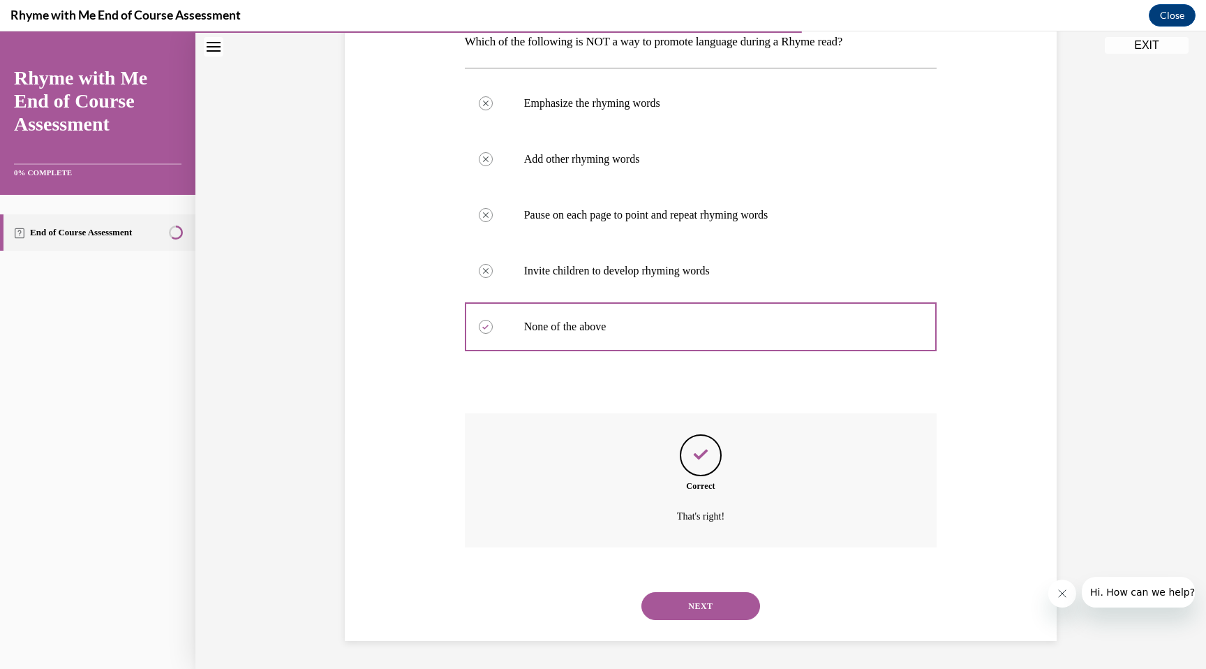
click at [700, 609] on button "NEXT" at bounding box center [700, 606] width 119 height 28
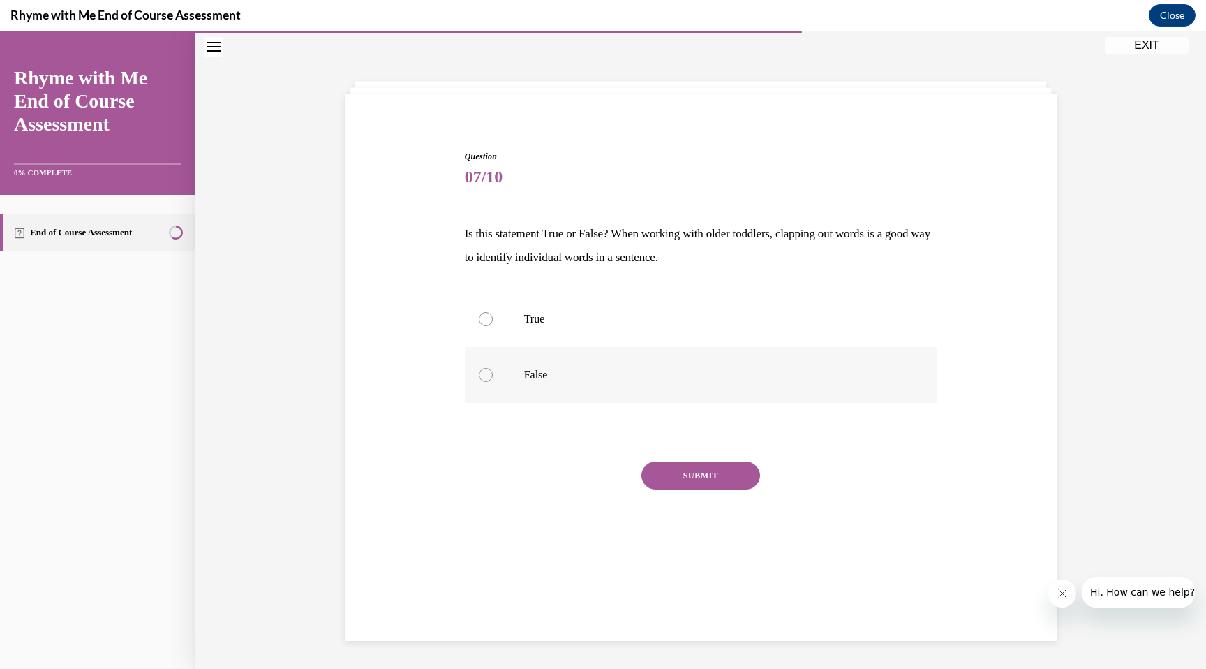
click at [488, 374] on div at bounding box center [486, 375] width 14 height 14
click at [488, 374] on input "False" at bounding box center [486, 375] width 14 height 14
radio input "true"
click at [699, 472] on button "SUBMIT" at bounding box center [700, 475] width 119 height 28
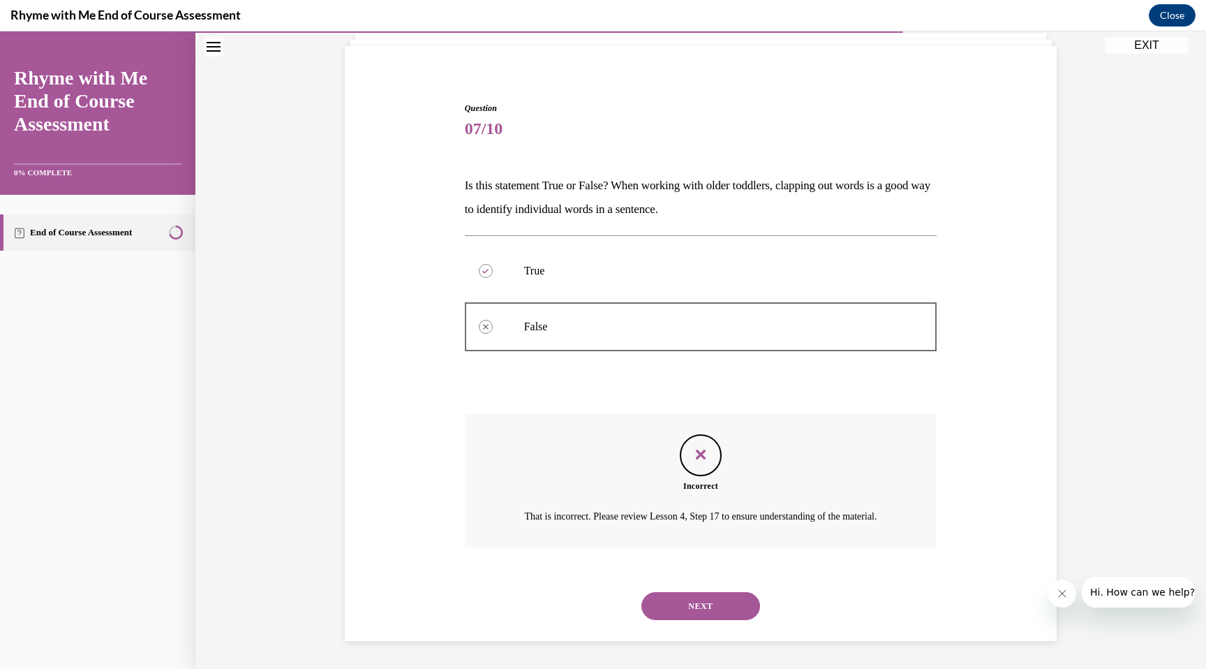
scroll to position [108, 0]
click at [699, 607] on button "NEXT" at bounding box center [700, 606] width 119 height 28
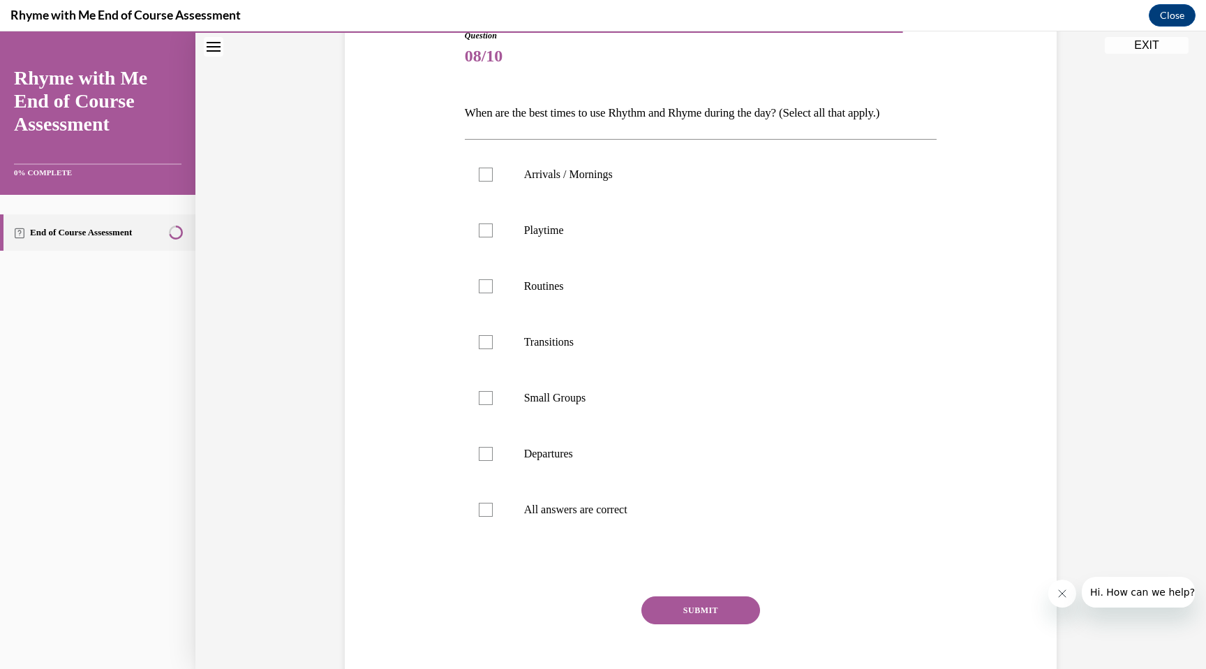
scroll to position [165, 0]
click at [484, 506] on div at bounding box center [486, 509] width 14 height 14
click at [484, 506] on input "All answers are correct" at bounding box center [486, 509] width 14 height 14
checkbox input "true"
click at [713, 609] on button "SUBMIT" at bounding box center [700, 609] width 119 height 28
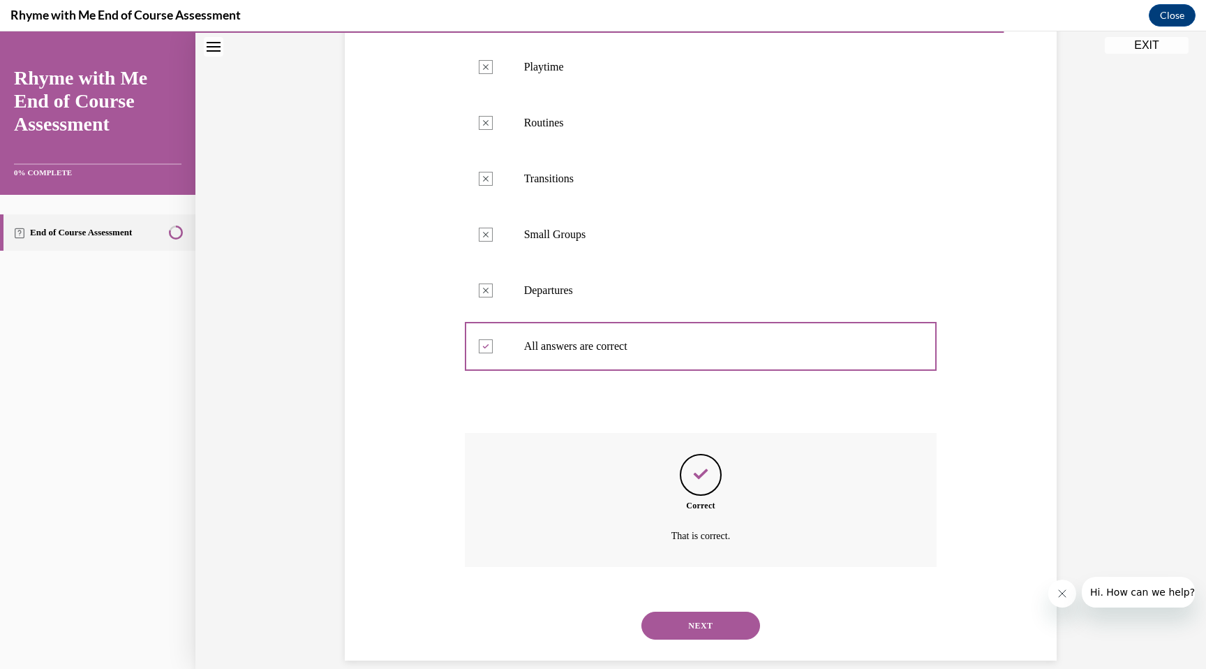
scroll to position [348, 0]
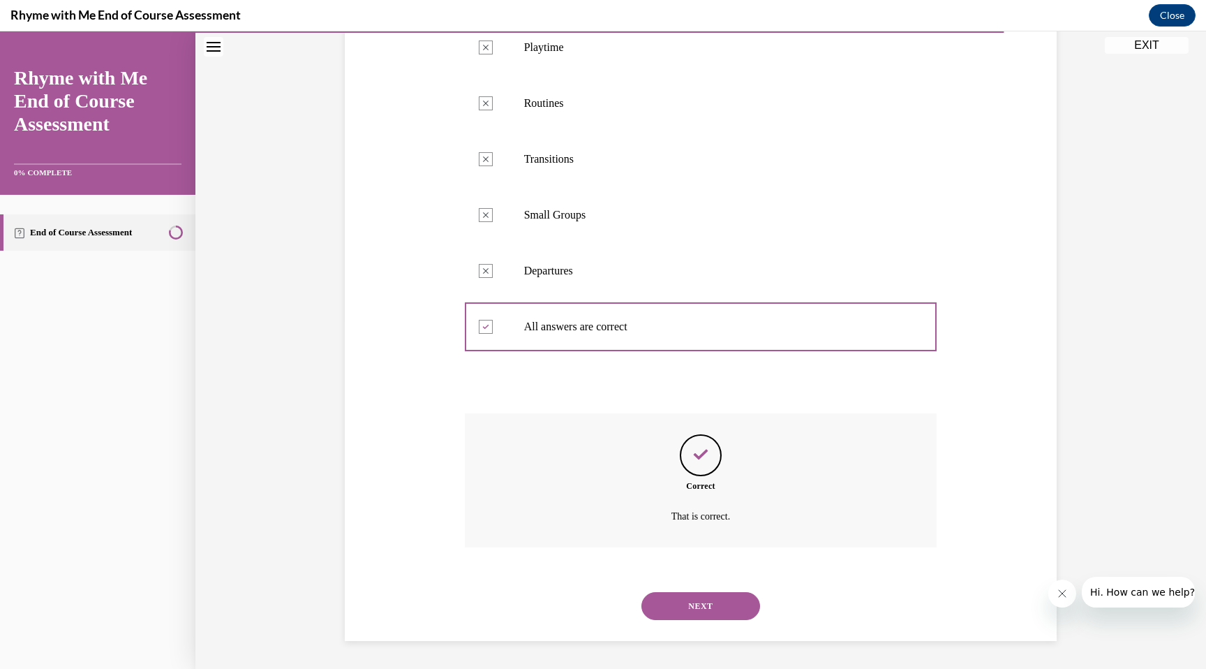
click at [703, 609] on button "NEXT" at bounding box center [700, 606] width 119 height 28
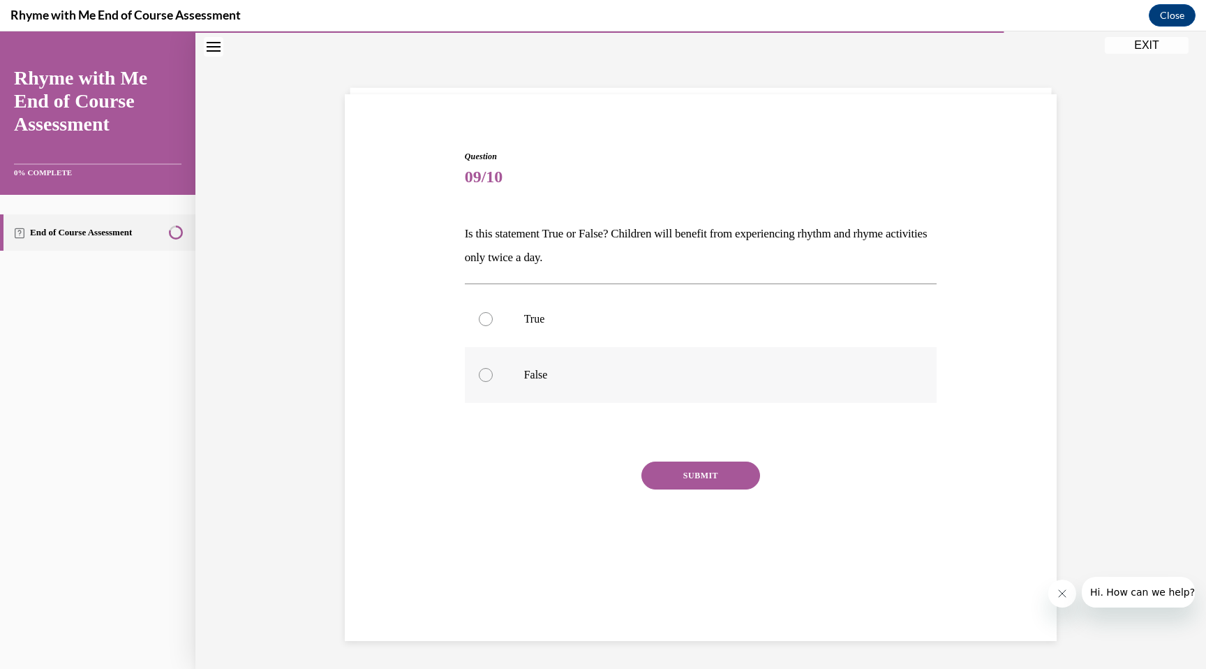
click at [487, 378] on div at bounding box center [486, 375] width 14 height 14
click at [487, 378] on input "False" at bounding box center [486, 375] width 14 height 14
radio input "true"
click at [707, 475] on button "SUBMIT" at bounding box center [700, 475] width 119 height 28
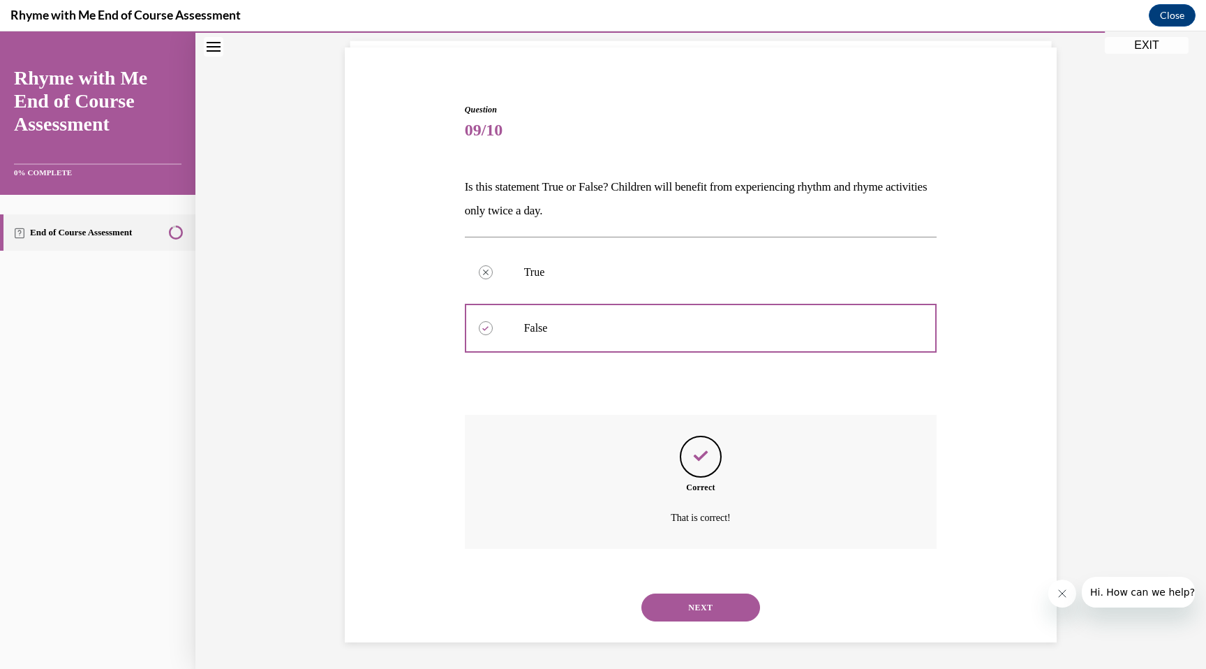
scroll to position [92, 0]
click at [698, 606] on button "NEXT" at bounding box center [700, 606] width 119 height 28
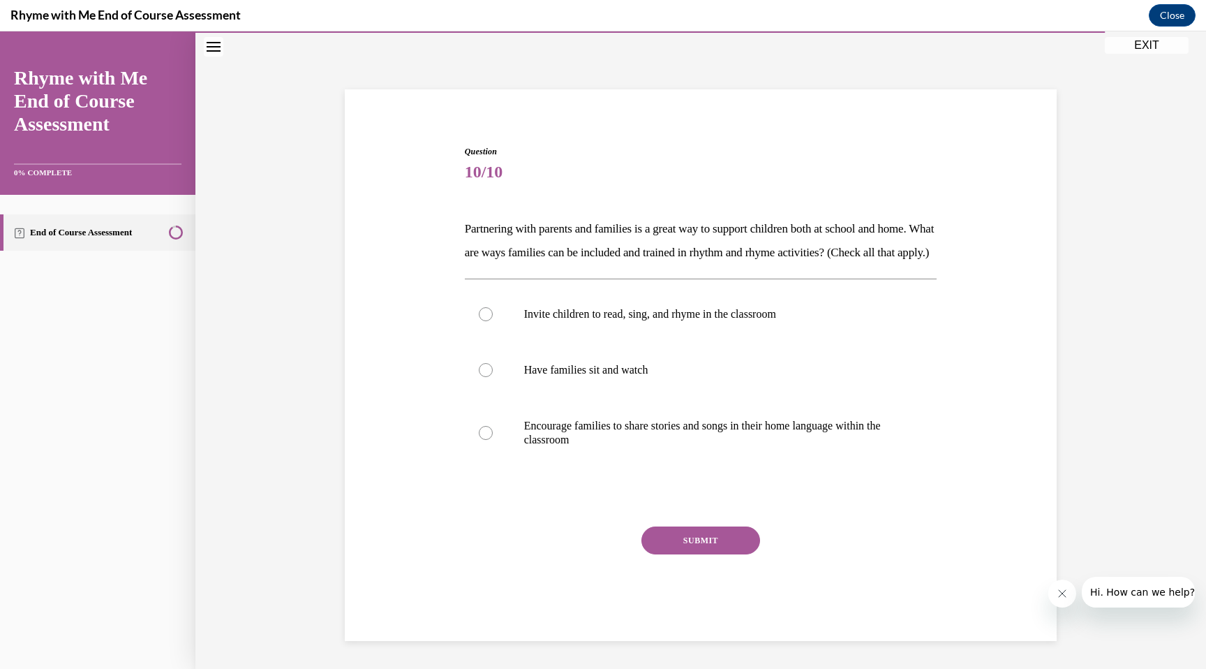
scroll to position [54, 0]
click at [488, 440] on div at bounding box center [486, 433] width 14 height 14
click at [488, 440] on input "Encourage families to share stories and songs in their home language within the…" at bounding box center [486, 433] width 14 height 14
radio input "true"
click at [701, 554] on button "SUBMIT" at bounding box center [700, 540] width 119 height 28
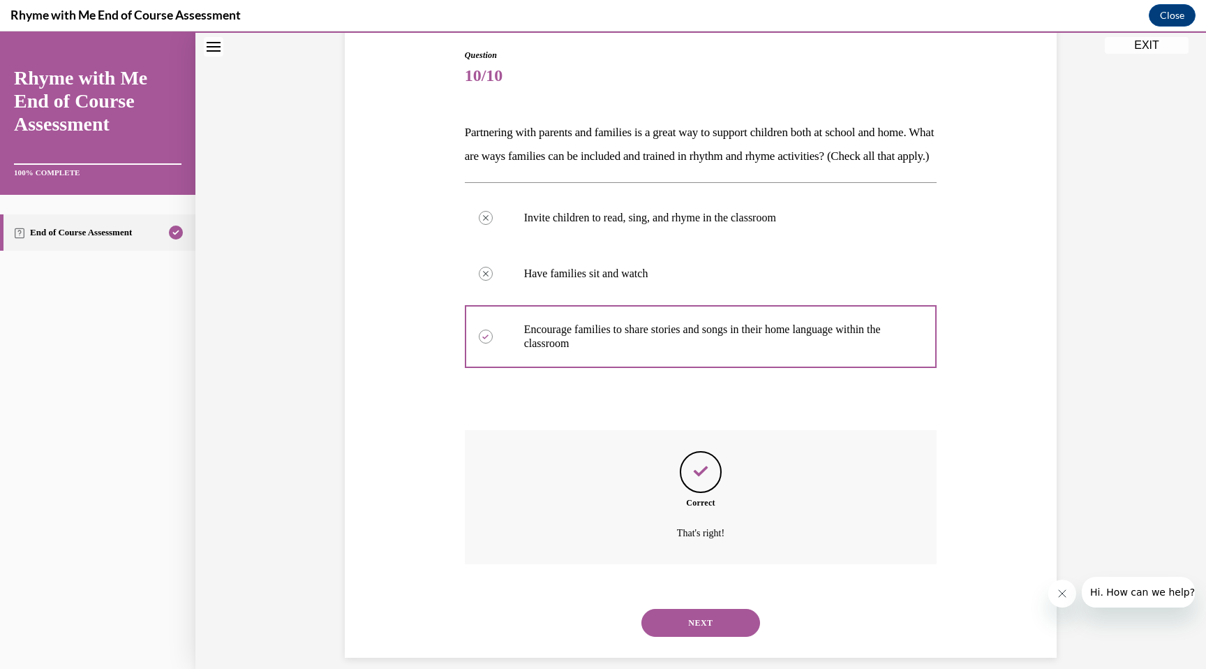
scroll to position [186, 0]
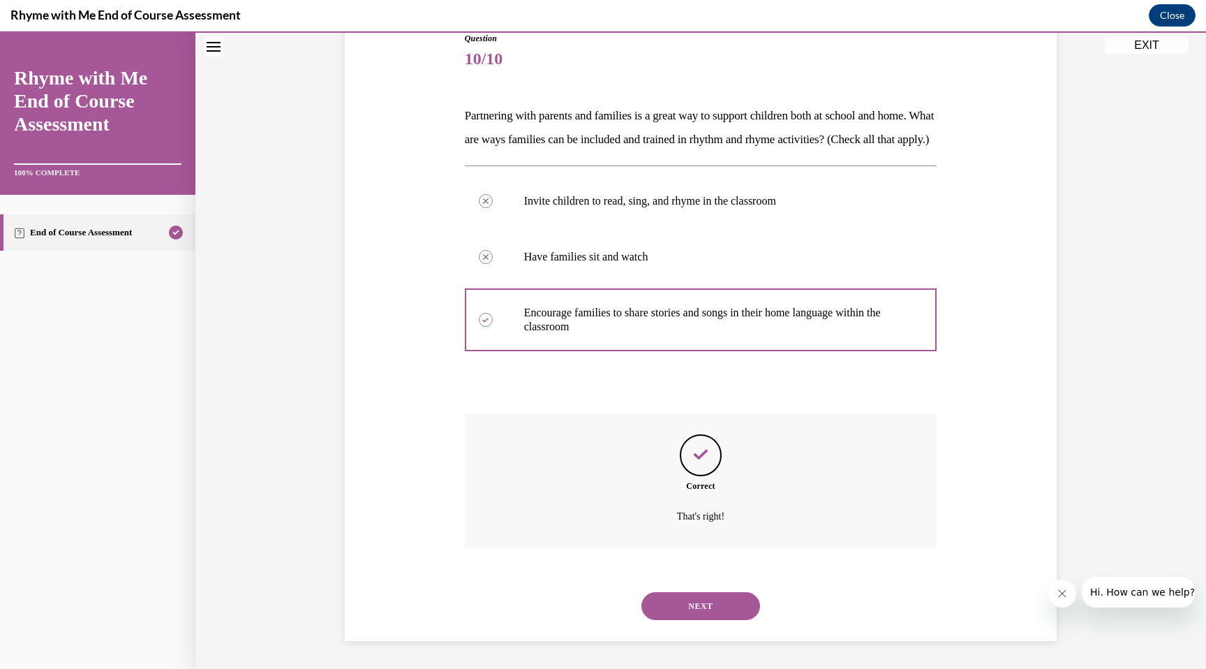
click at [705, 608] on button "NEXT" at bounding box center [700, 606] width 119 height 28
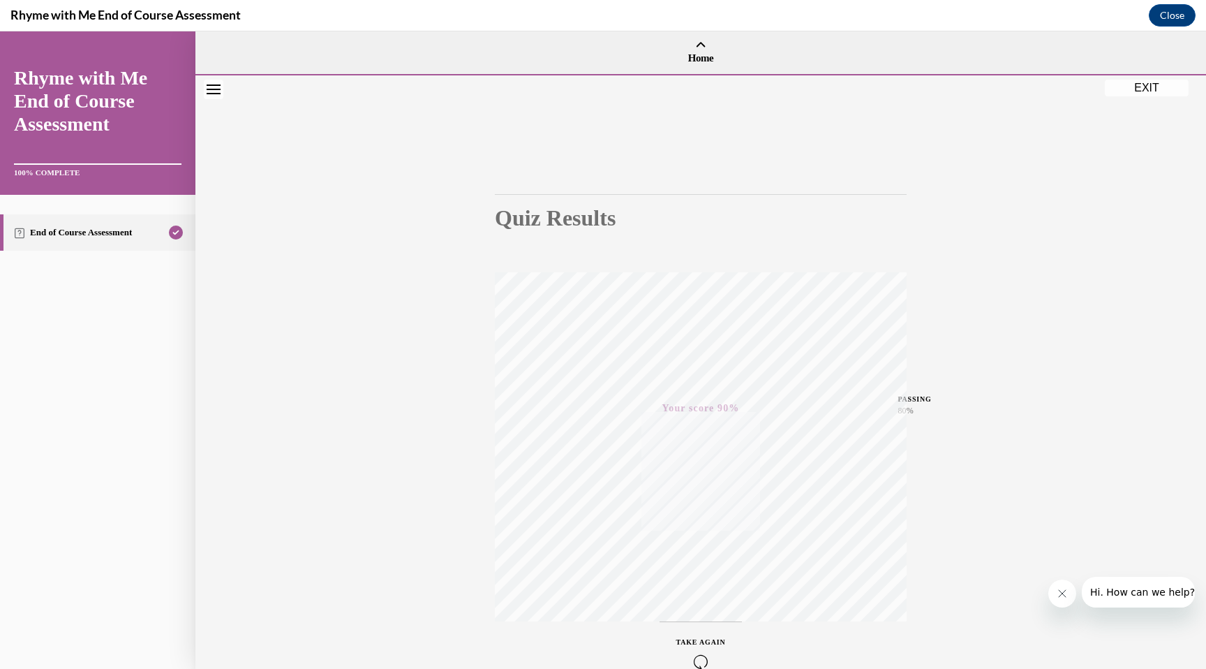
scroll to position [78, 0]
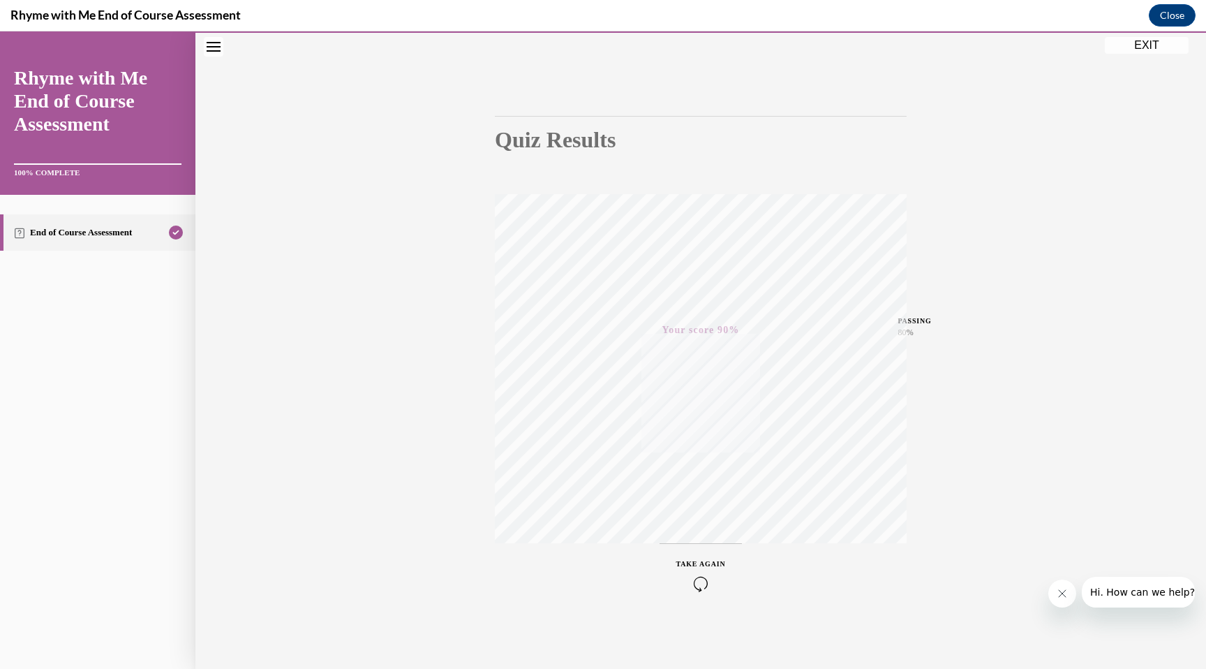
click at [1145, 47] on button "EXIT" at bounding box center [1147, 45] width 84 height 17
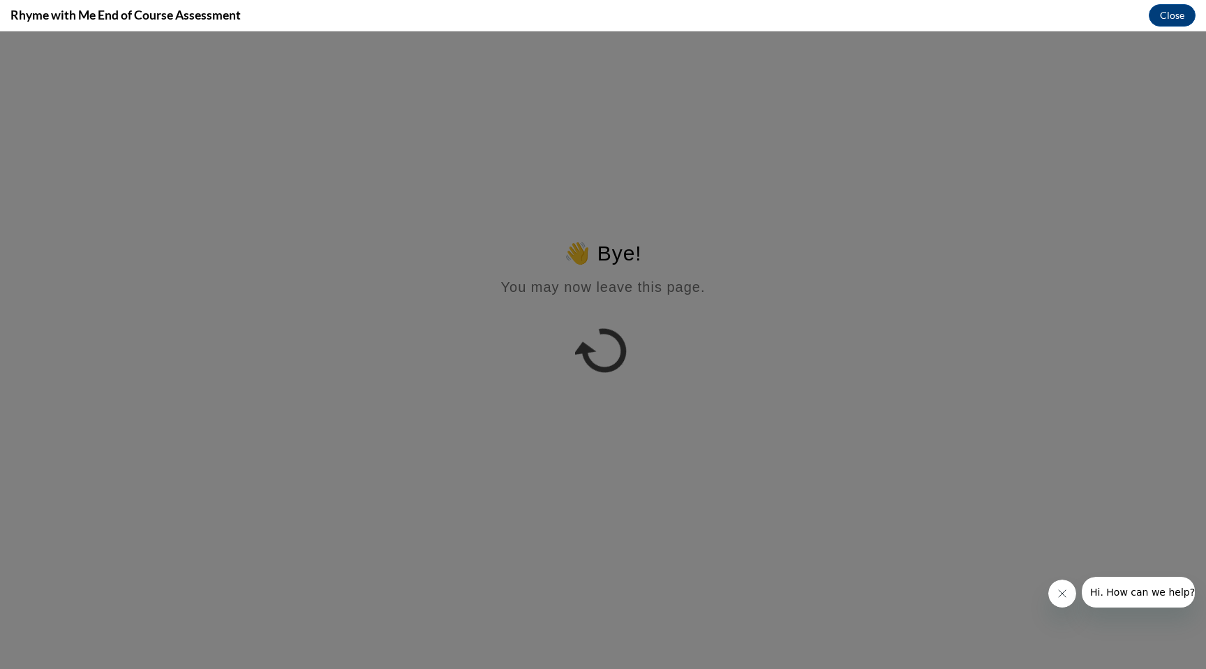
scroll to position [0, 0]
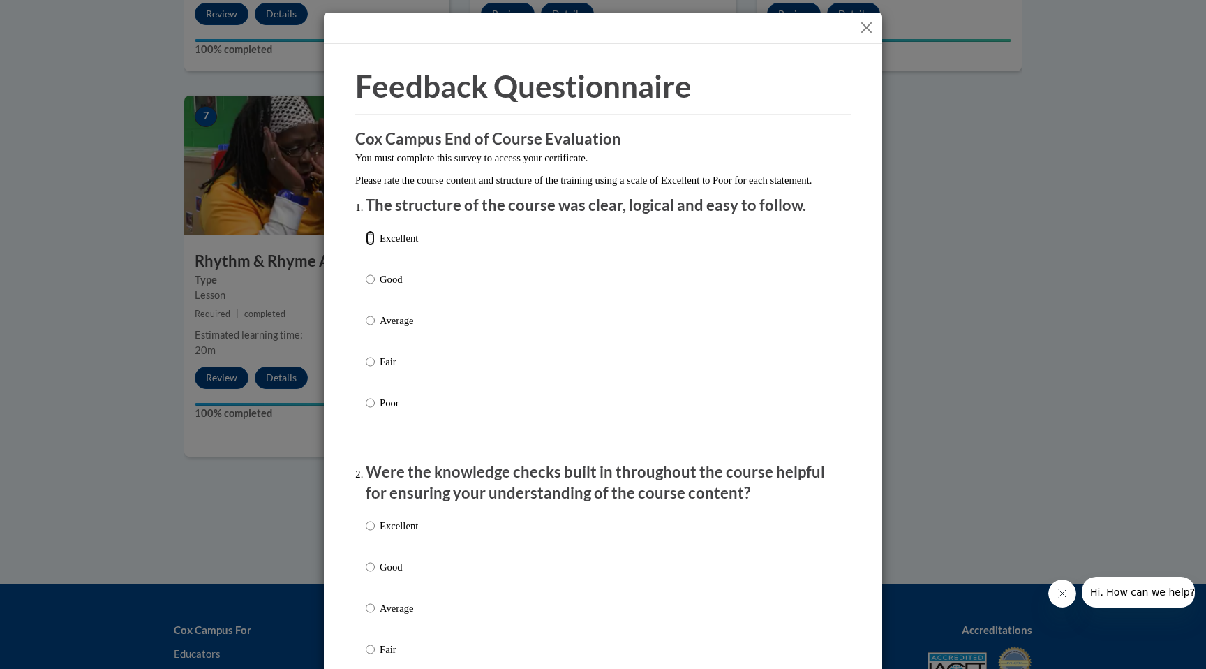
click at [371, 246] on input "Excellent" at bounding box center [370, 237] width 9 height 15
radio input "true"
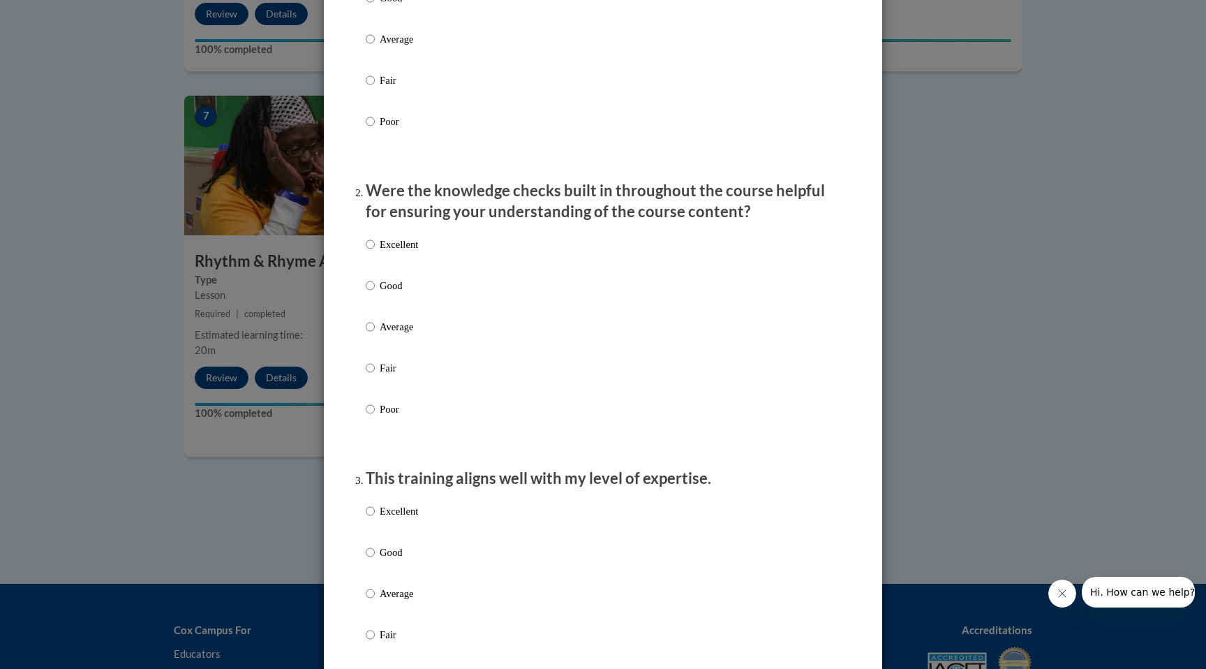
scroll to position [285, 0]
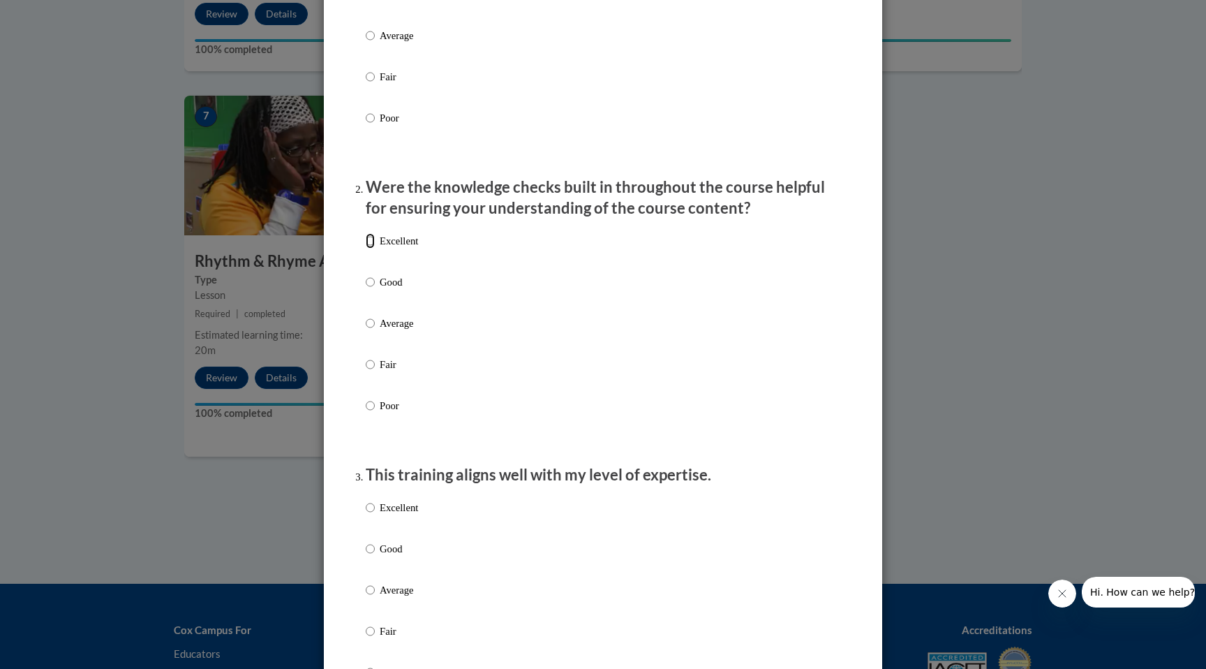
click at [371, 248] on input "Excellent" at bounding box center [370, 240] width 9 height 15
radio input "true"
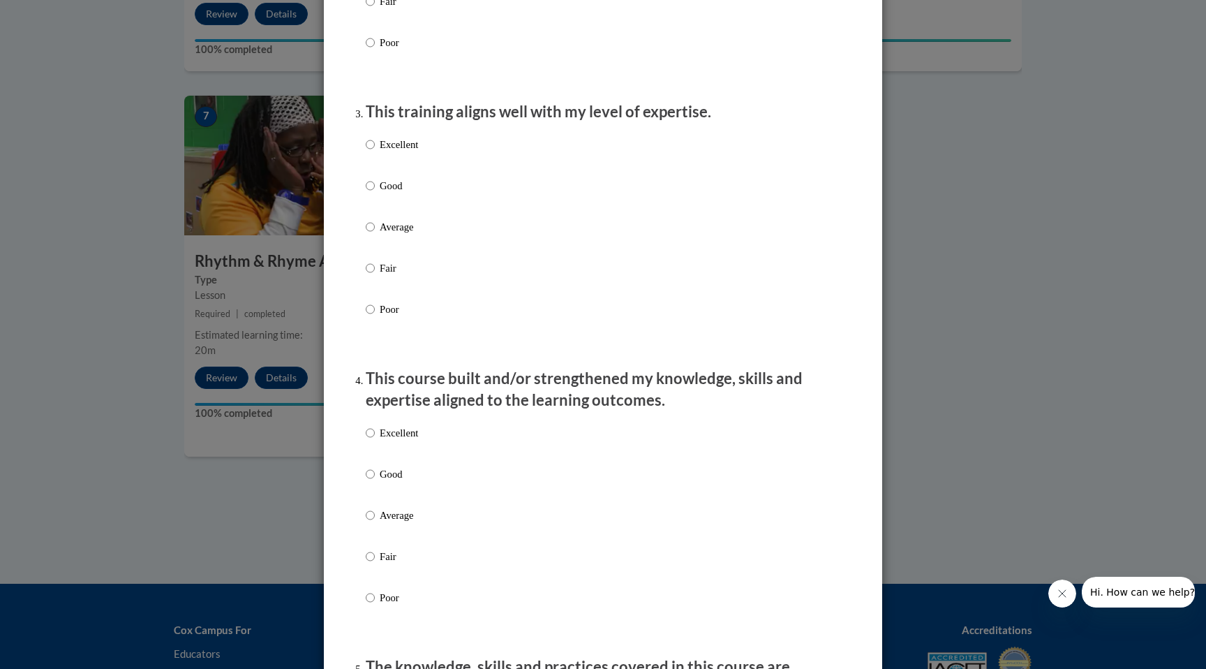
scroll to position [664, 0]
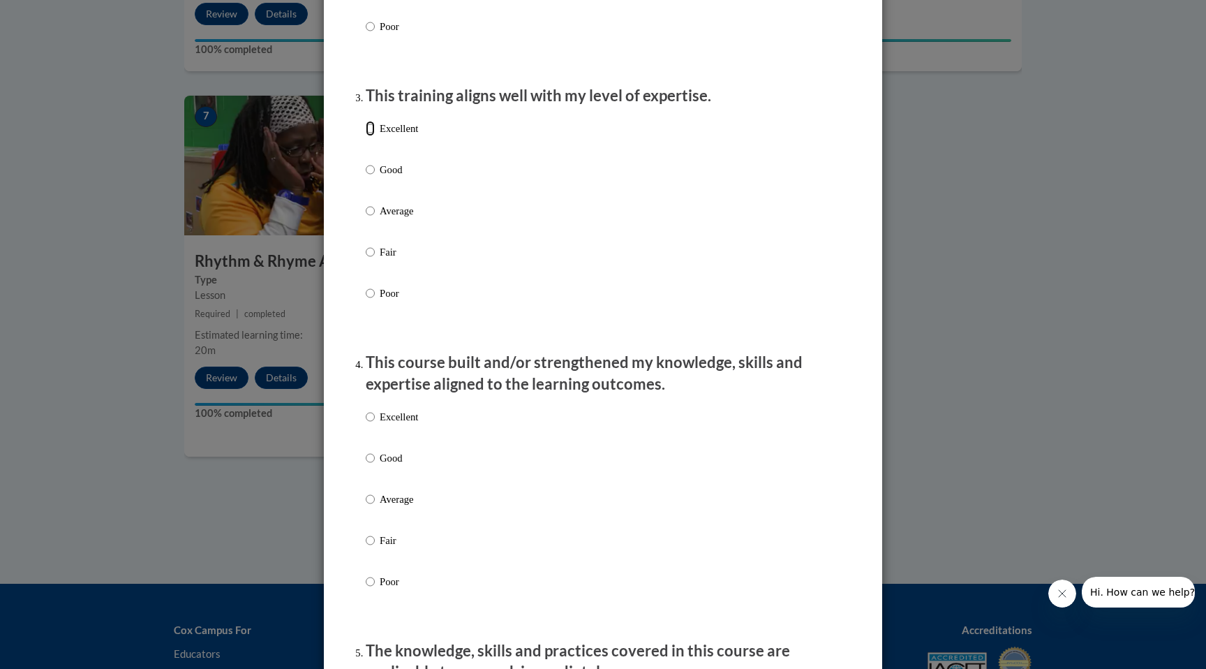
click at [372, 136] on input "Excellent" at bounding box center [370, 128] width 9 height 15
radio input "true"
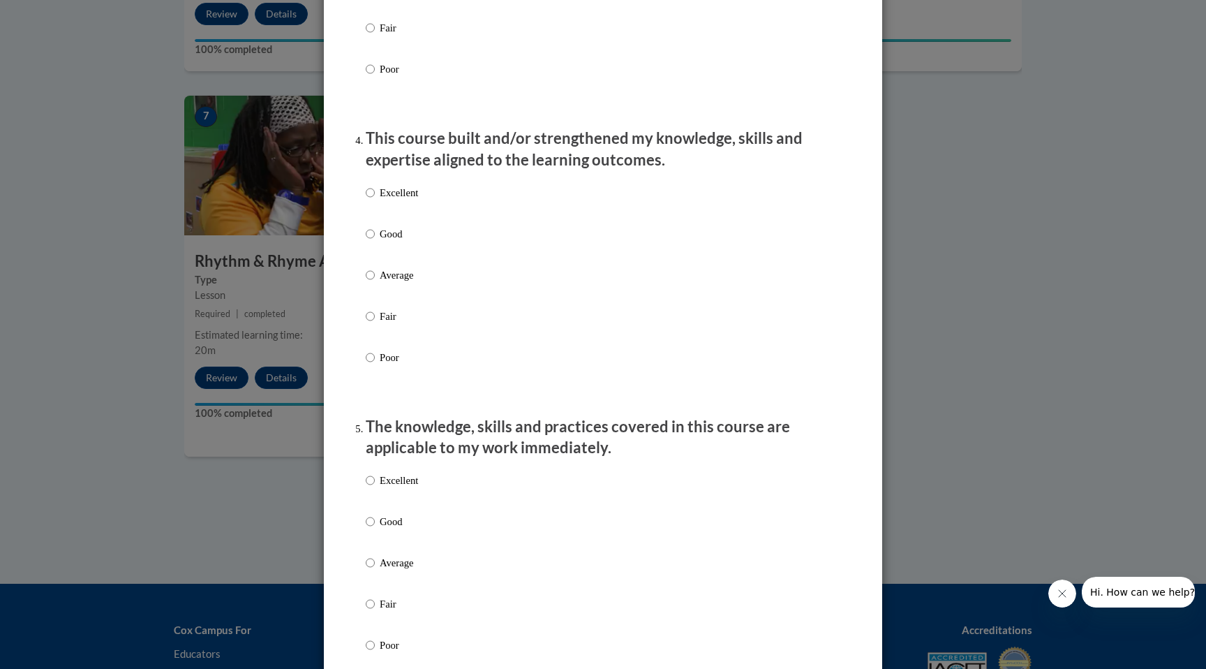
scroll to position [909, 0]
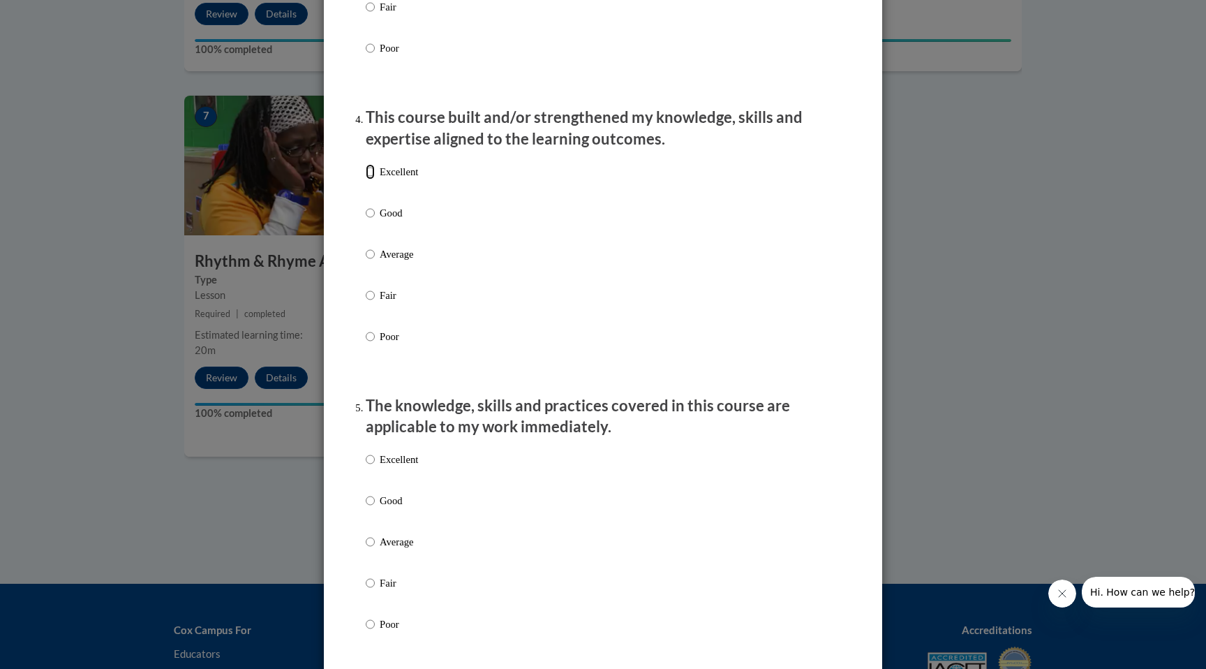
click at [372, 179] on input "Excellent" at bounding box center [370, 171] width 9 height 15
radio input "true"
click at [373, 467] on input "Excellent" at bounding box center [370, 459] width 9 height 15
radio input "true"
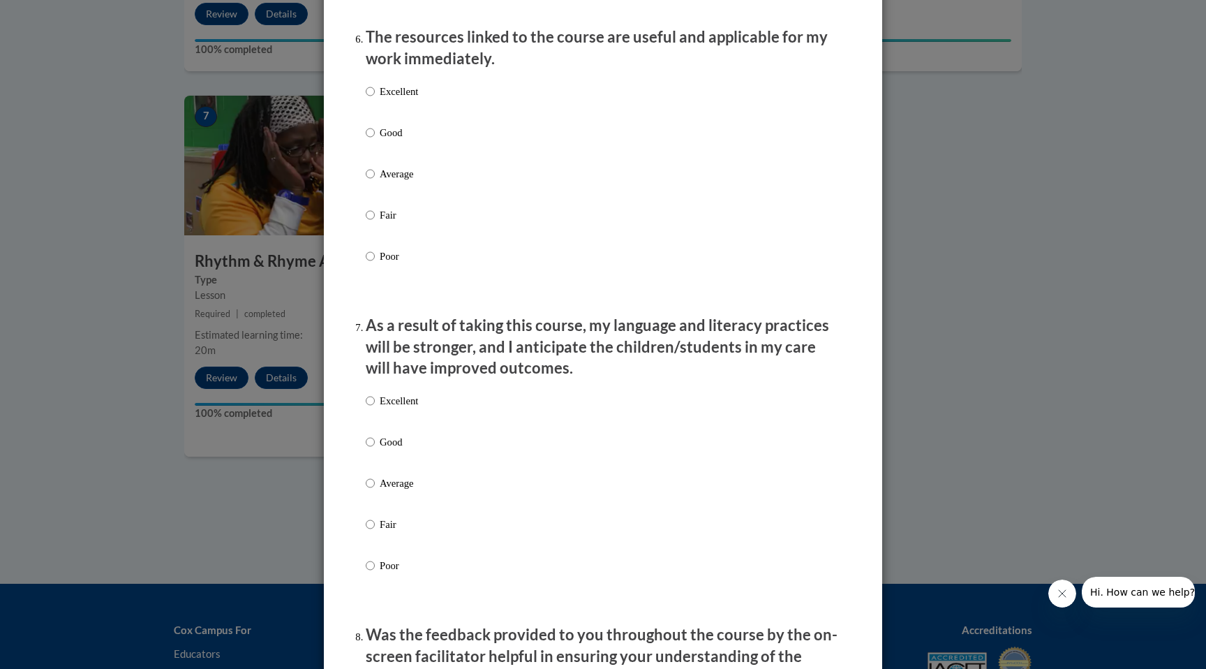
scroll to position [1561, 0]
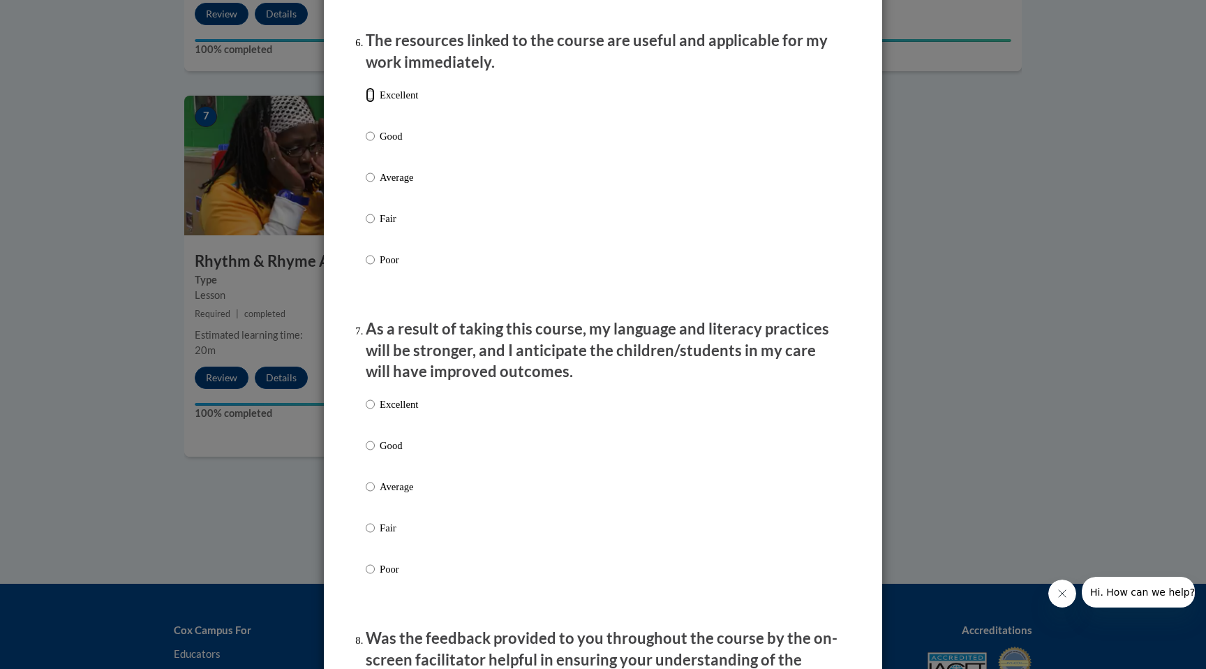
click at [371, 103] on input "Excellent" at bounding box center [370, 94] width 9 height 15
radio input "true"
click at [374, 412] on input "Excellent" at bounding box center [370, 403] width 9 height 15
radio input "true"
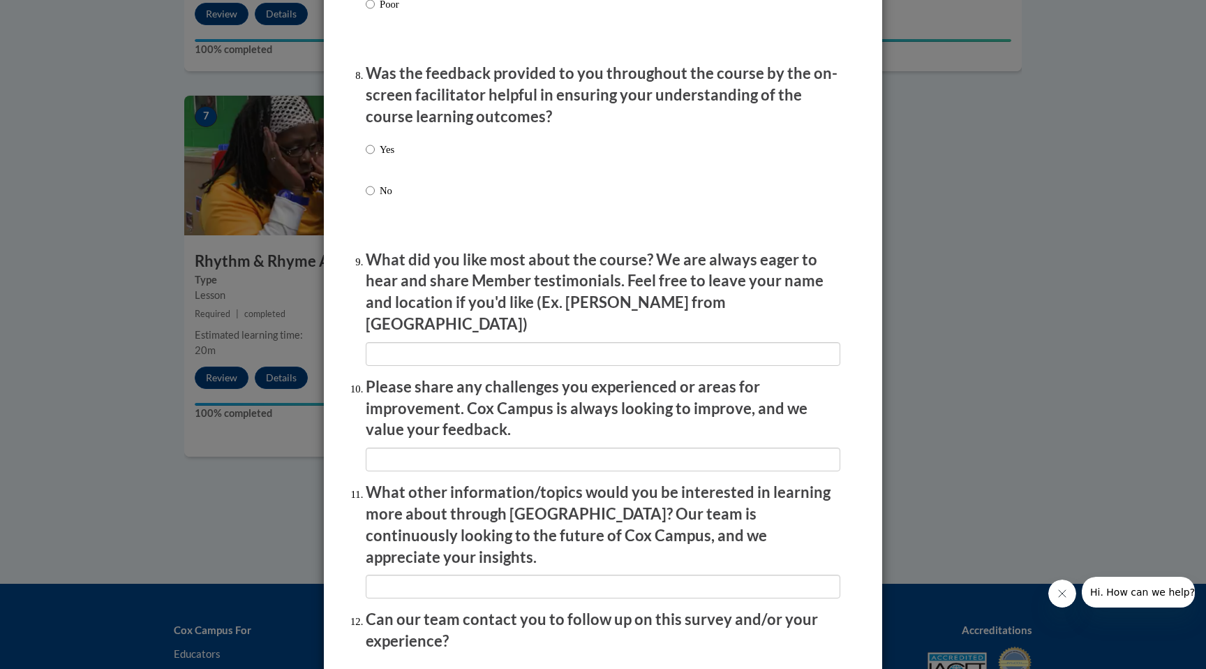
scroll to position [2134, 0]
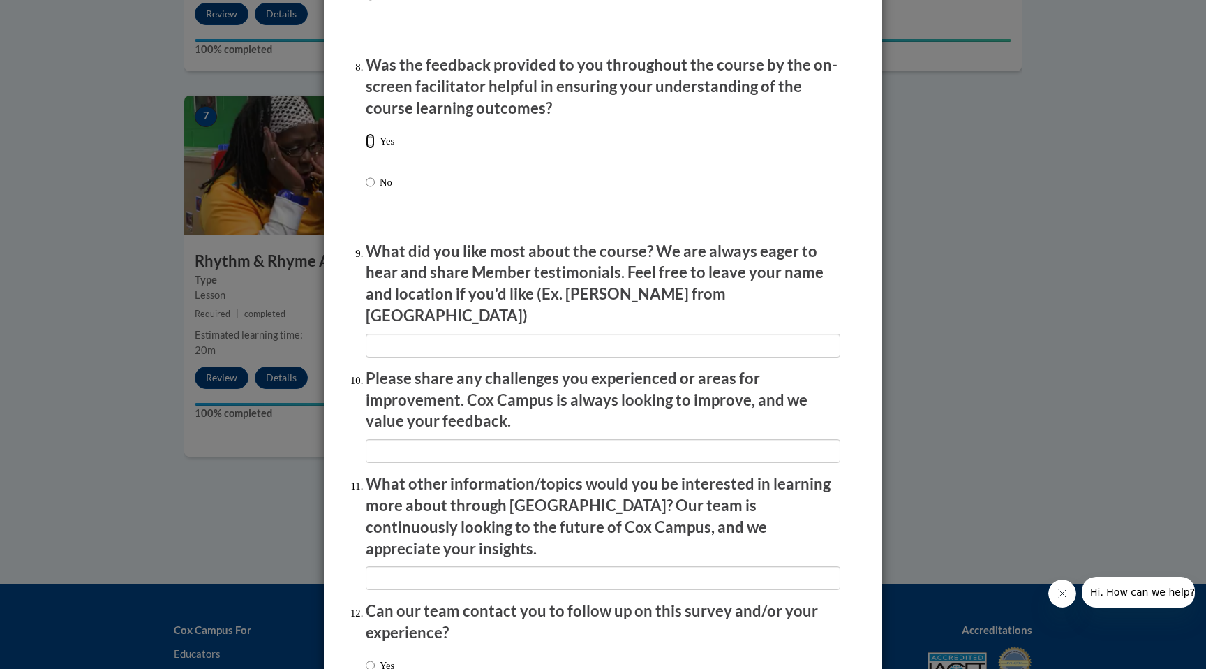
click at [368, 149] on input "Yes" at bounding box center [370, 140] width 9 height 15
radio input "true"
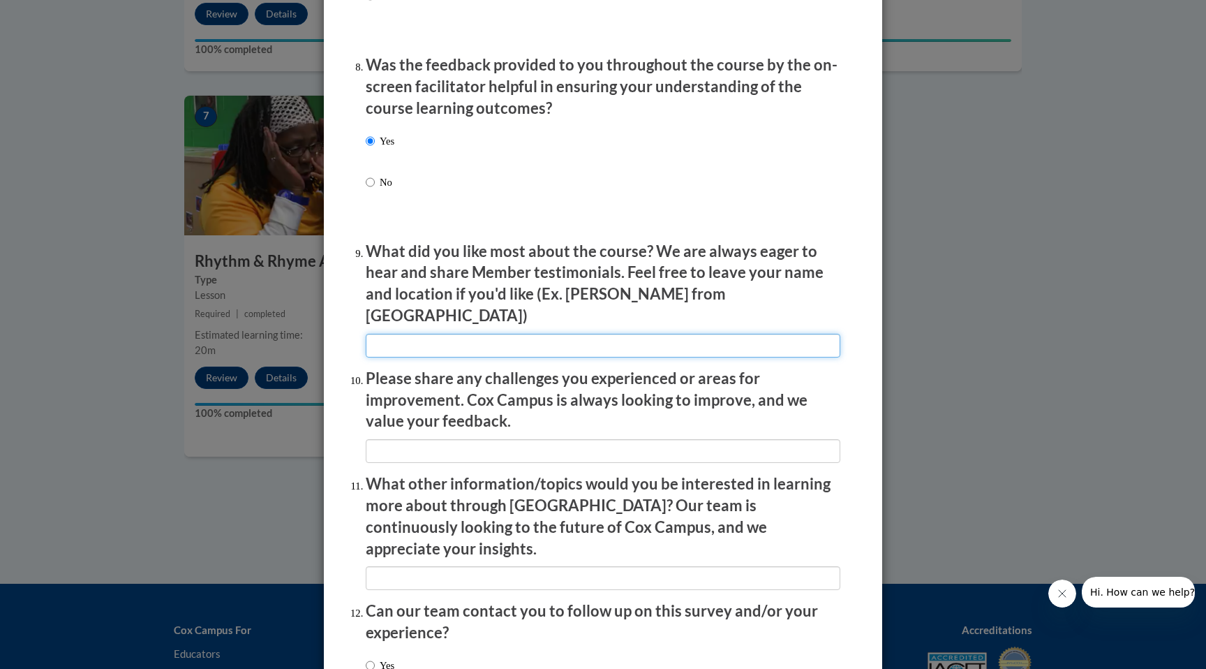
click at [511, 339] on input "textbox" at bounding box center [603, 346] width 475 height 24
type input "The demos"
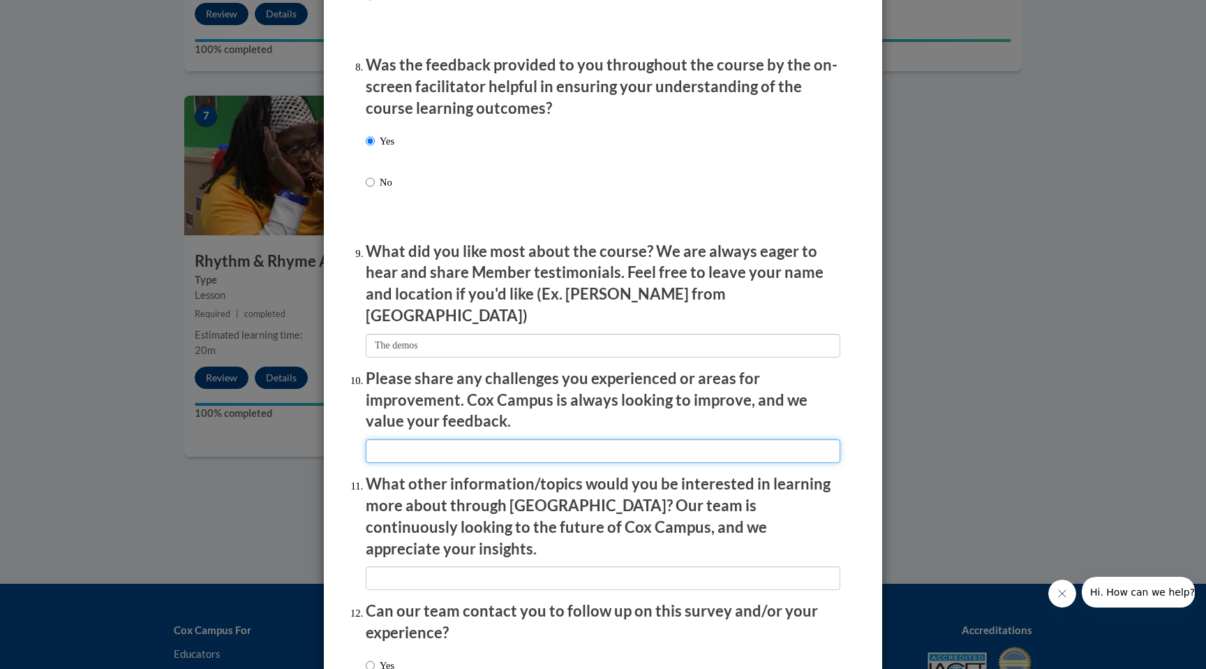
click at [469, 443] on input "textbox" at bounding box center [603, 451] width 475 height 24
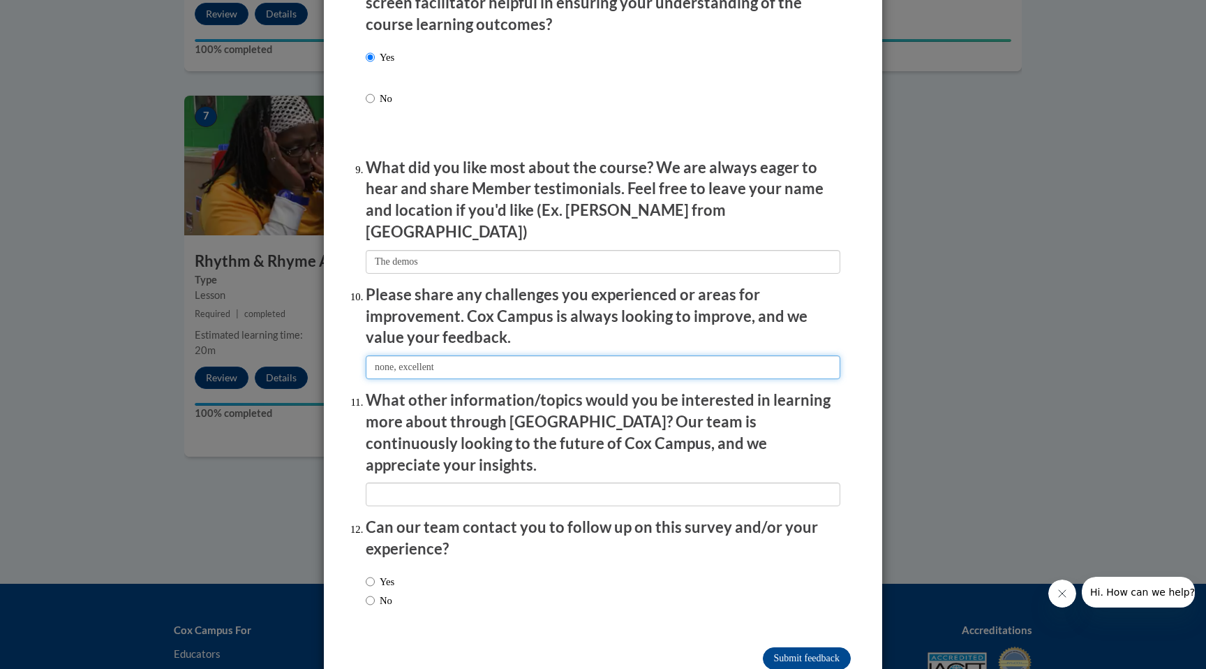
scroll to position [2235, 0]
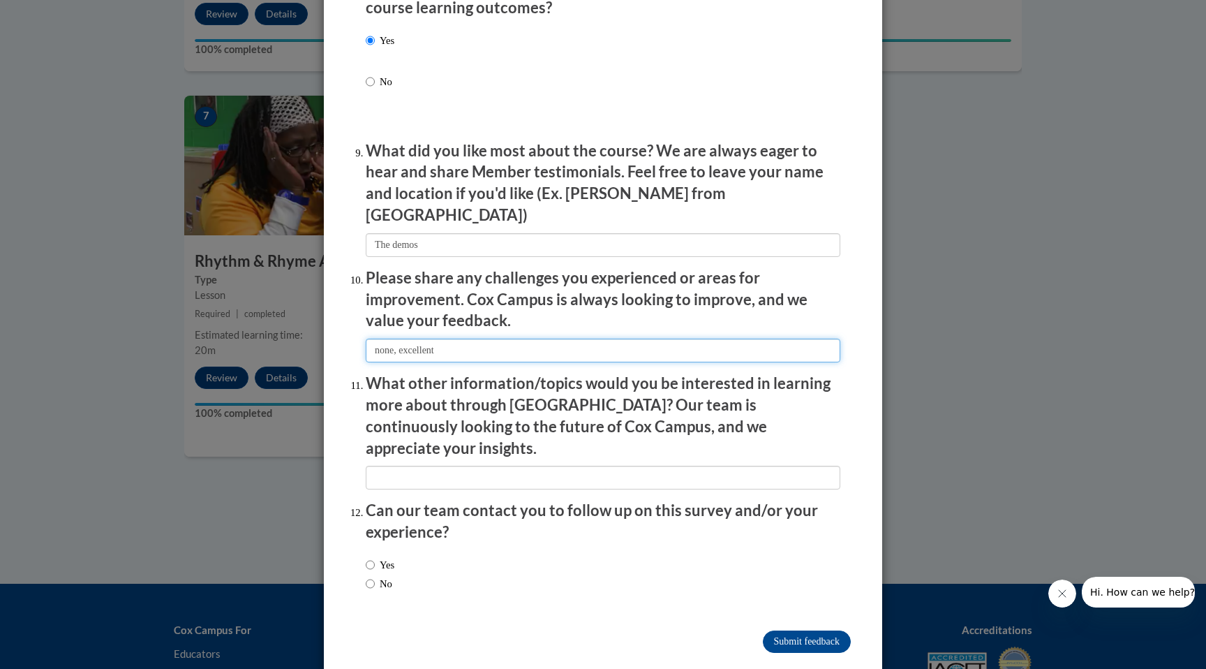
type input "none, excellent"
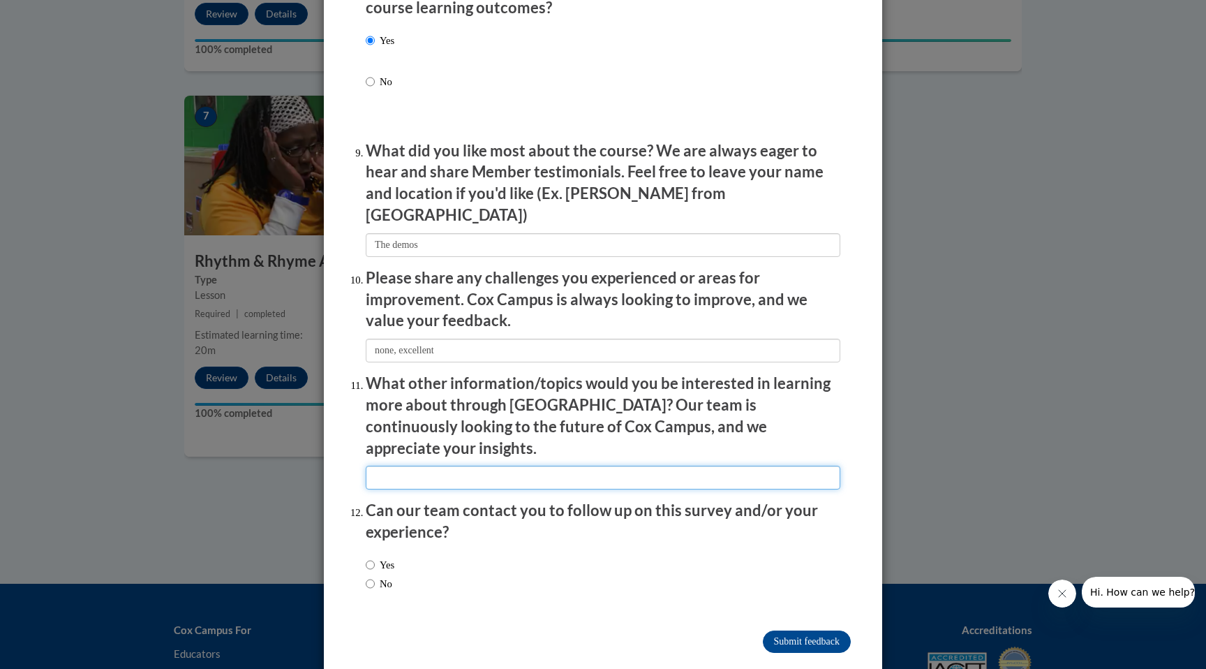
click at [426, 466] on input "textbox" at bounding box center [603, 478] width 475 height 24
type input "plenty of selection"
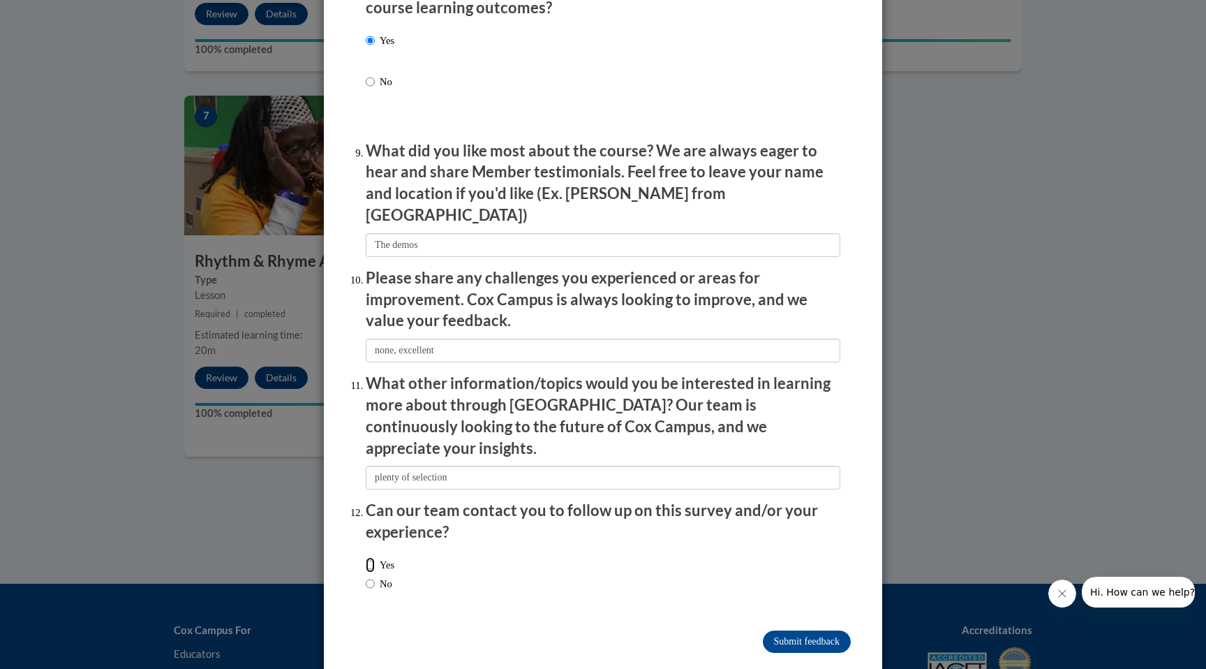
click at [371, 557] on input "Yes" at bounding box center [370, 564] width 9 height 15
radio input "true"
click at [812, 630] on input "Submit feedback" at bounding box center [807, 641] width 88 height 22
